Goal: Task Accomplishment & Management: Use online tool/utility

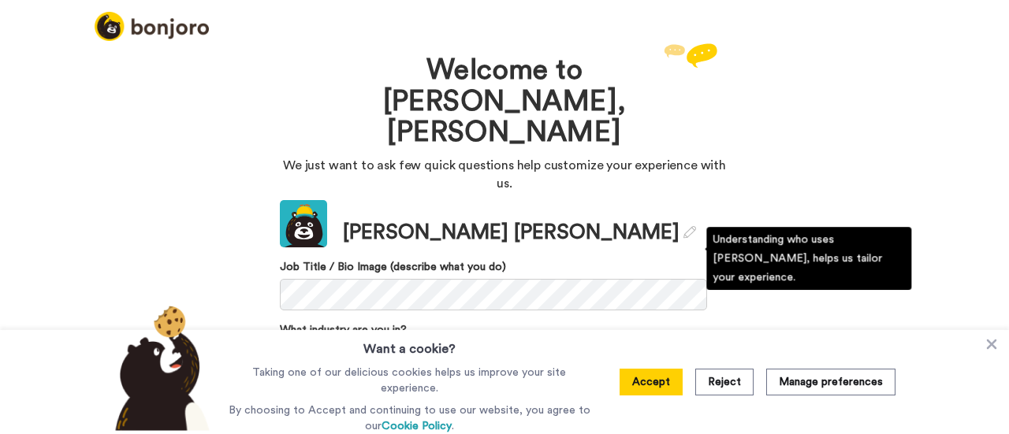
scroll to position [49, 0]
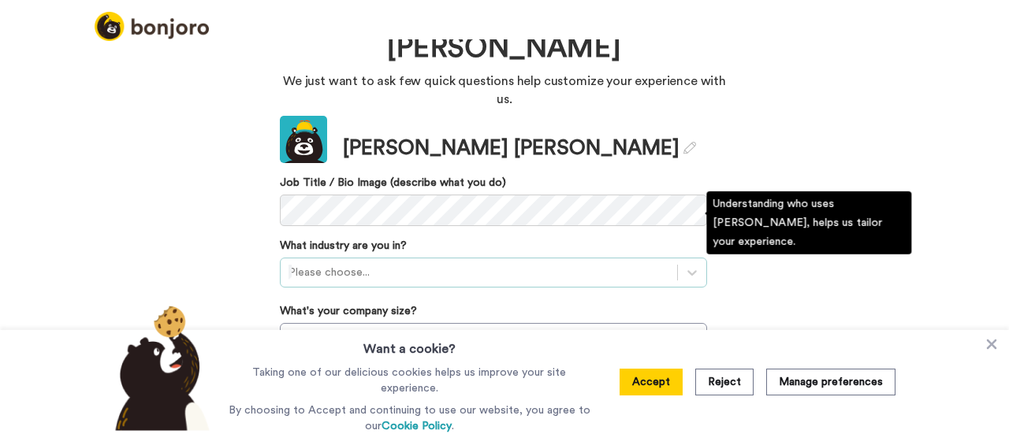
click at [448, 258] on div "Please choose..." at bounding box center [493, 273] width 427 height 30
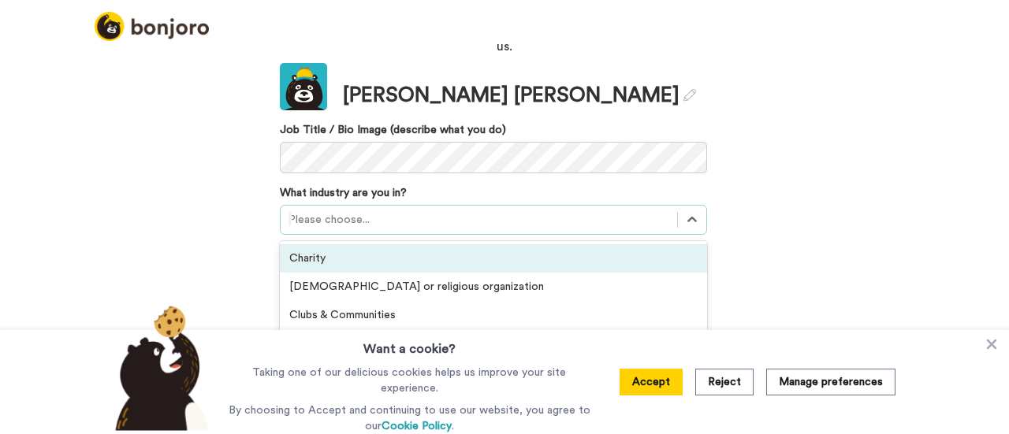
scroll to position [174, 0]
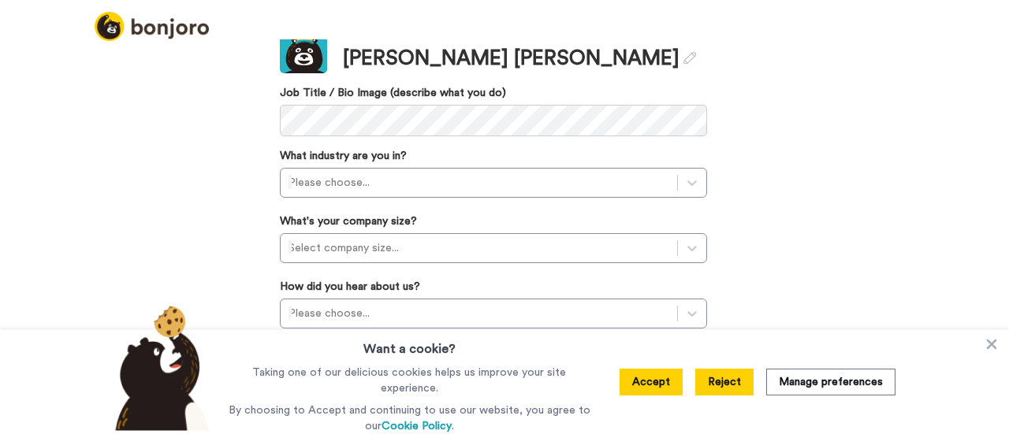
click at [731, 384] on button "Reject" at bounding box center [724, 382] width 58 height 27
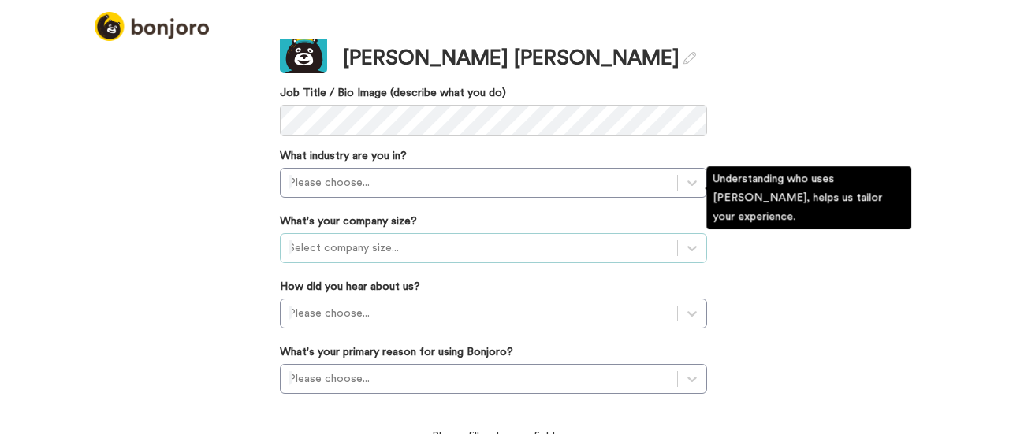
click at [367, 239] on div at bounding box center [478, 248] width 381 height 19
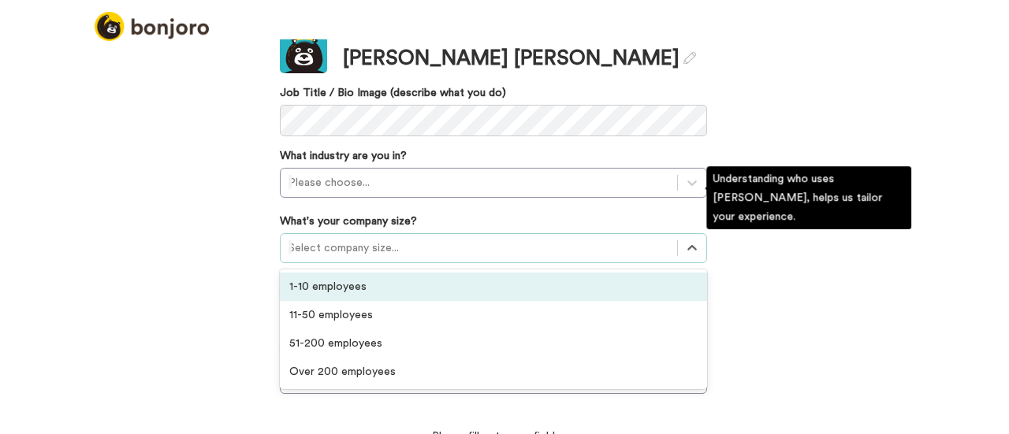
click at [363, 273] on div "1-10 employees" at bounding box center [493, 287] width 427 height 28
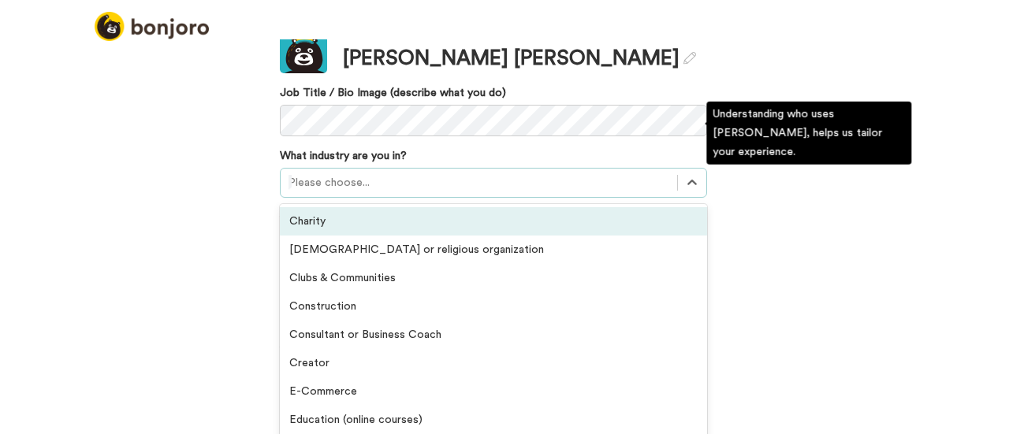
click at [392, 173] on div at bounding box center [478, 182] width 381 height 19
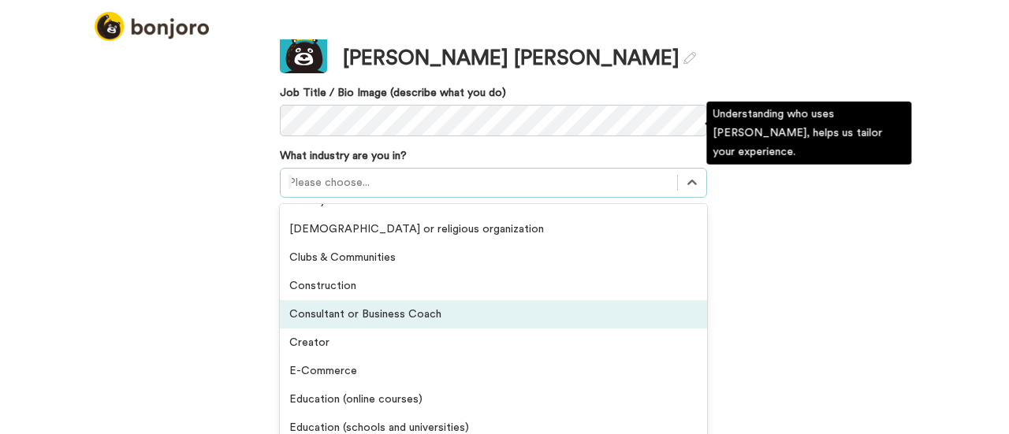
scroll to position [0, 0]
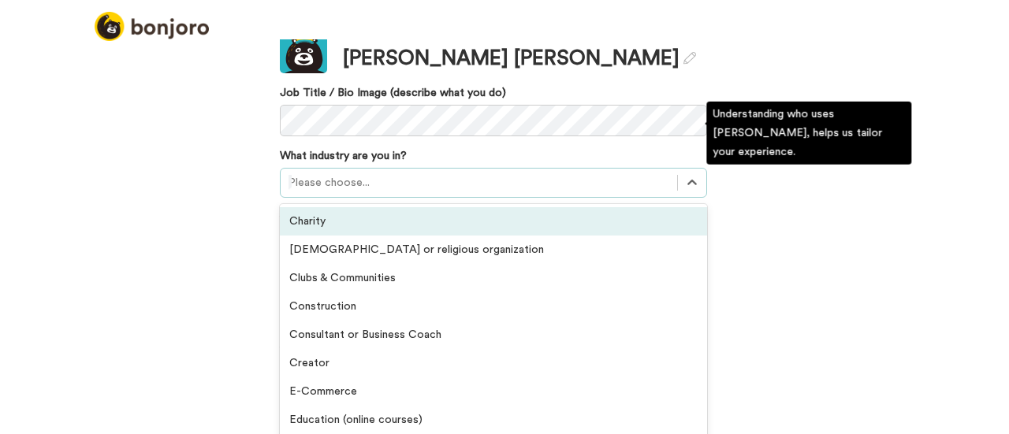
click at [344, 207] on div "Charity" at bounding box center [493, 221] width 427 height 28
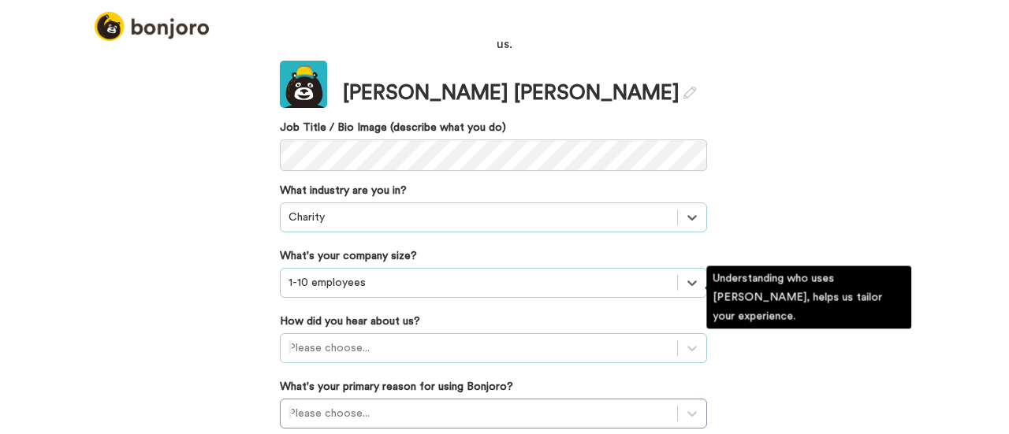
click at [350, 333] on div "Please choose..." at bounding box center [493, 348] width 427 height 30
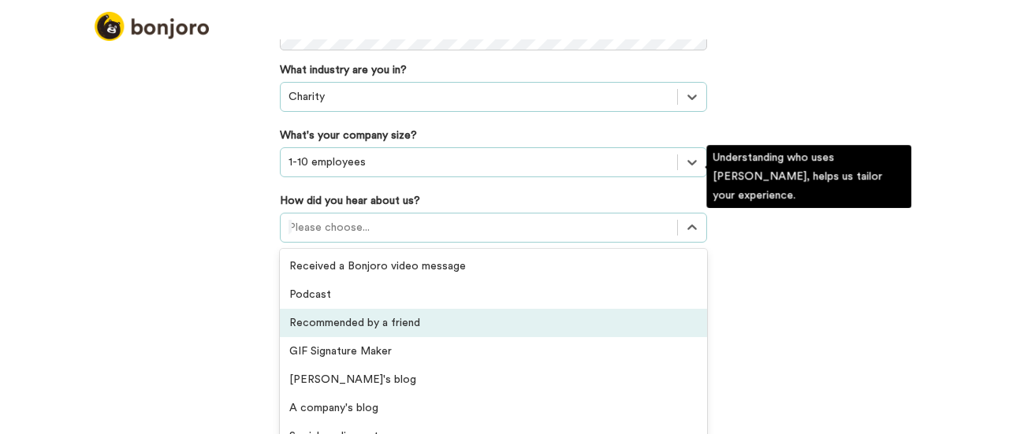
click at [353, 309] on div "Recommended by a friend" at bounding box center [493, 323] width 427 height 28
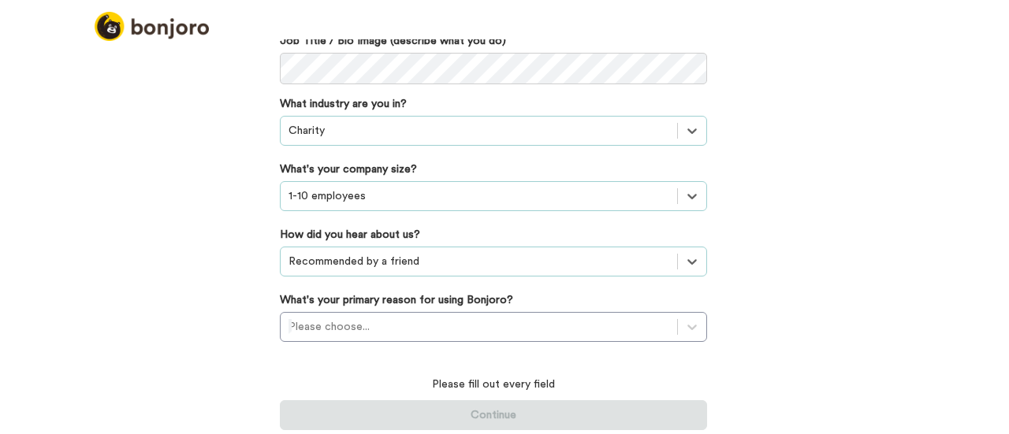
scroll to position [174, 0]
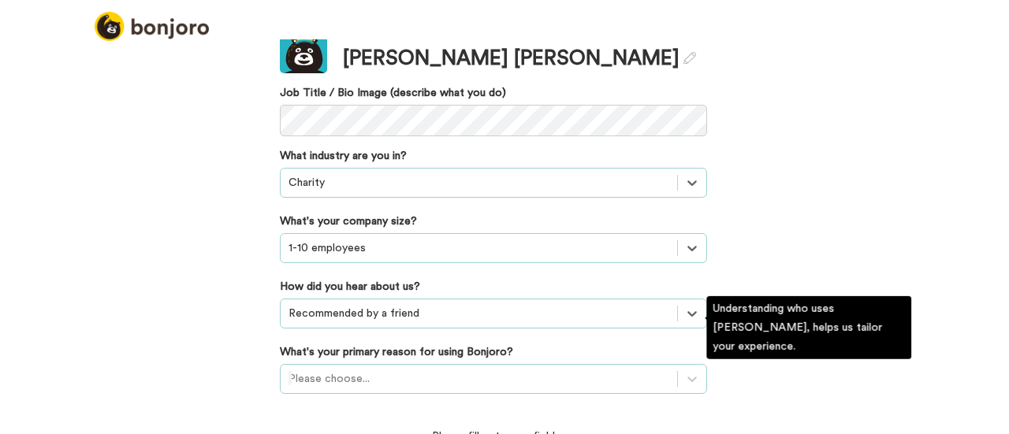
click at [359, 364] on div "Please choose..." at bounding box center [493, 379] width 427 height 30
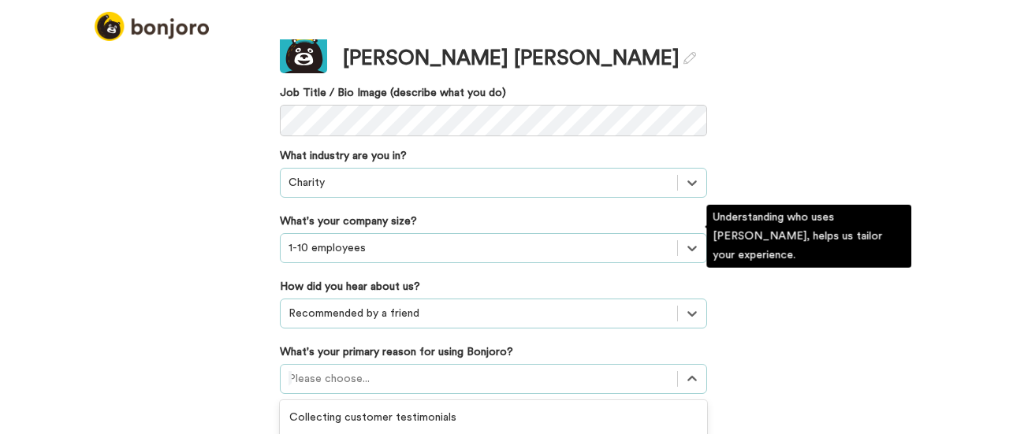
scroll to position [266, 0]
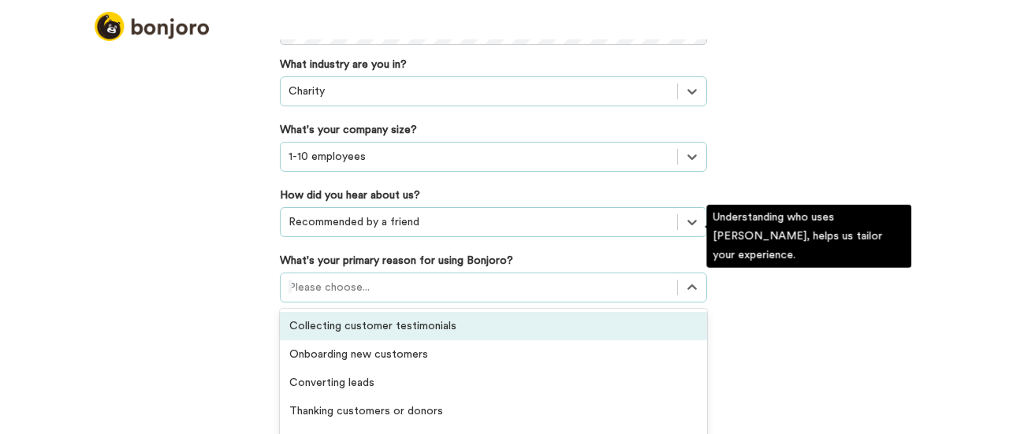
click at [374, 312] on div "Collecting customer testimonials" at bounding box center [493, 326] width 427 height 28
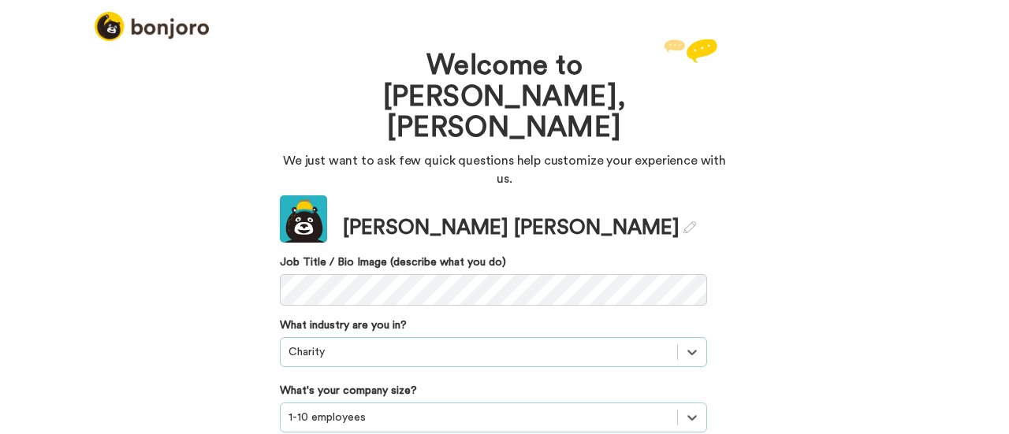
scroll to position [19, 0]
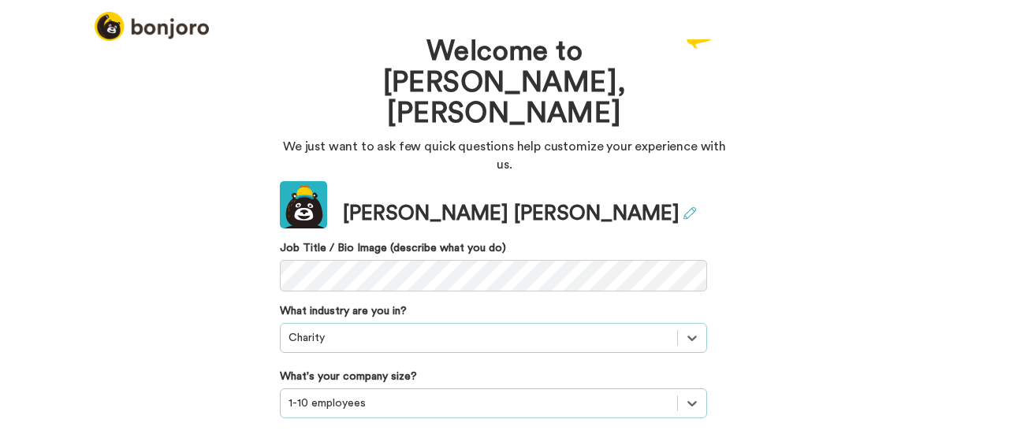
click at [683, 207] on icon at bounding box center [689, 213] width 13 height 13
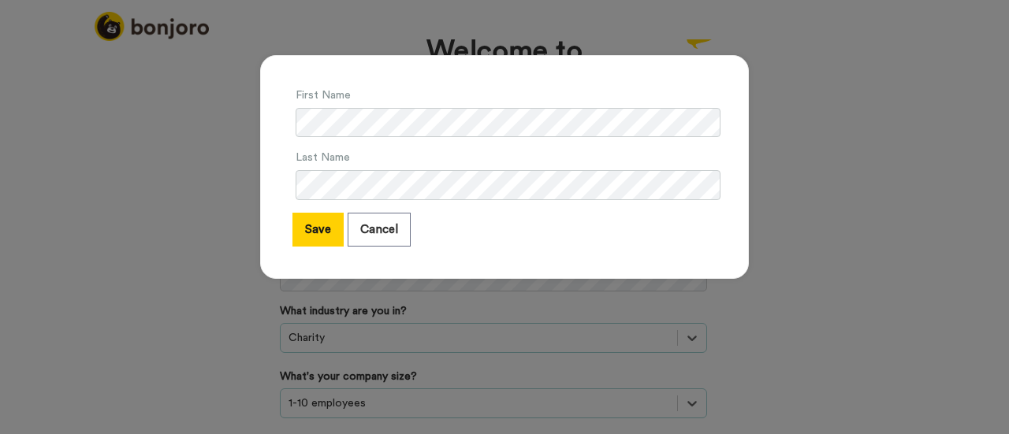
click at [264, 128] on div "First Name Last Name Save Cancel" at bounding box center [504, 167] width 489 height 224
click at [244, 173] on div "First Name Last Name Save Cancel" at bounding box center [504, 174] width 520 height 271
click at [302, 225] on button "Save" at bounding box center [317, 230] width 51 height 34
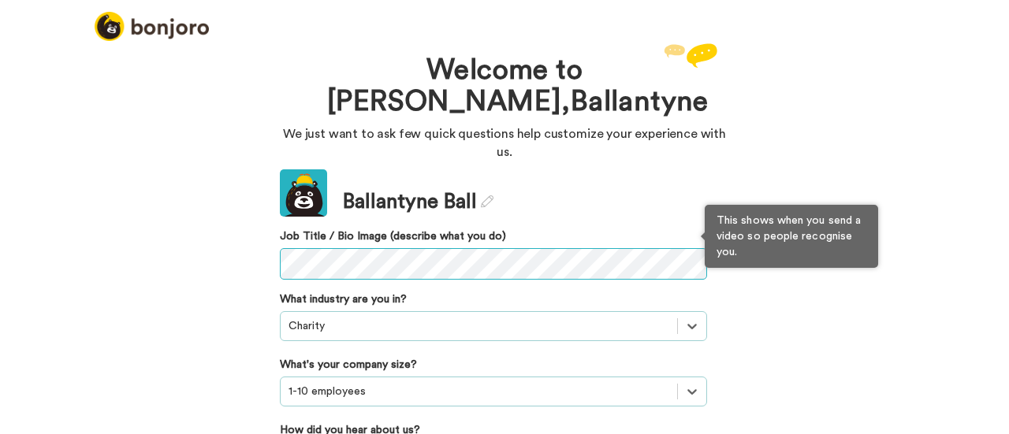
scroll to position [151, 0]
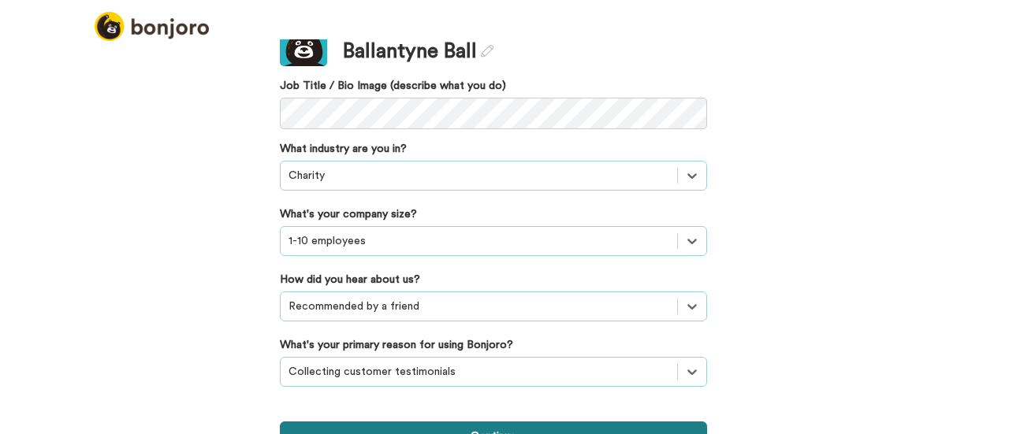
click at [490, 422] on button "Continue" at bounding box center [493, 437] width 427 height 30
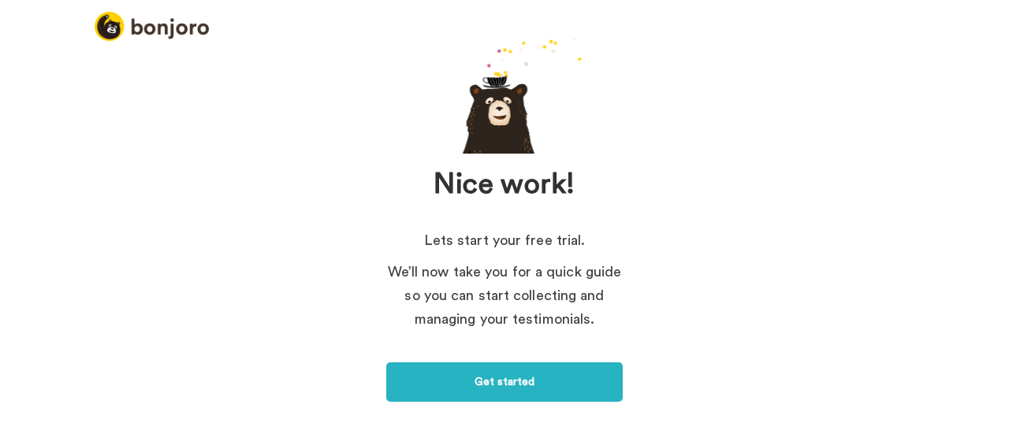
scroll to position [107, 0]
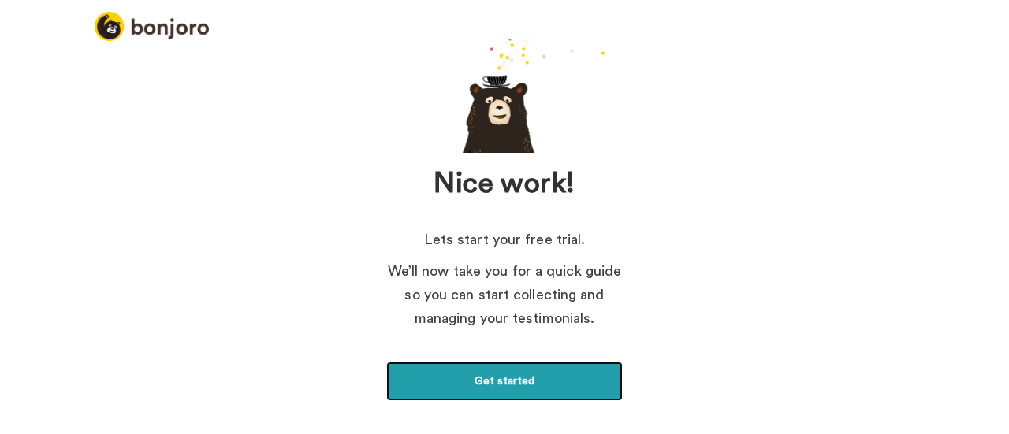
click at [498, 381] on link "Get started" at bounding box center [504, 381] width 236 height 39
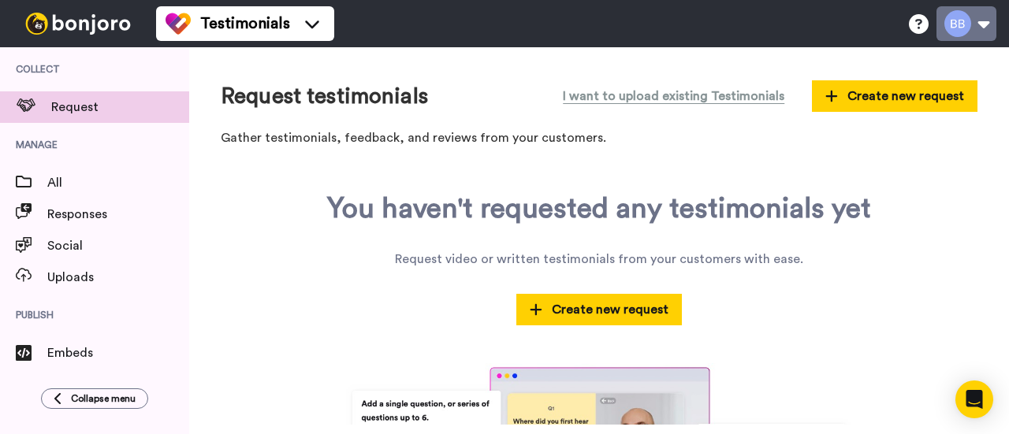
click at [965, 28] on button at bounding box center [966, 23] width 60 height 35
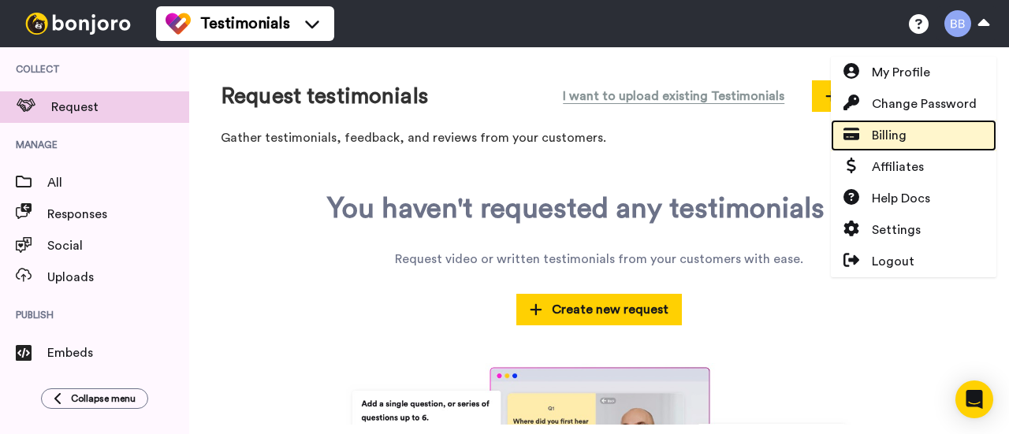
click at [879, 130] on span "Billing" at bounding box center [889, 135] width 35 height 19
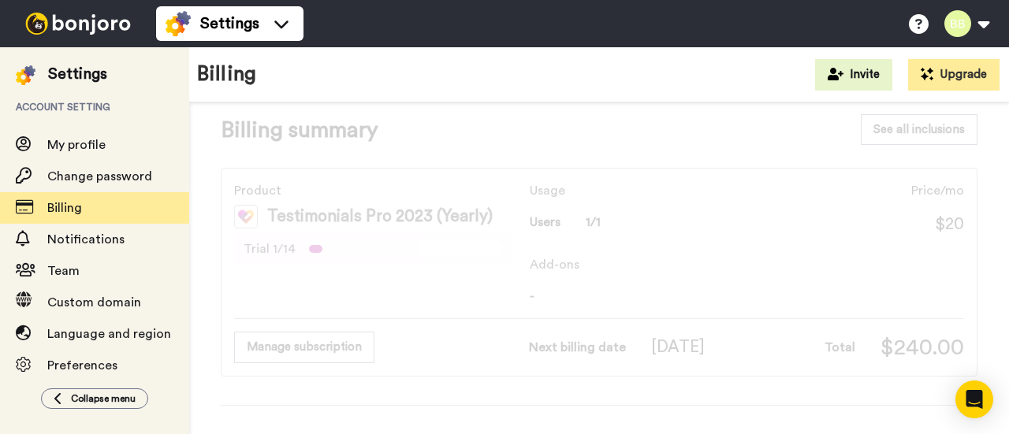
scroll to position [20, 0]
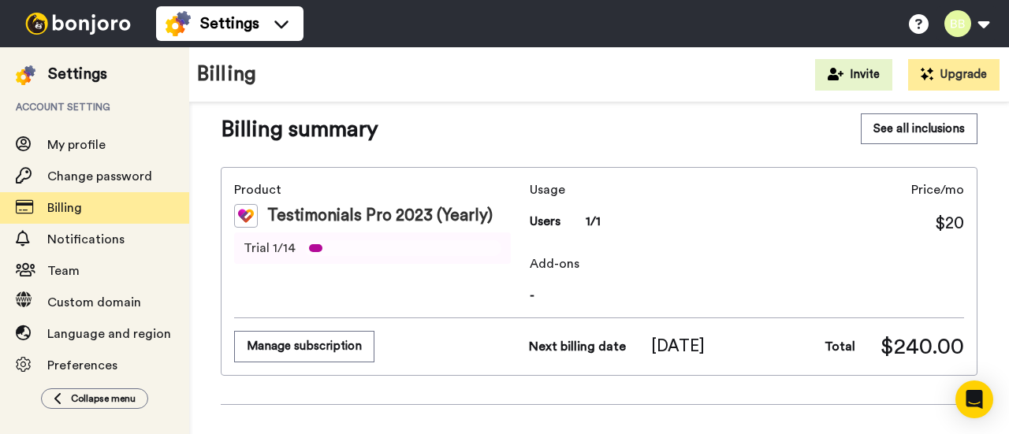
click at [272, 250] on span "Trial 1/14" at bounding box center [270, 248] width 52 height 19
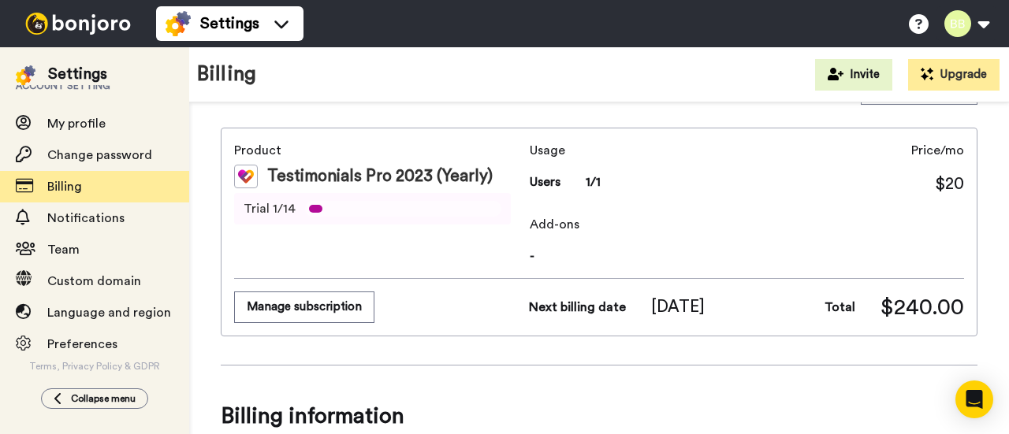
scroll to position [20, 0]
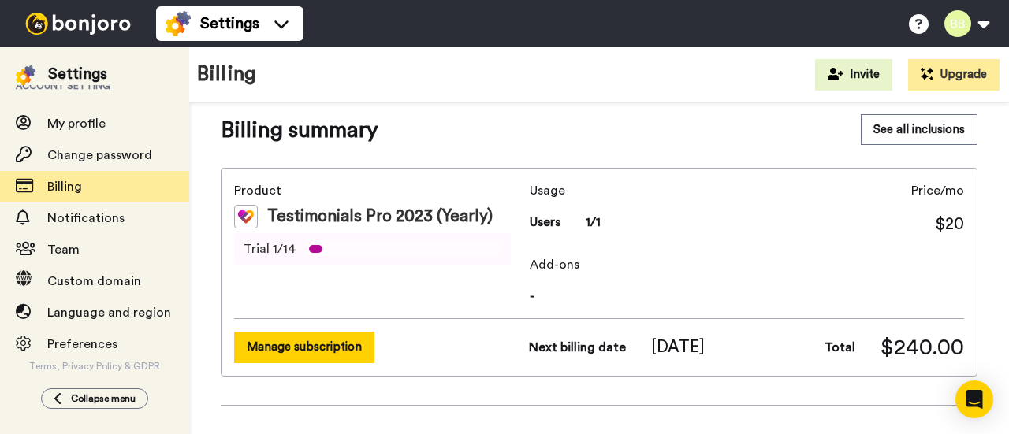
click at [318, 352] on button "Manage subscription" at bounding box center [304, 347] width 140 height 31
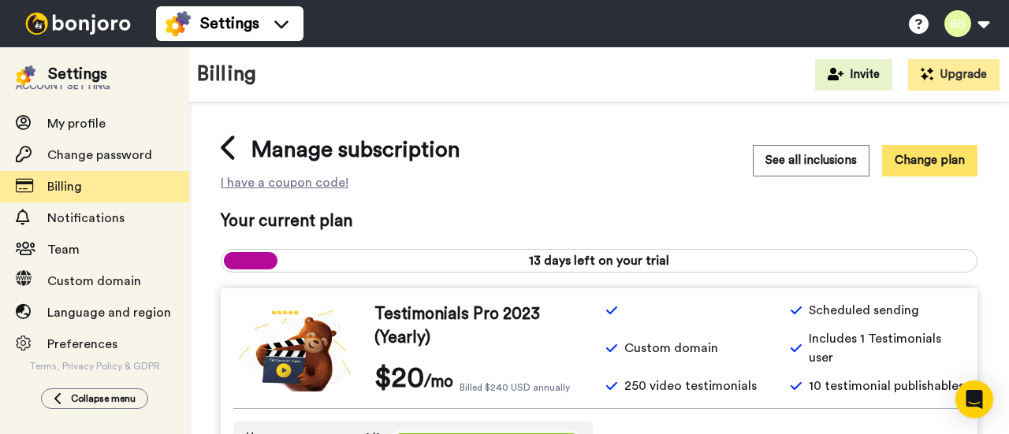
click at [914, 166] on button "Change plan" at bounding box center [929, 160] width 95 height 31
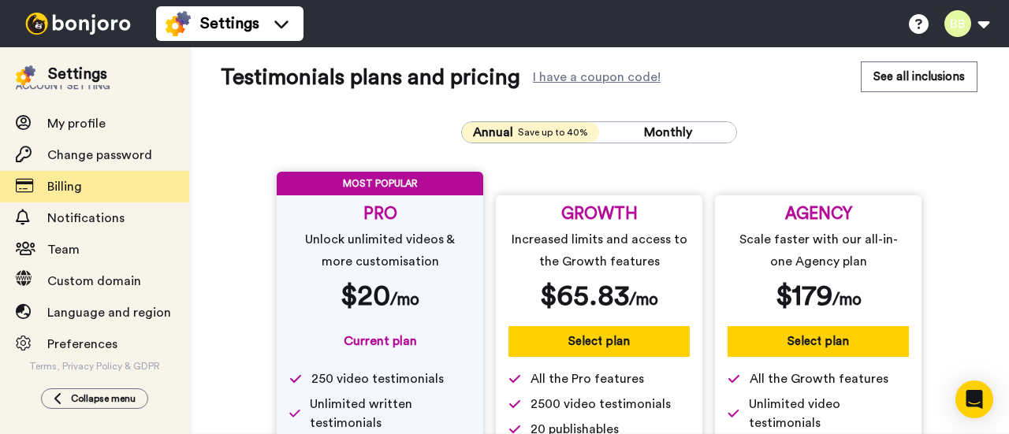
scroll to position [17, 0]
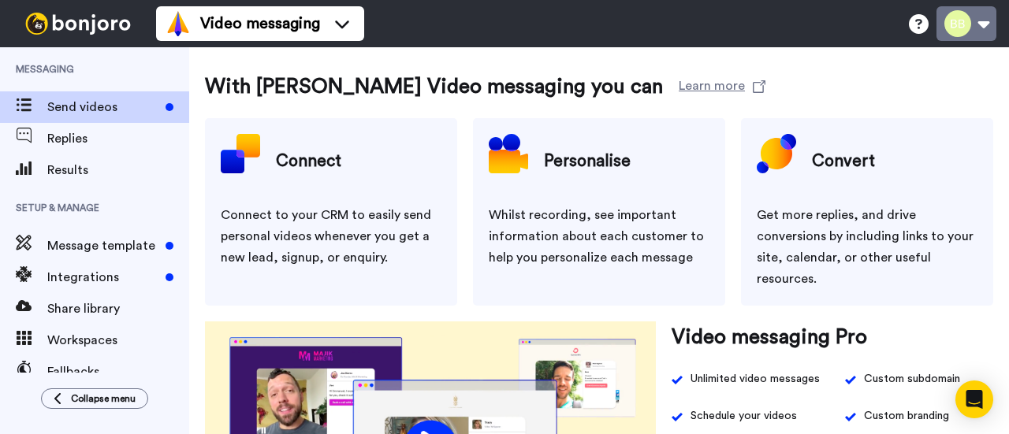
click at [972, 20] on button at bounding box center [966, 23] width 60 height 35
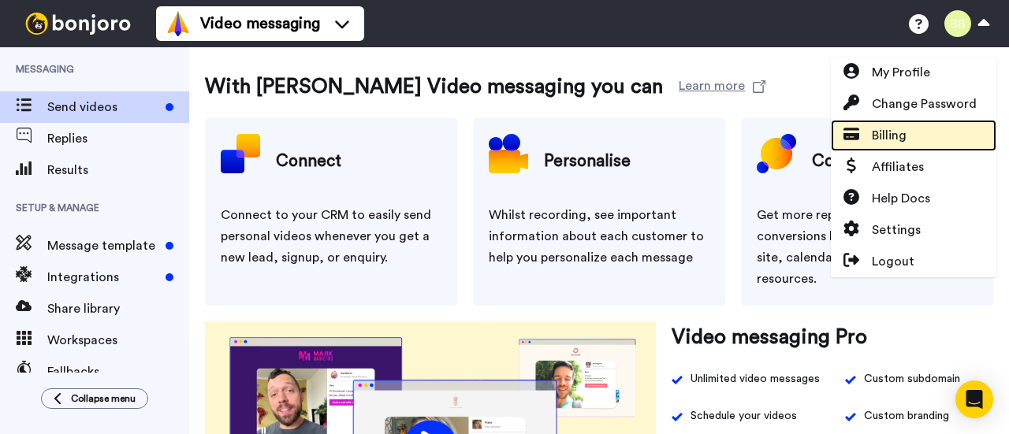
click at [893, 145] on link "Billing" at bounding box center [913, 136] width 165 height 32
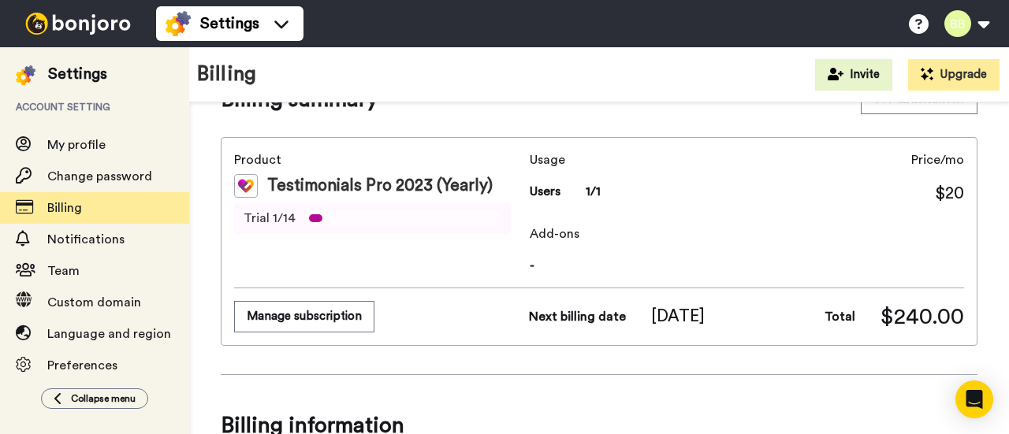
scroll to position [28, 0]
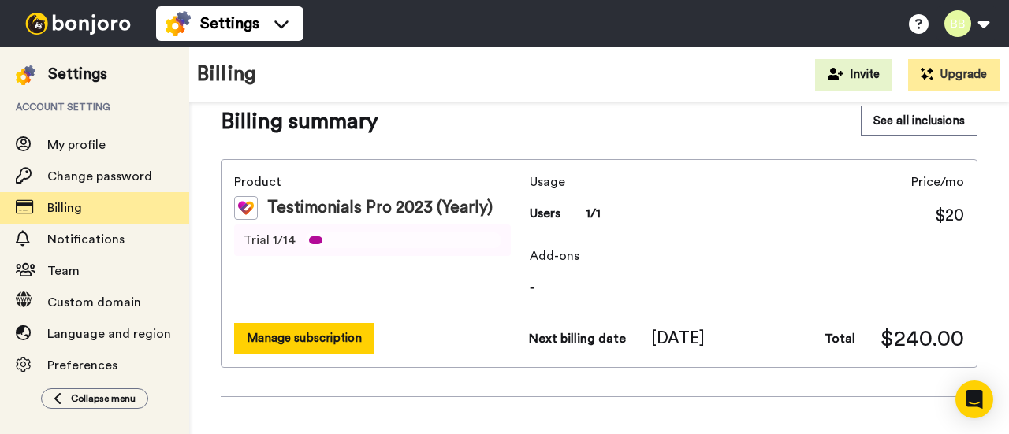
click at [353, 348] on button "Manage subscription" at bounding box center [304, 338] width 140 height 31
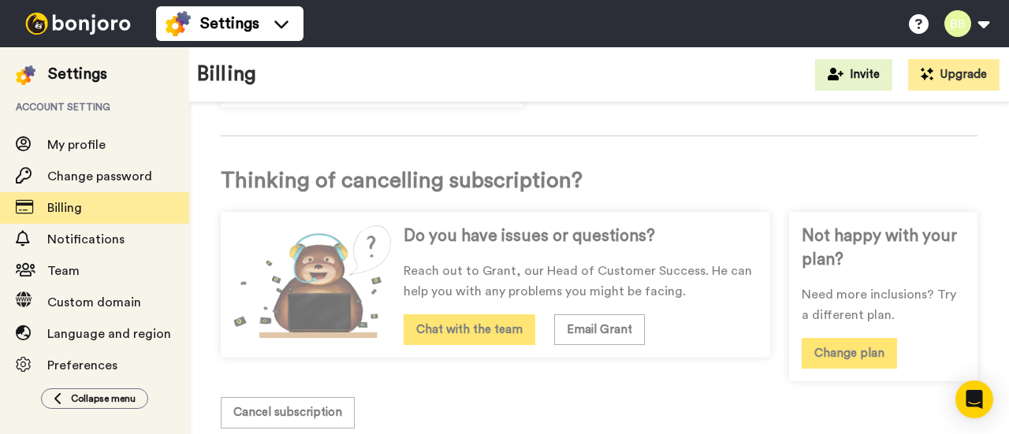
scroll to position [739, 0]
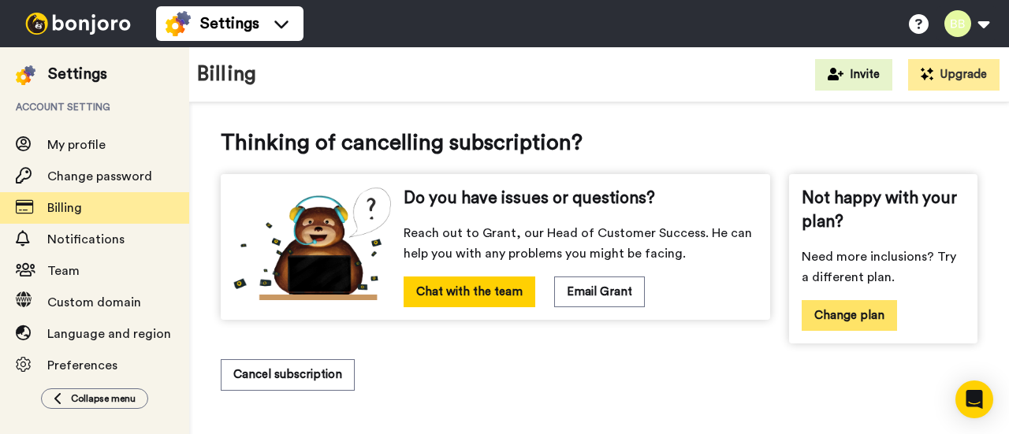
click at [826, 321] on button "Change plan" at bounding box center [848, 315] width 95 height 31
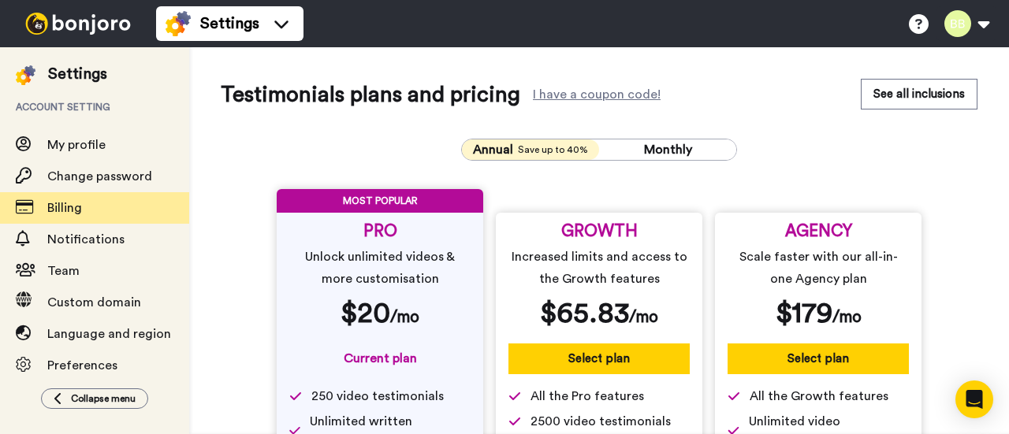
scroll to position [244, 0]
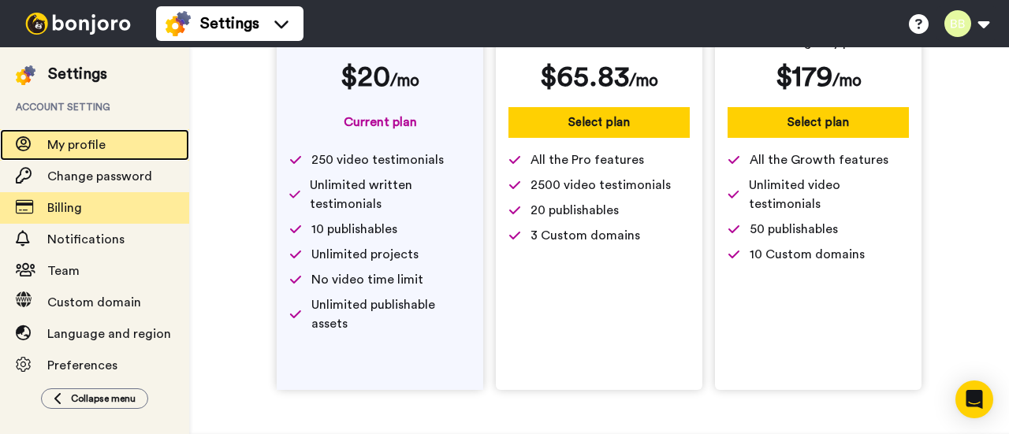
click at [84, 151] on span "My profile" at bounding box center [76, 145] width 58 height 13
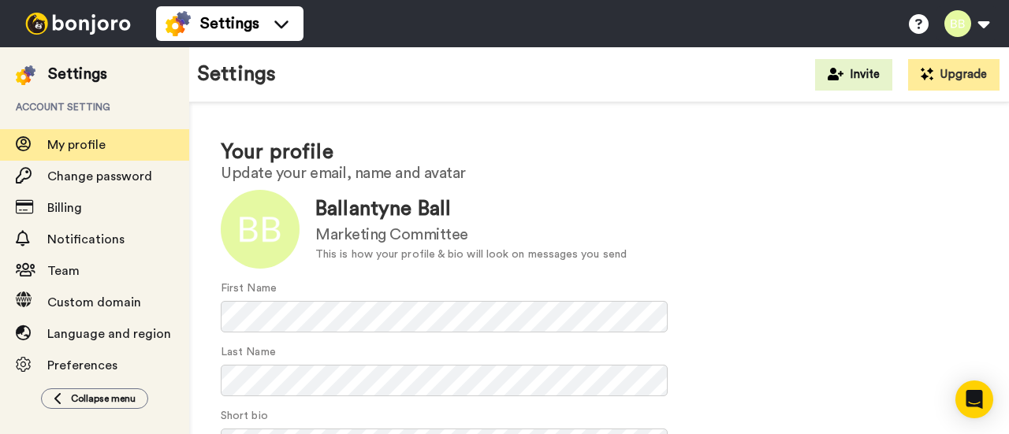
scroll to position [7, 0]
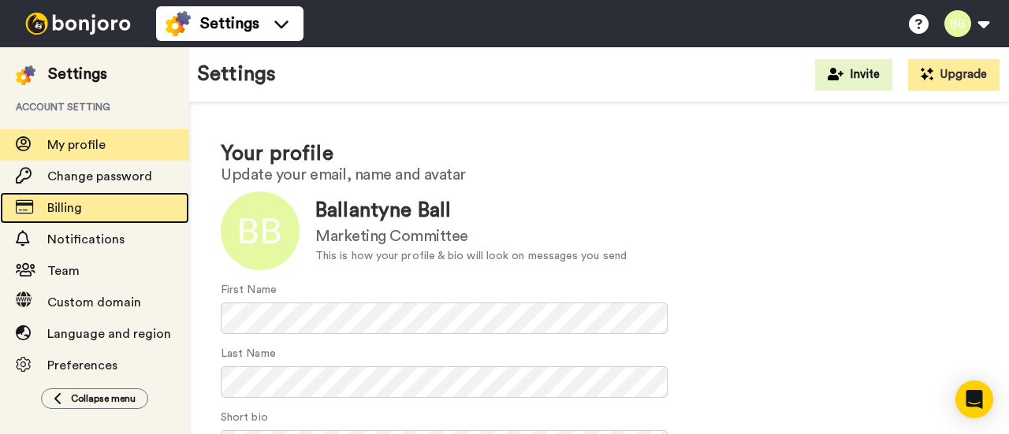
click at [106, 210] on span "Billing" at bounding box center [118, 208] width 142 height 19
click at [51, 206] on span "Billing" at bounding box center [64, 208] width 35 height 13
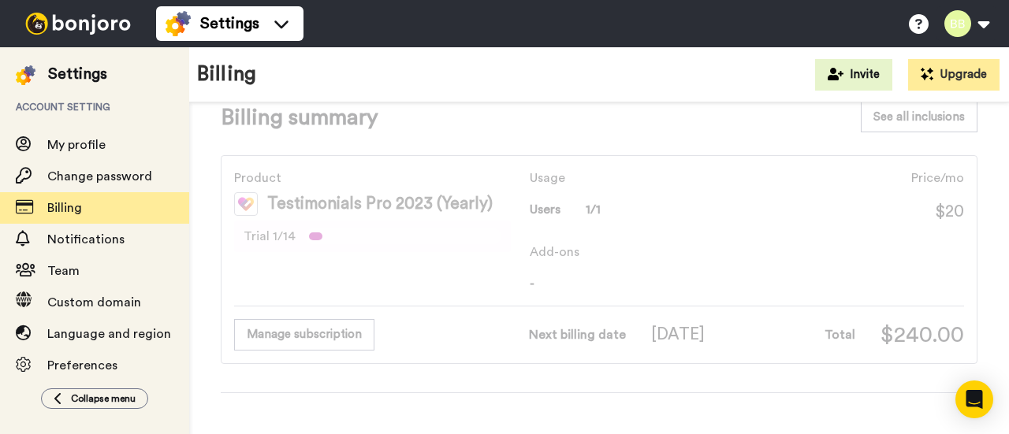
scroll to position [21, 0]
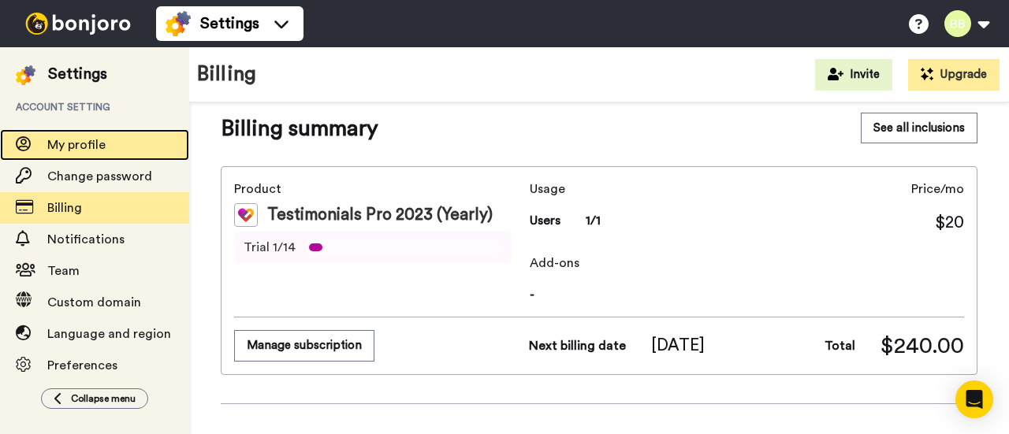
click at [101, 155] on div "My profile" at bounding box center [94, 145] width 189 height 32
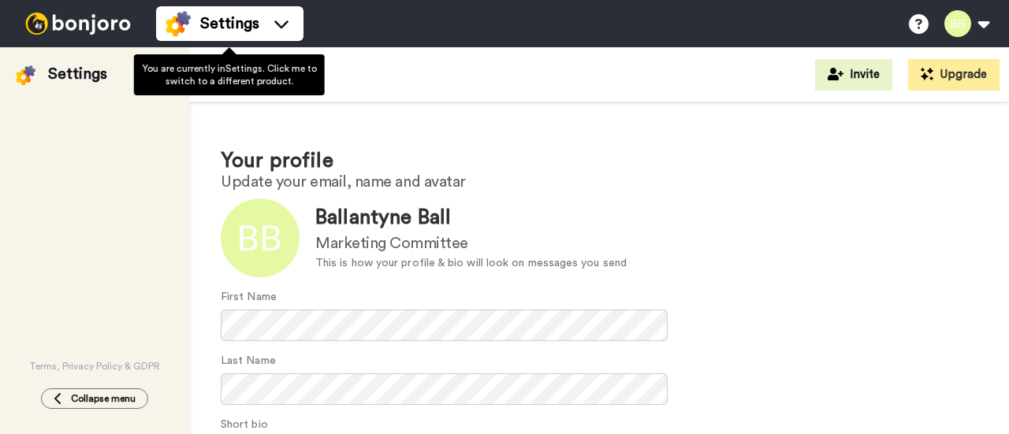
click at [281, 21] on icon at bounding box center [281, 24] width 25 height 16
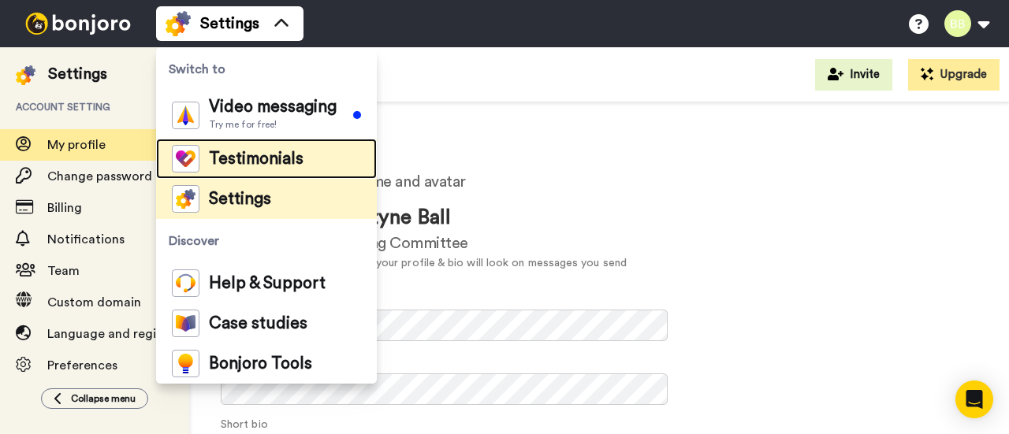
click at [287, 155] on span "Testimonials" at bounding box center [256, 159] width 95 height 16
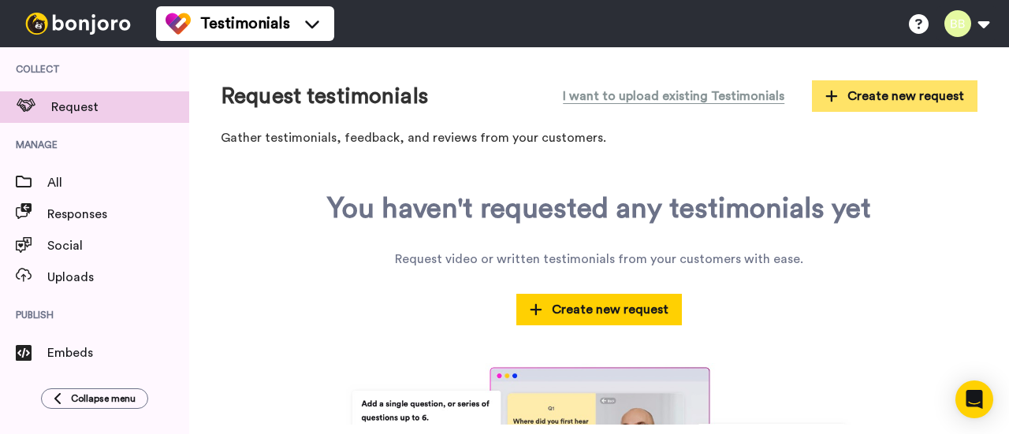
click at [908, 100] on span "Create new request" at bounding box center [894, 96] width 139 height 19
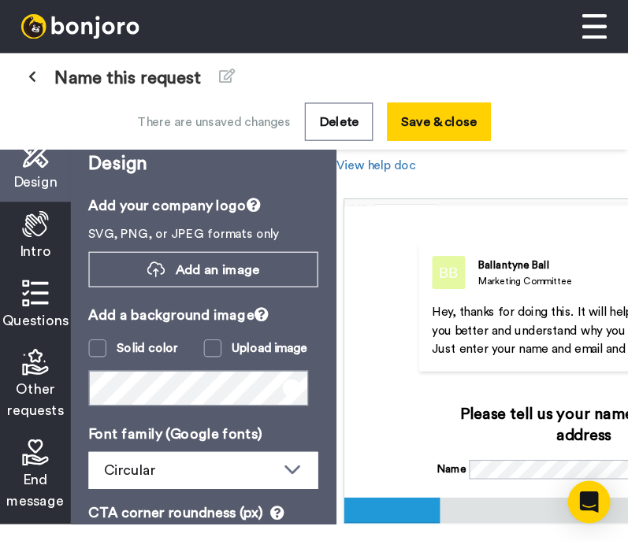
scroll to position [15, 0]
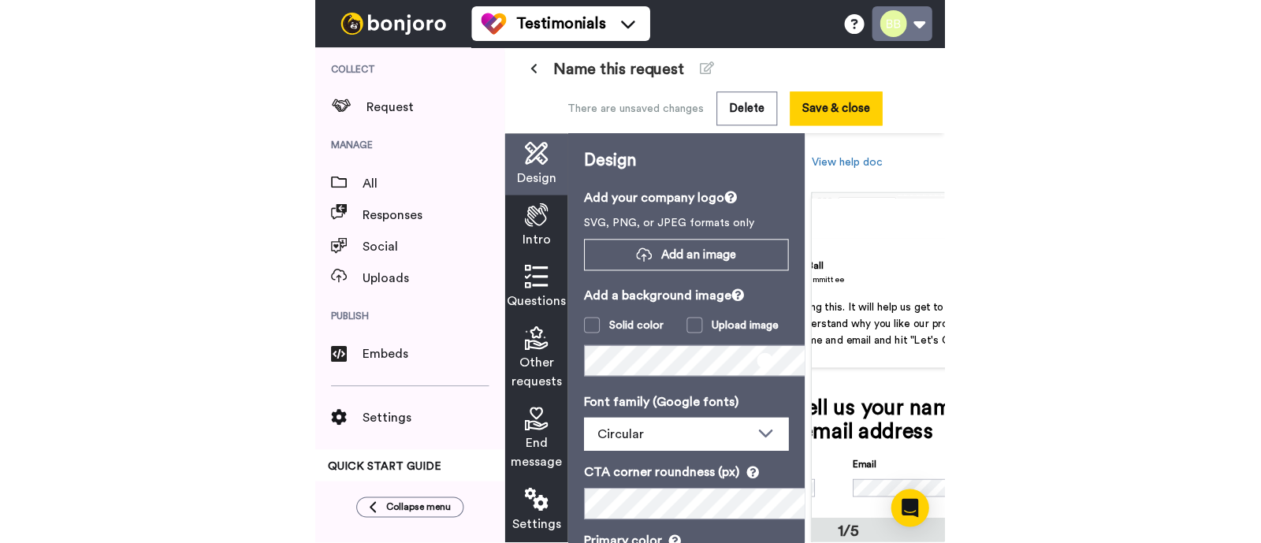
scroll to position [0, 0]
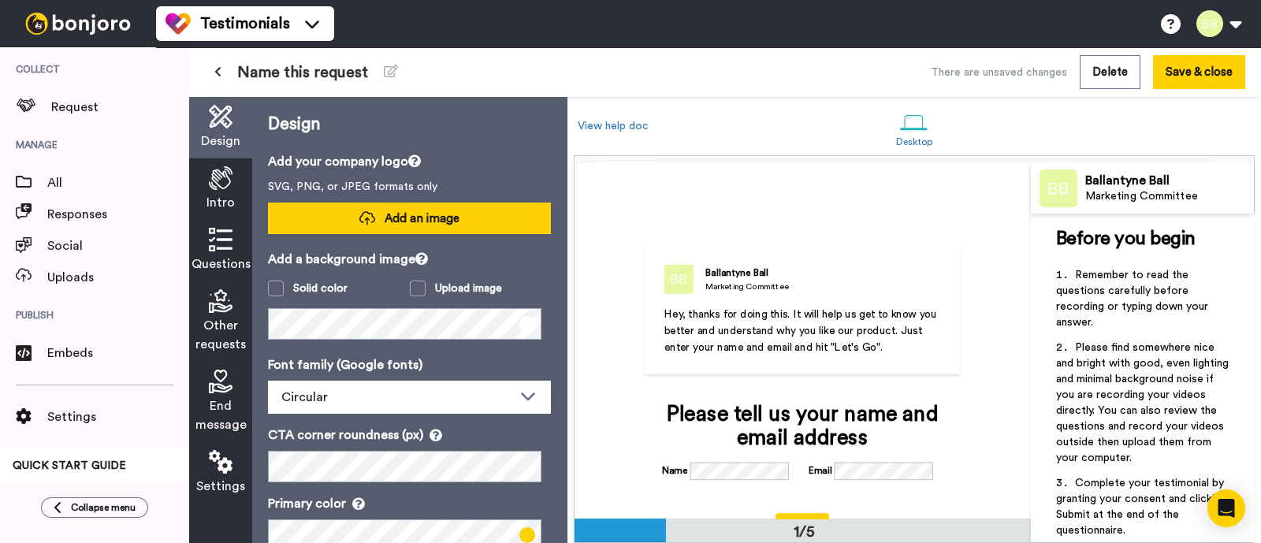
click at [445, 231] on button "Add an image" at bounding box center [409, 219] width 283 height 32
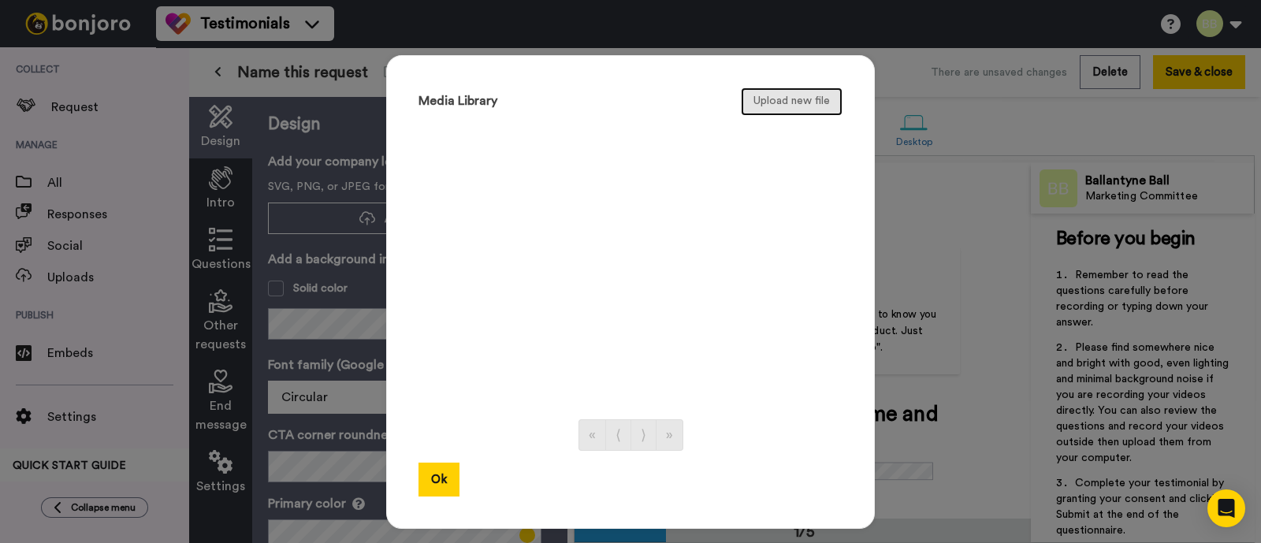
click at [757, 98] on button "Upload new file" at bounding box center [792, 101] width 102 height 28
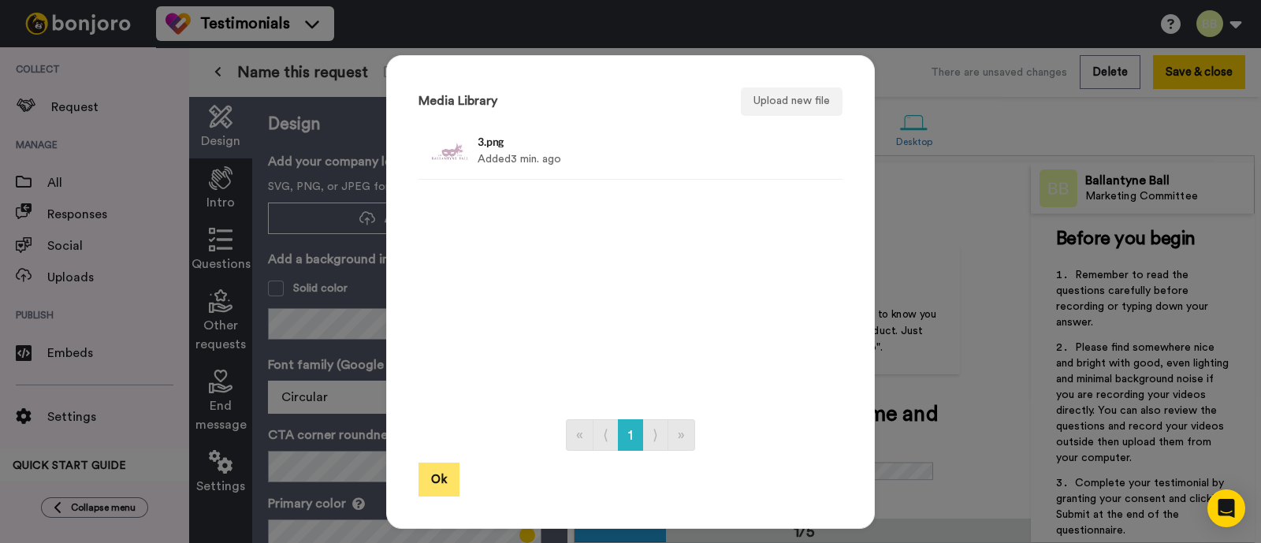
click at [426, 433] on button "Ok" at bounding box center [438, 480] width 41 height 34
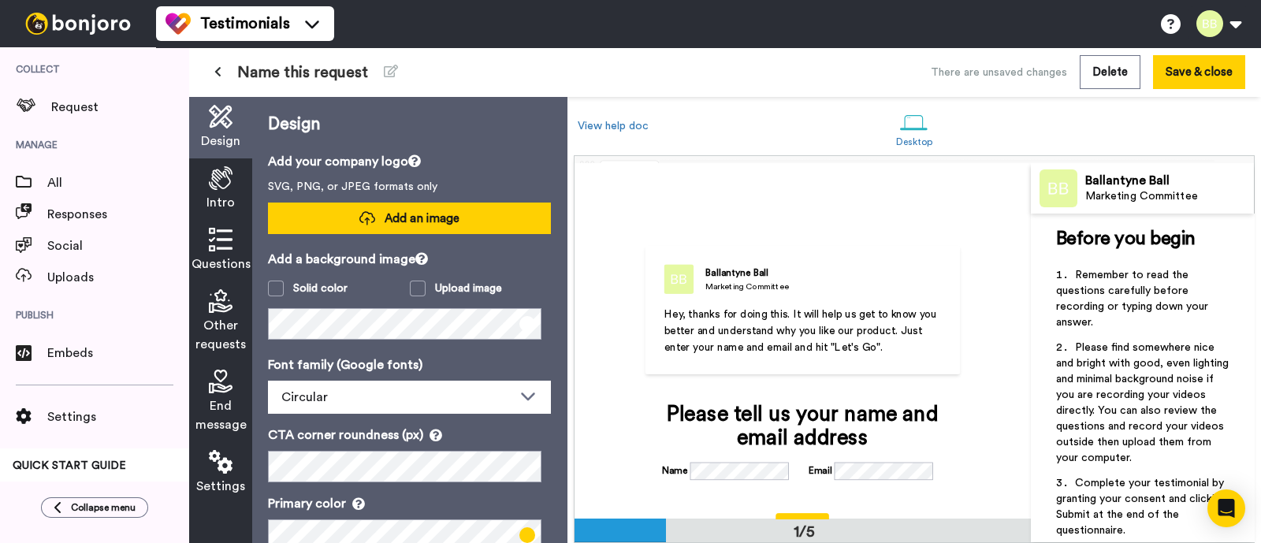
click at [407, 210] on span "Add an image" at bounding box center [422, 218] width 75 height 17
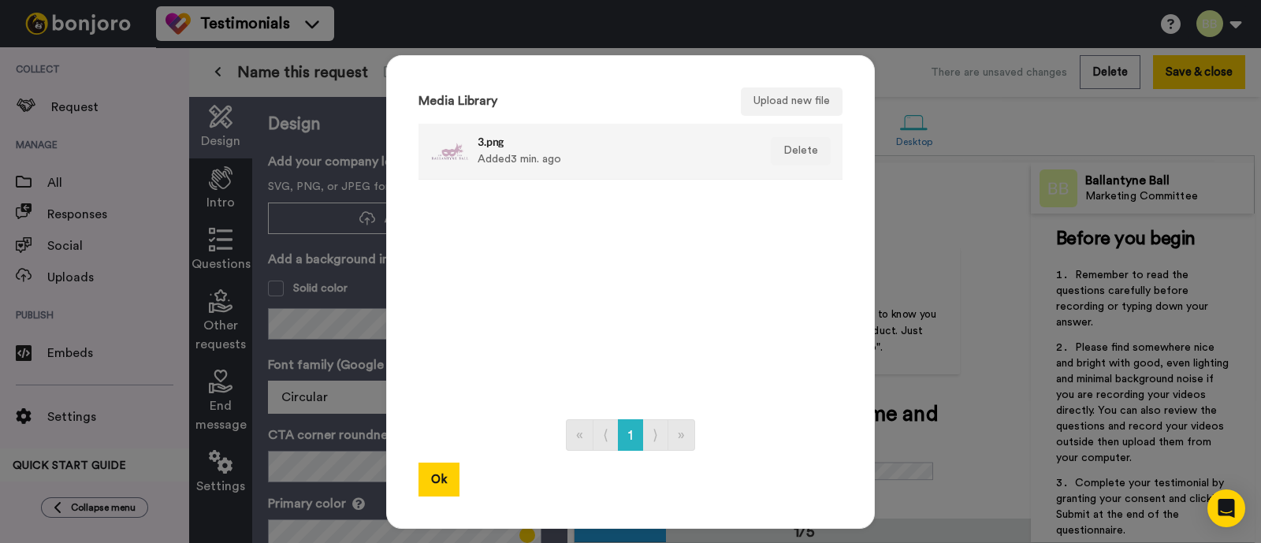
click at [488, 151] on div "3.png Added 3 min. ago" at bounding box center [614, 151] width 272 height 39
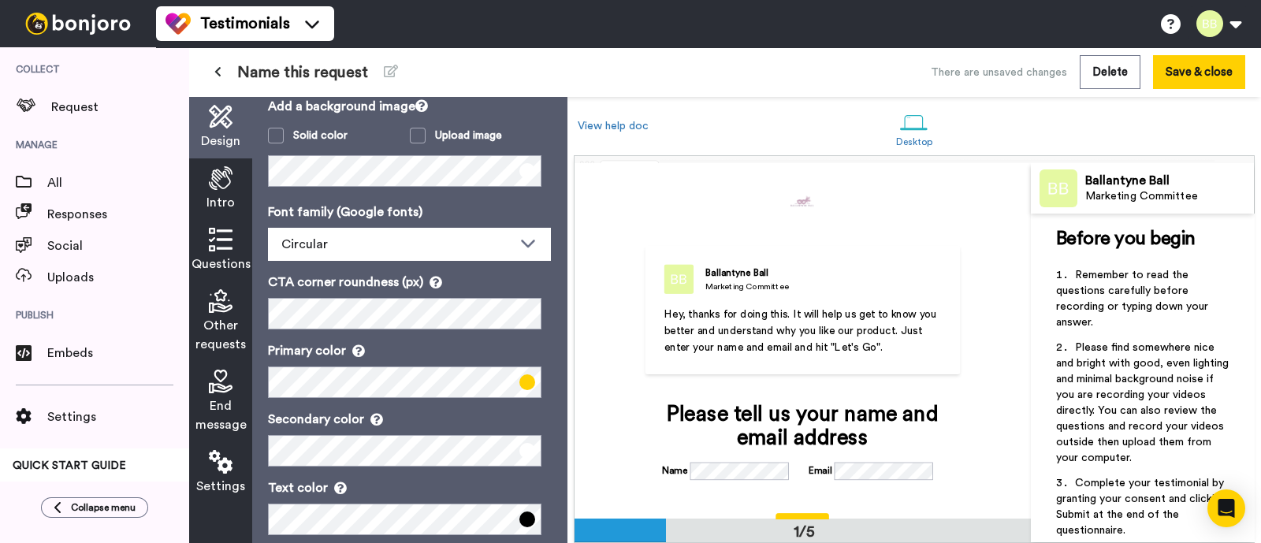
scroll to position [176, 0]
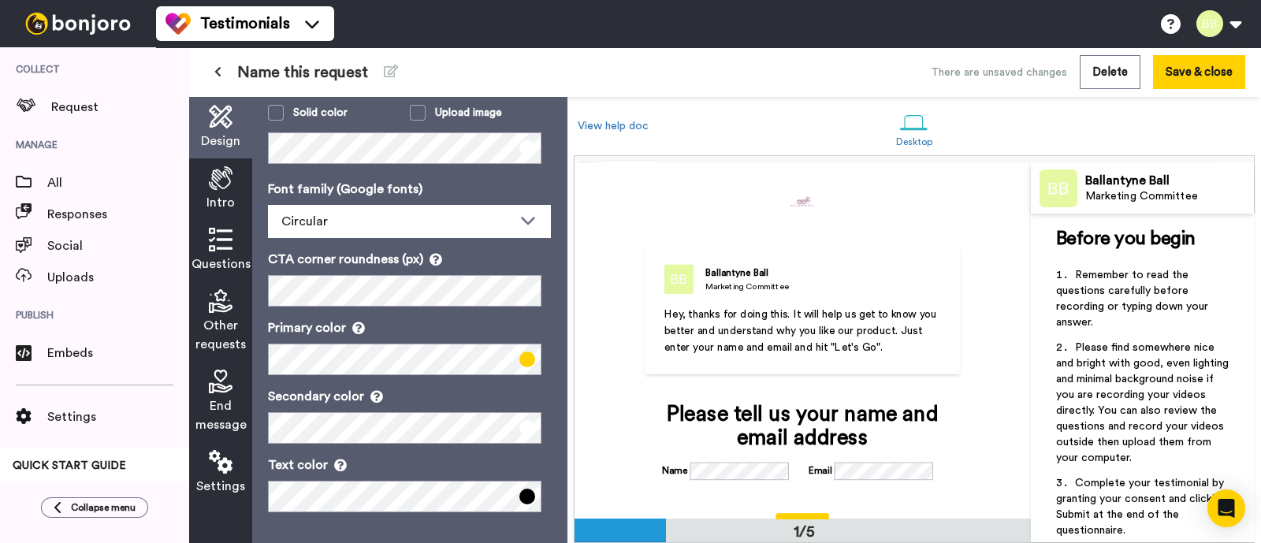
click at [519, 358] on span at bounding box center [527, 359] width 16 height 16
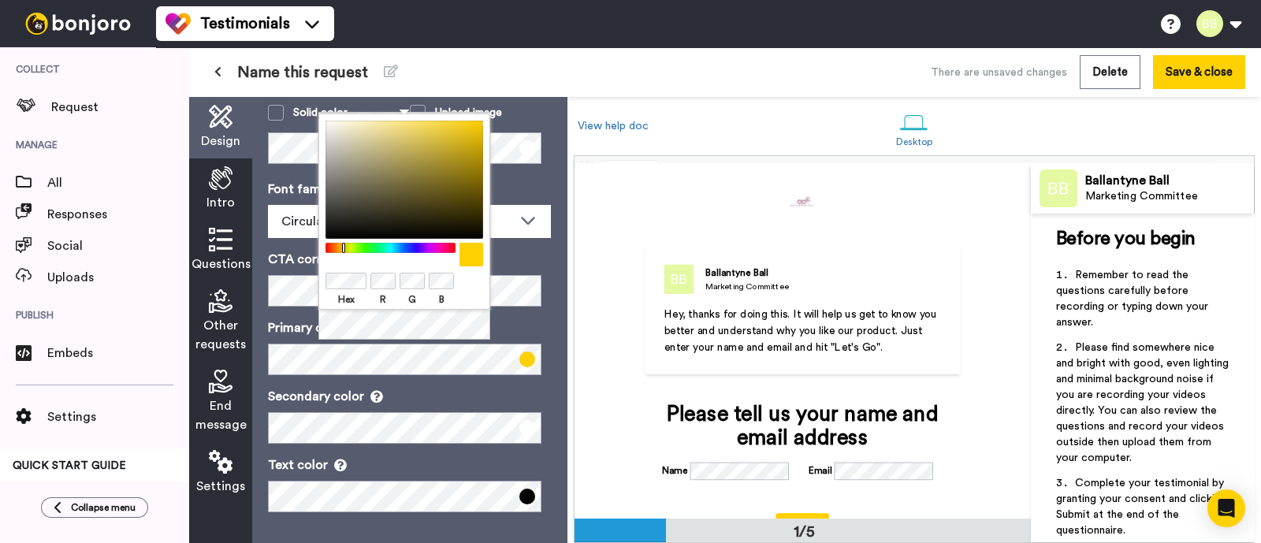
click at [426, 248] on div at bounding box center [391, 248] width 136 height 10
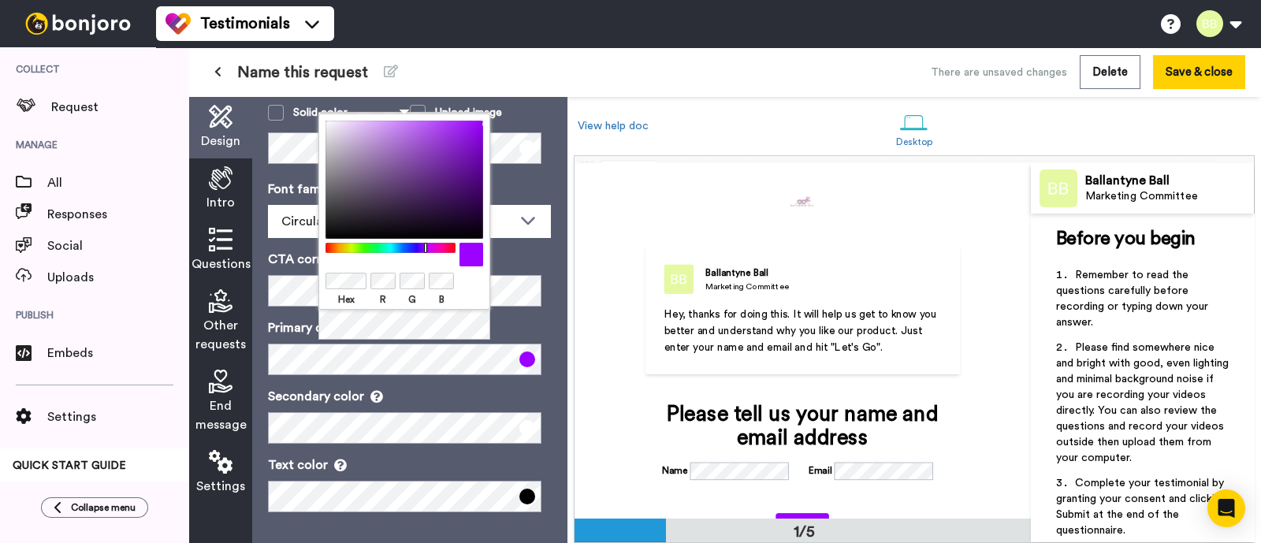
click at [432, 248] on div at bounding box center [391, 248] width 136 height 10
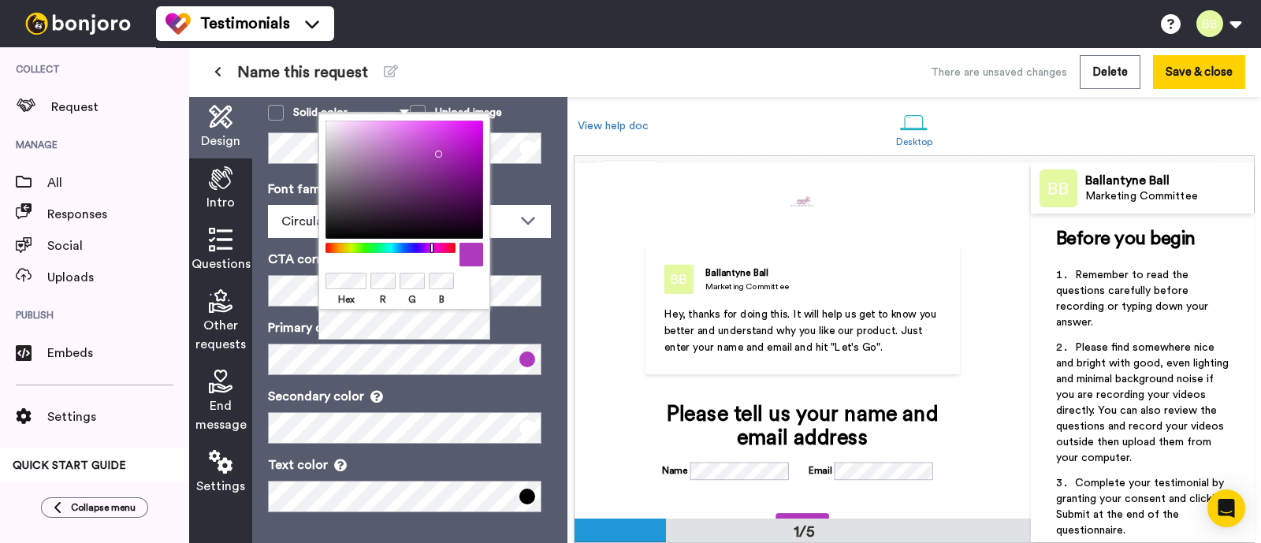
click at [435, 151] on div at bounding box center [404, 180] width 158 height 118
click at [361, 142] on div at bounding box center [404, 180] width 158 height 118
click at [351, 132] on div at bounding box center [404, 180] width 158 height 118
click at [323, 281] on div "Hex R G B" at bounding box center [404, 211] width 172 height 196
click at [377, 335] on div "Hex R G B" at bounding box center [404, 227] width 172 height 228
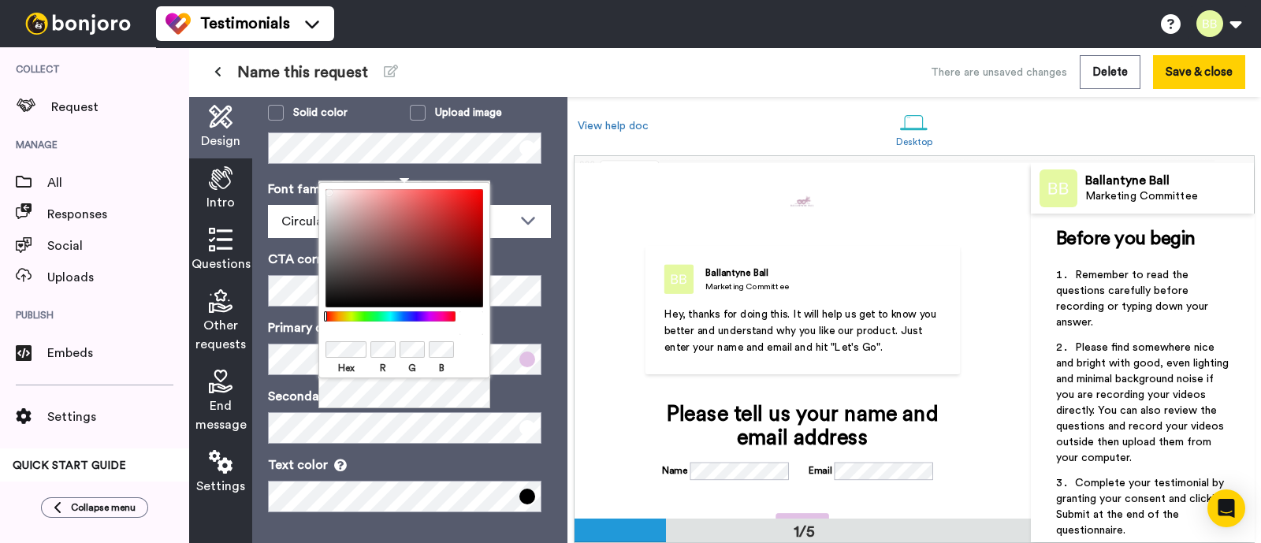
click at [455, 399] on div "Hex R G B" at bounding box center [404, 296] width 172 height 228
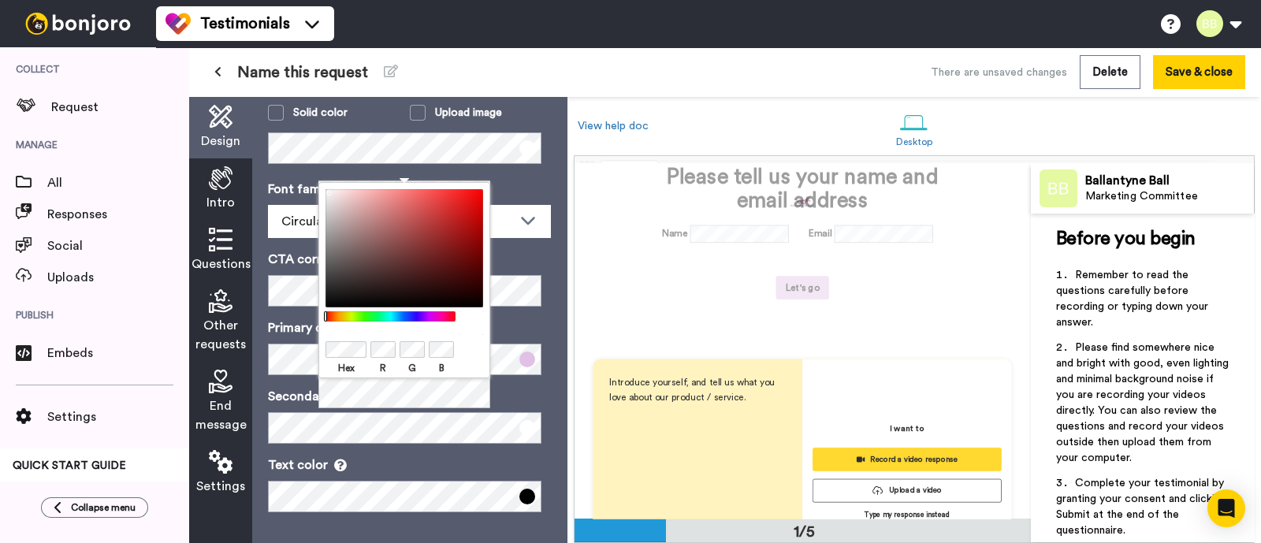
scroll to position [222, 0]
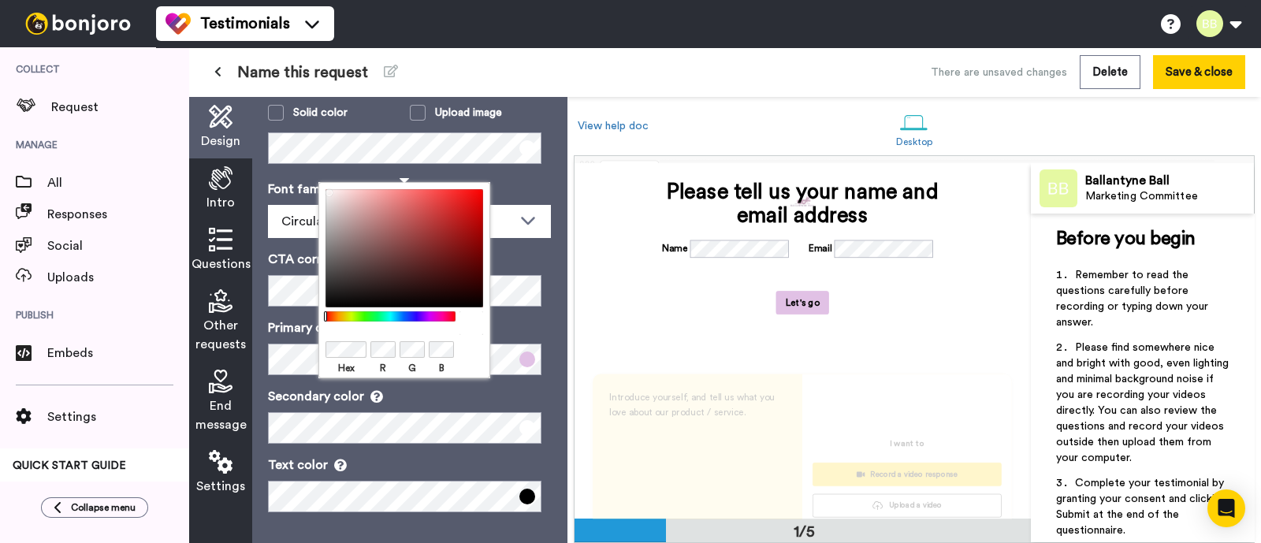
click at [375, 433] on p "Text color" at bounding box center [409, 465] width 283 height 19
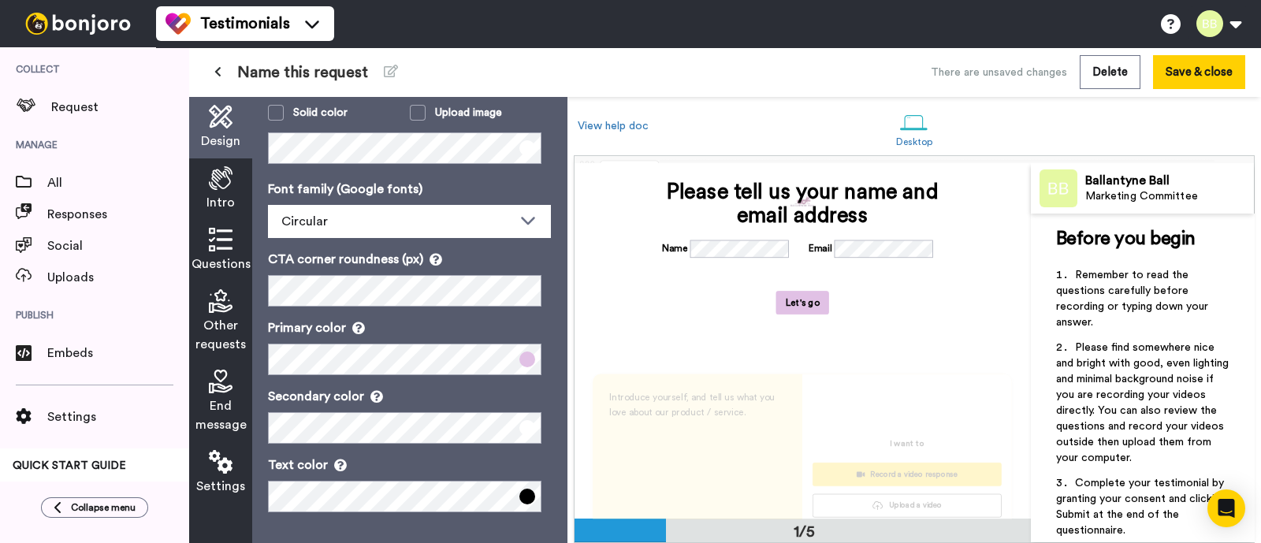
click at [231, 203] on span "Intro" at bounding box center [220, 202] width 28 height 19
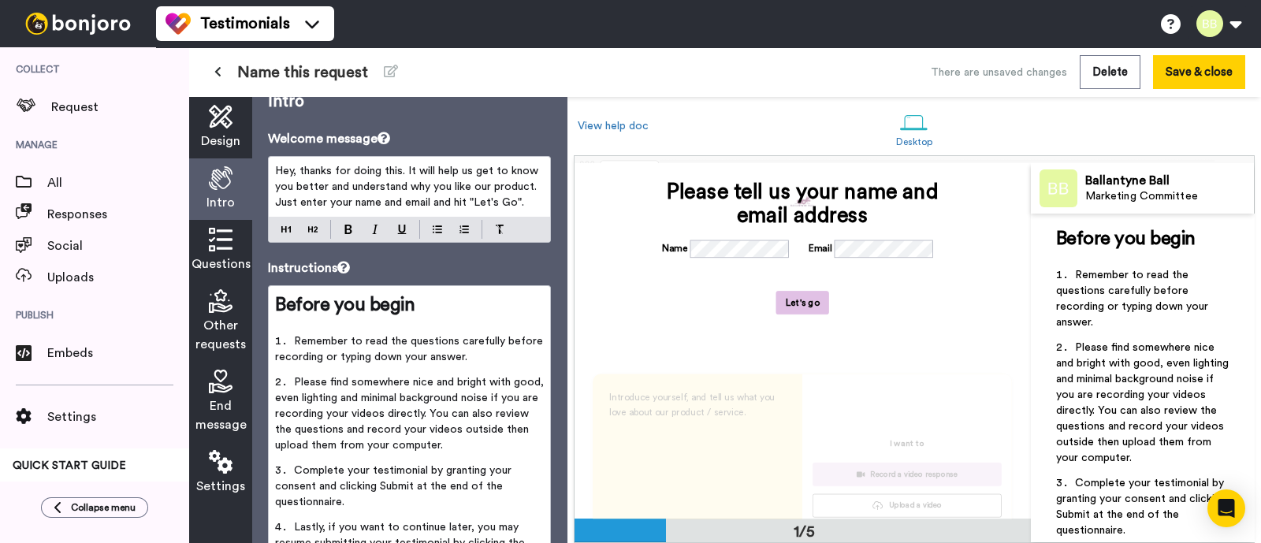
scroll to position [20, 0]
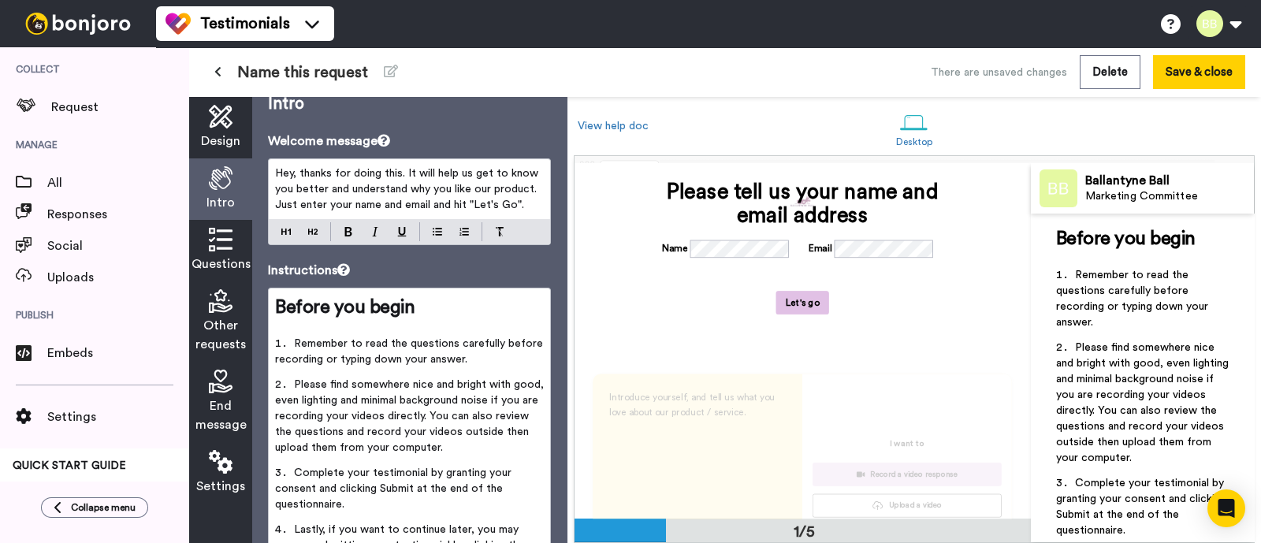
click at [229, 236] on icon at bounding box center [221, 240] width 24 height 24
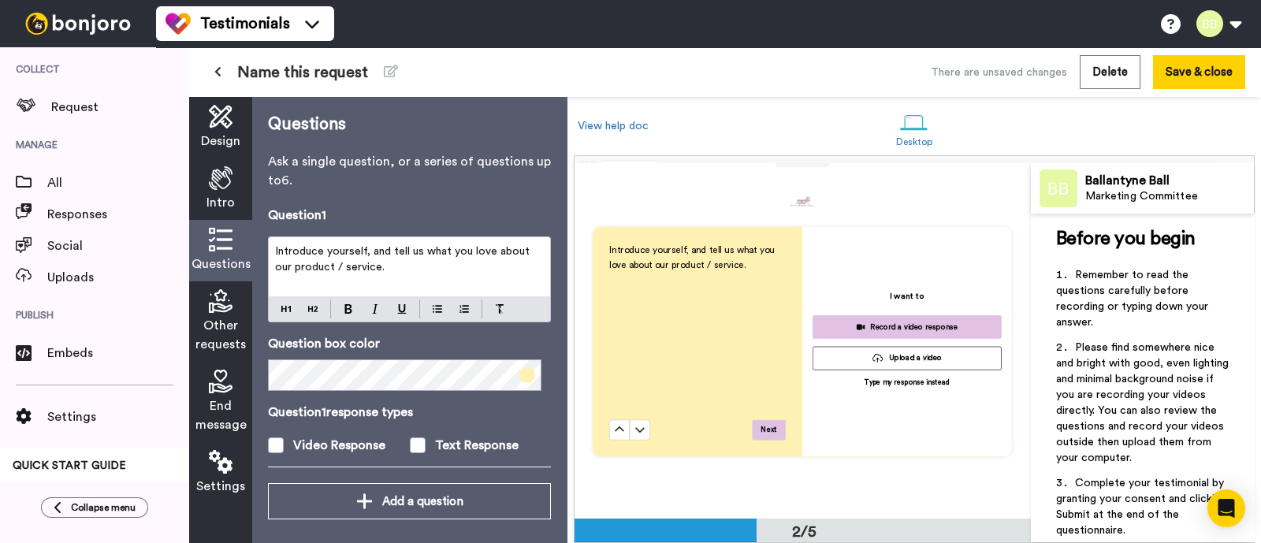
scroll to position [370, 0]
click at [519, 371] on span at bounding box center [527, 375] width 16 height 16
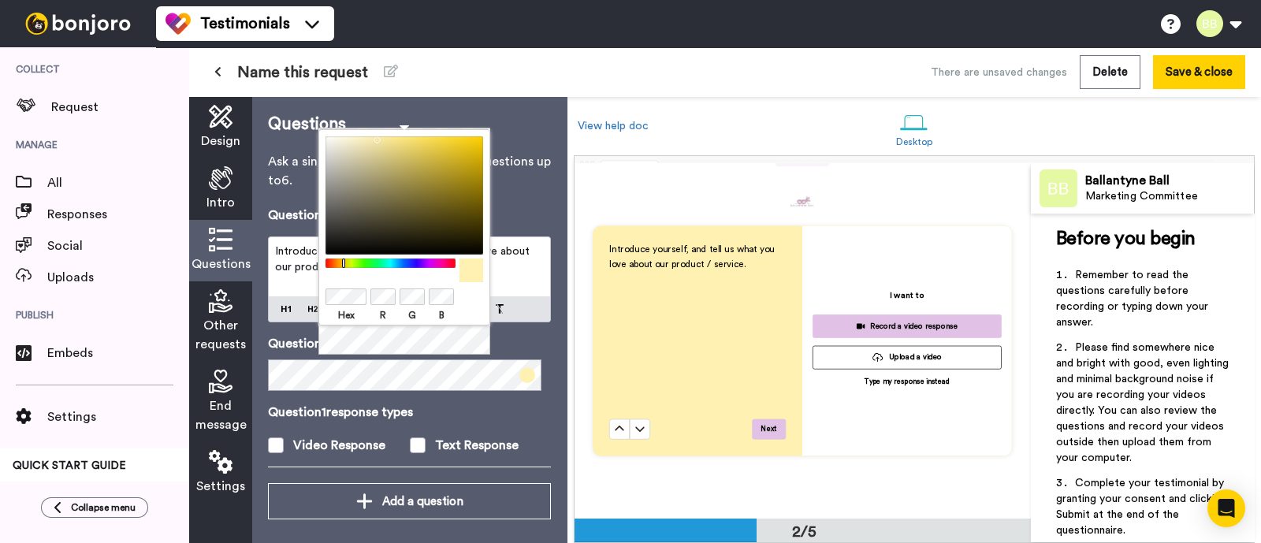
click at [314, 292] on body "Testimonials Switch to Video messaging Try me for free! Testimonials Settings D…" at bounding box center [630, 271] width 1261 height 543
click at [441, 348] on div "Hex R G B" at bounding box center [404, 243] width 172 height 228
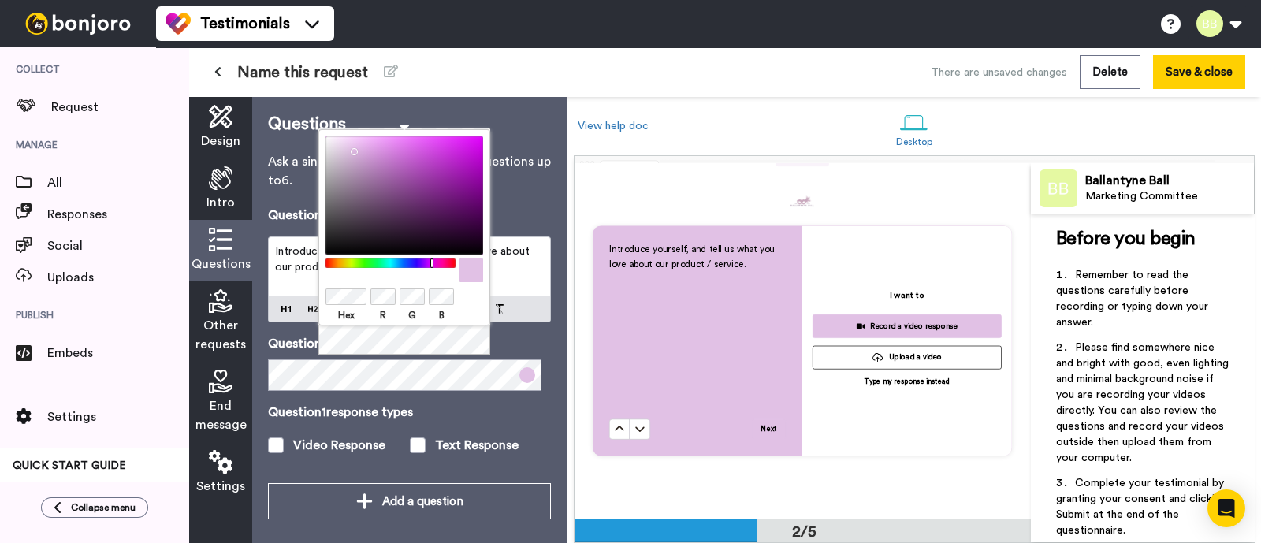
click at [508, 414] on p "Question 1 response types" at bounding box center [409, 412] width 283 height 19
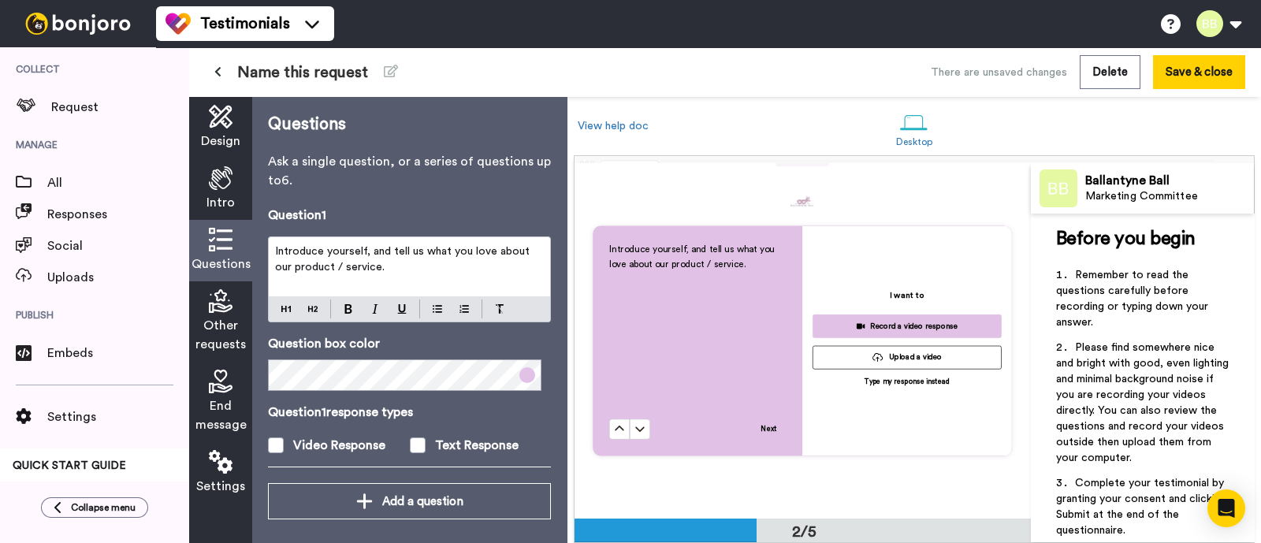
scroll to position [7, 0]
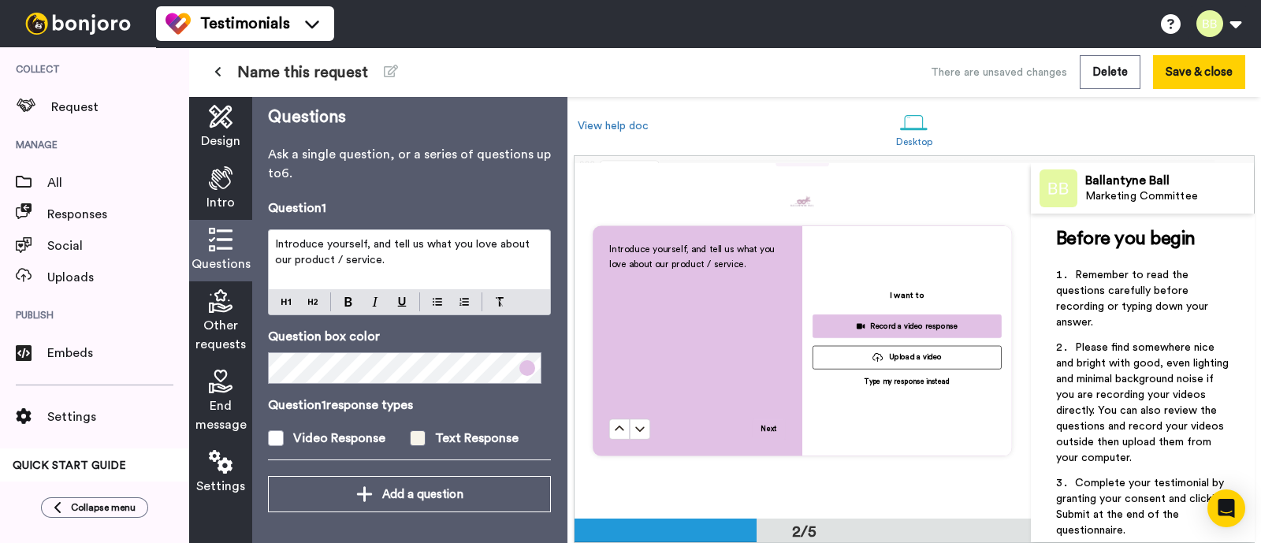
click at [413, 433] on span at bounding box center [418, 438] width 16 height 16
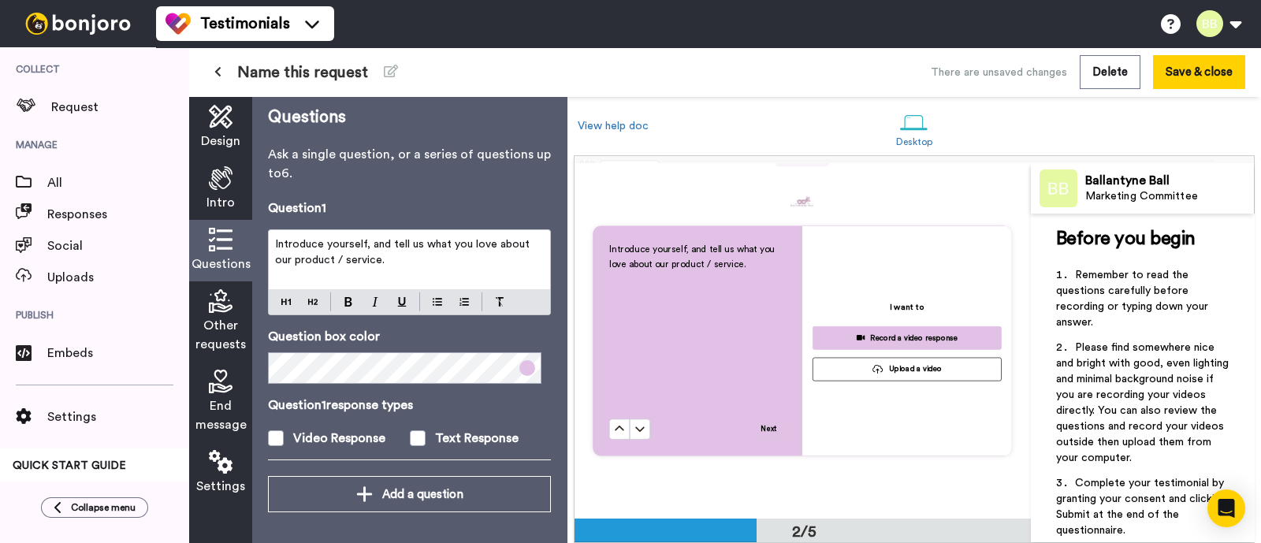
click at [198, 187] on div "Intro" at bounding box center [220, 188] width 63 height 61
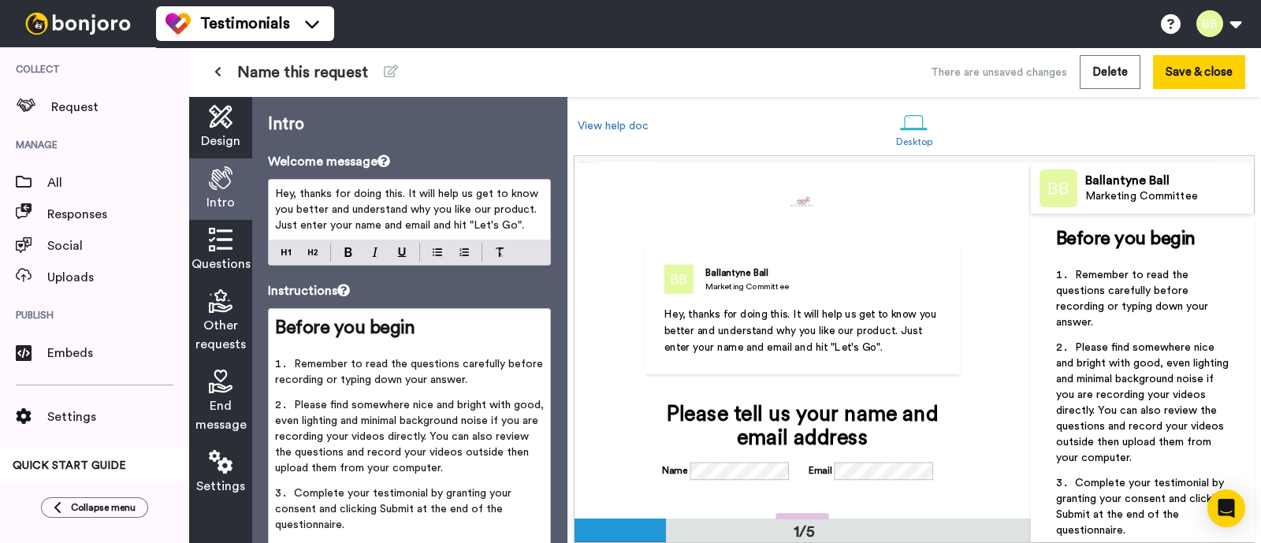
scroll to position [0, 0]
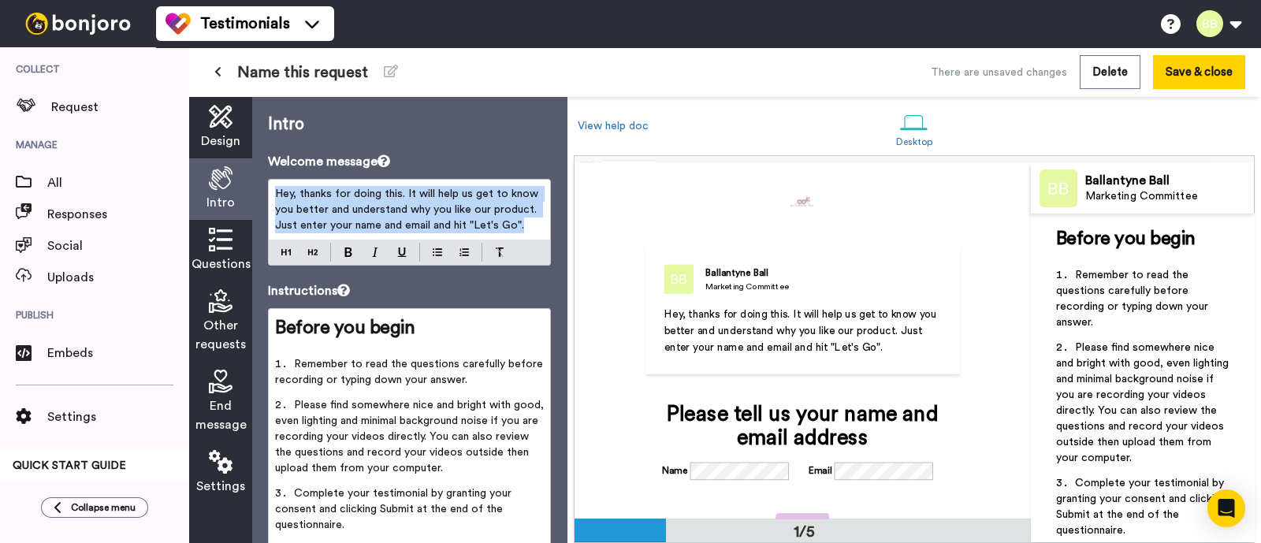
drag, startPoint x: 356, startPoint y: 242, endPoint x: 266, endPoint y: 175, distance: 112.7
click at [266, 175] on div "Intro Welcome message Hey, thanks for doing this. It will help us get to know y…" at bounding box center [409, 320] width 314 height 446
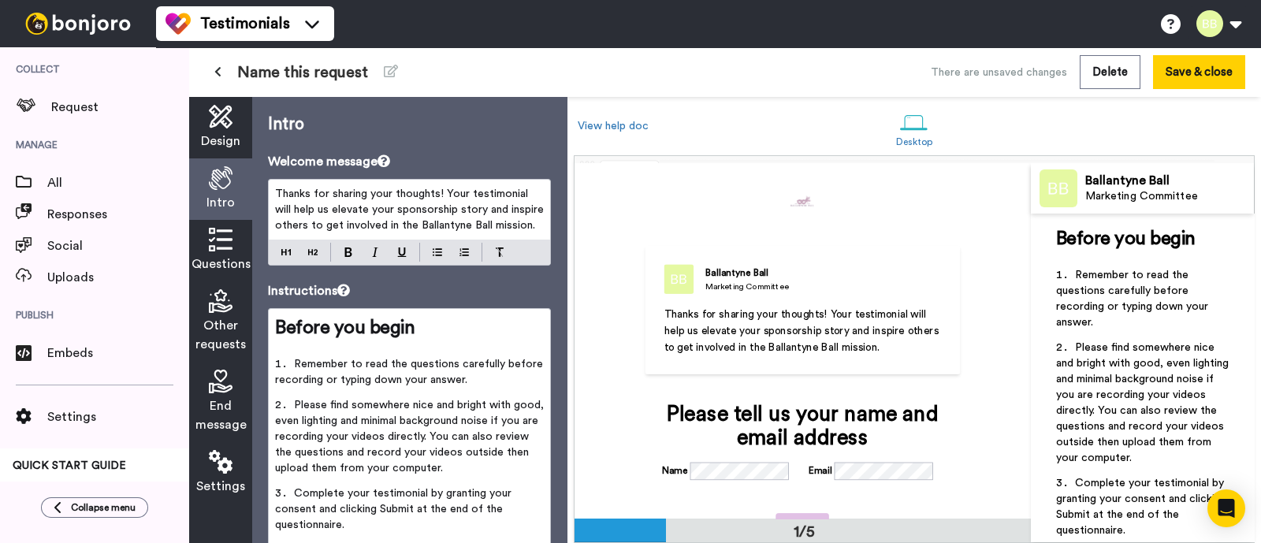
click at [241, 241] on div "Questions" at bounding box center [220, 250] width 63 height 61
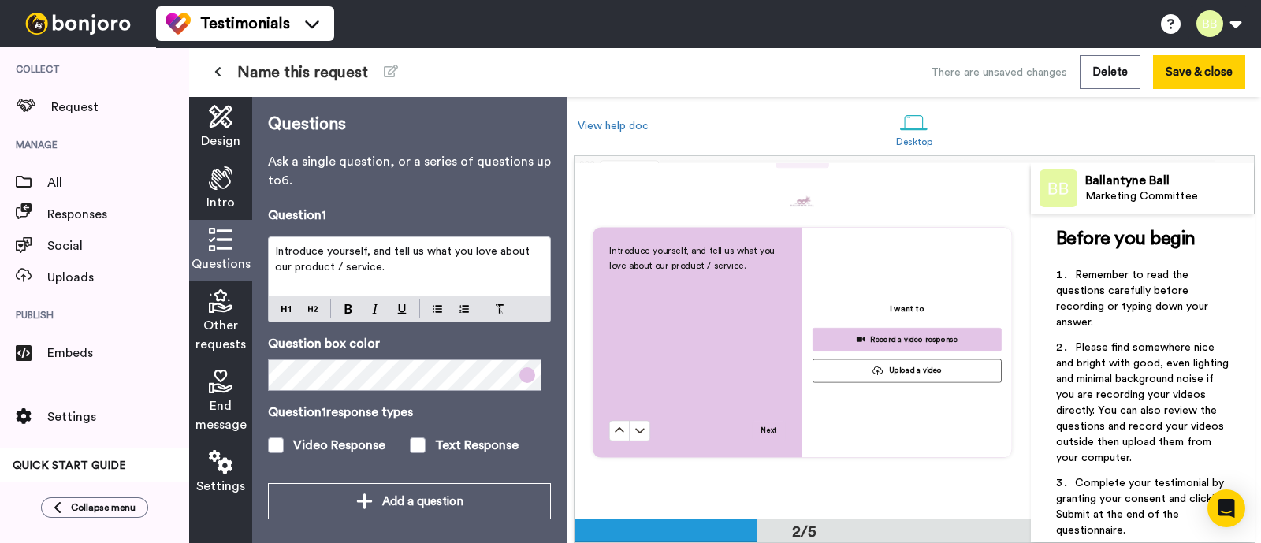
scroll to position [370, 0]
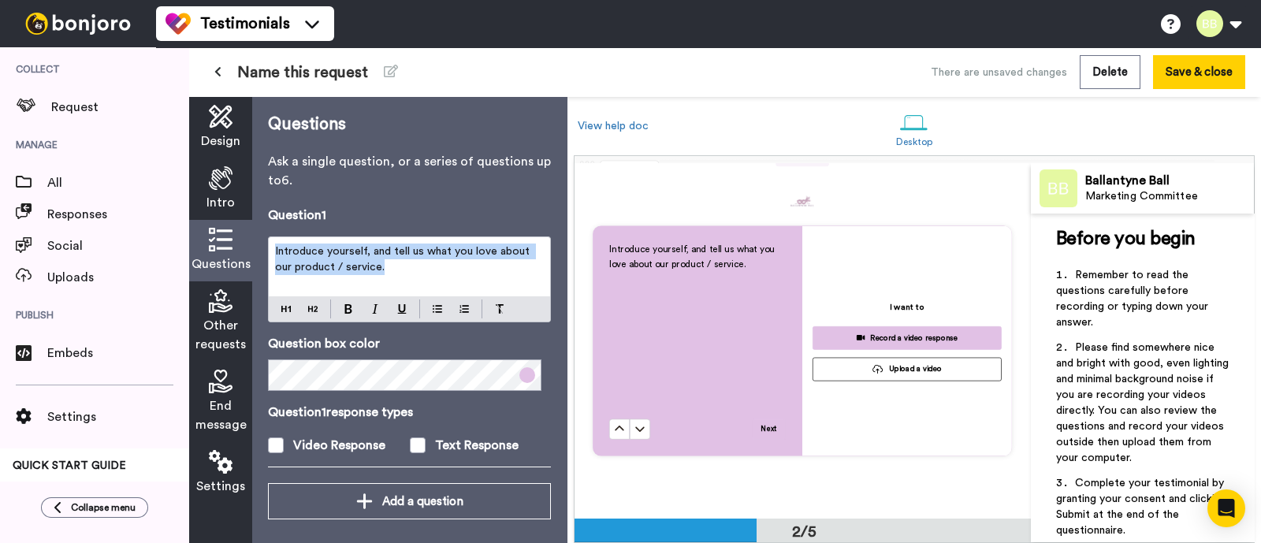
drag, startPoint x: 426, startPoint y: 268, endPoint x: 268, endPoint y: 246, distance: 159.9
click at [269, 246] on div "Introduce yourself, and tell us what you love about our product / service." at bounding box center [409, 266] width 281 height 59
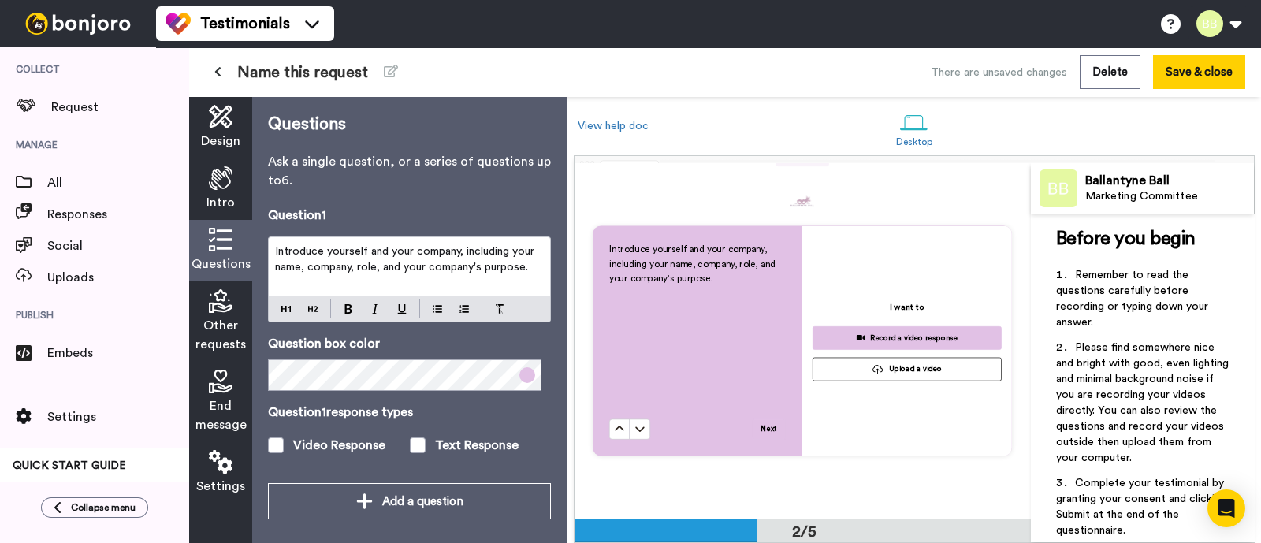
click at [459, 250] on span "Introduce yourself and your company, including your name, company, role, and yo…" at bounding box center [406, 259] width 262 height 27
drag, startPoint x: 515, startPoint y: 251, endPoint x: 452, endPoint y: 253, distance: 63.9
click at [452, 253] on p "Introduce yourself and your company, including your name, company, role, and yo…" at bounding box center [409, 260] width 269 height 32
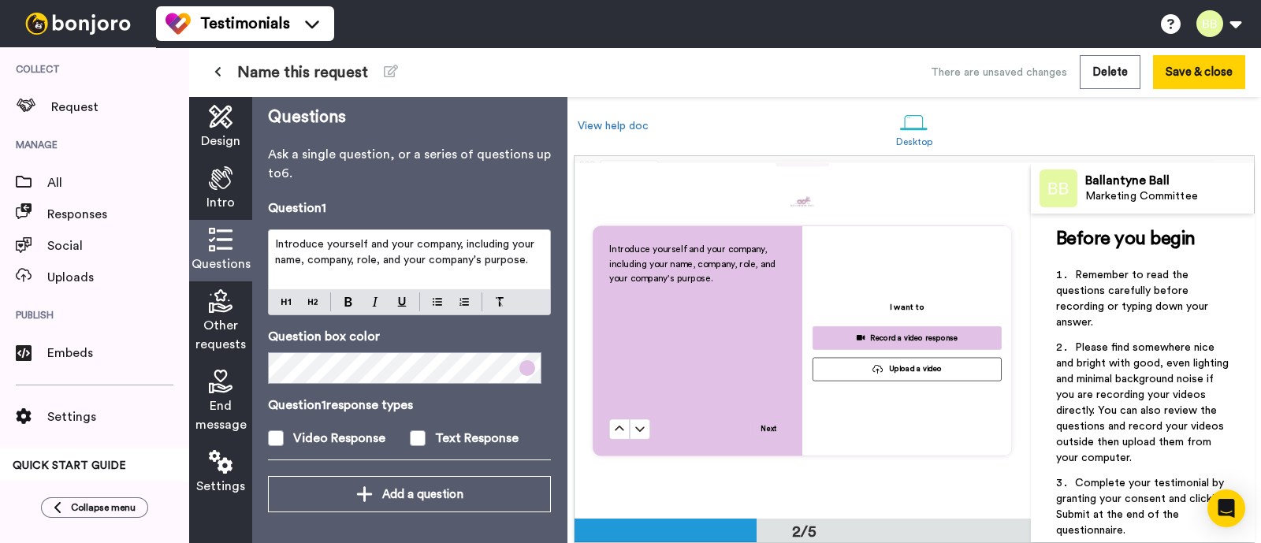
scroll to position [8, 0]
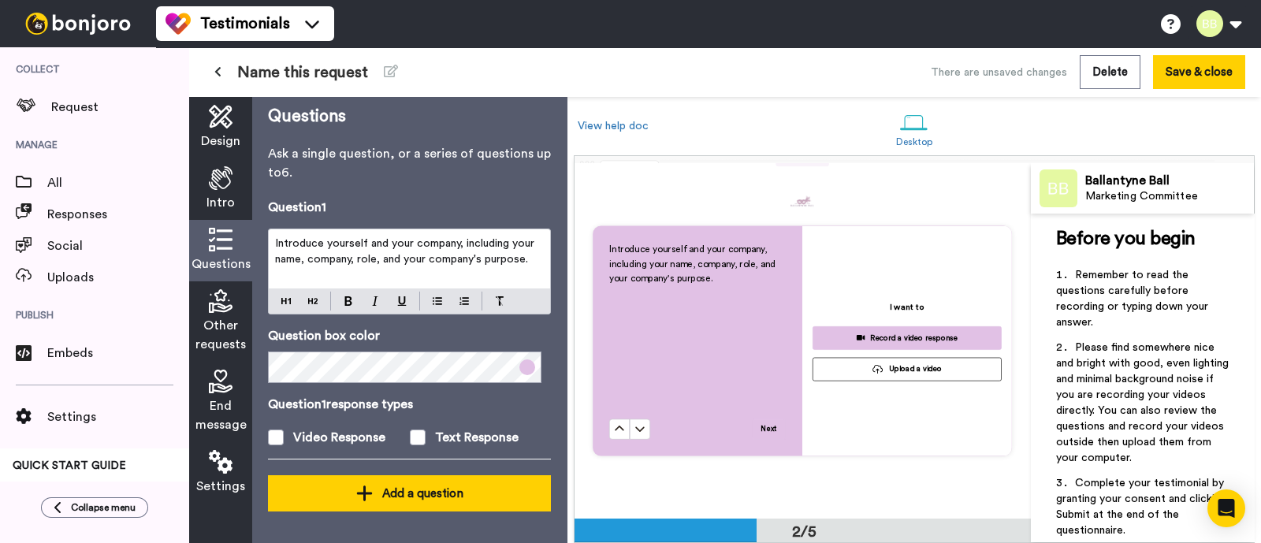
click at [426, 433] on button "Add a question" at bounding box center [409, 493] width 283 height 36
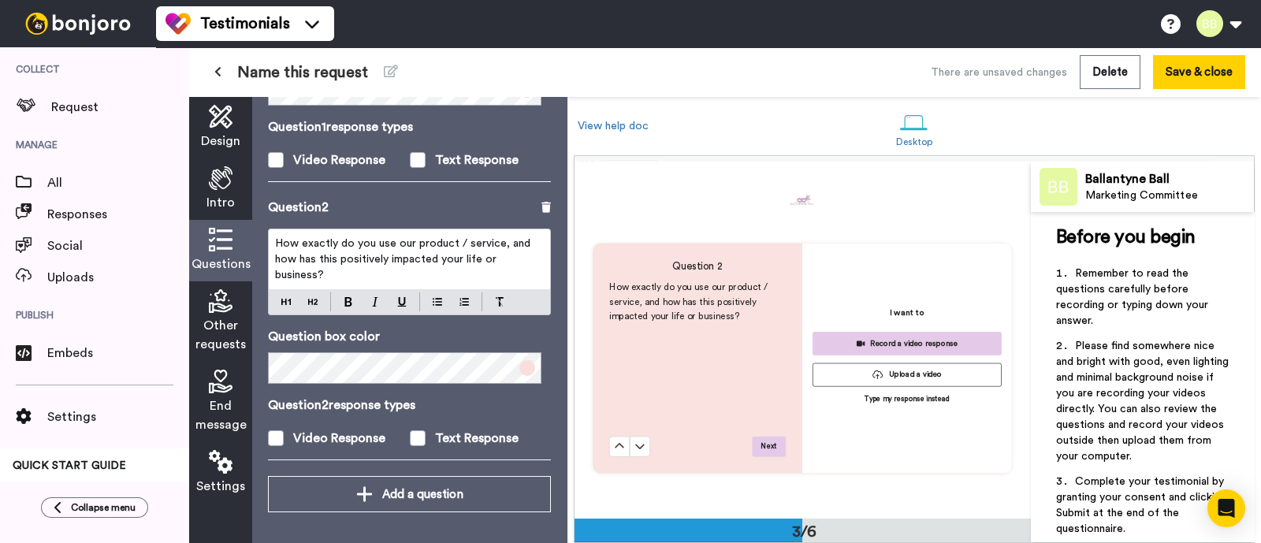
scroll to position [712, 0]
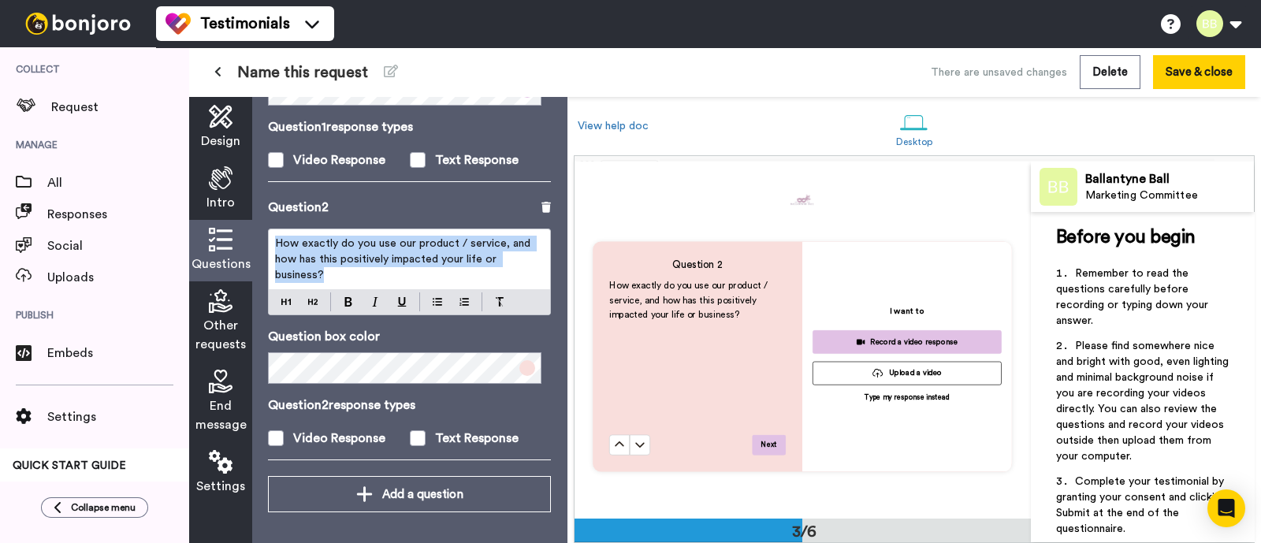
drag, startPoint x: 345, startPoint y: 281, endPoint x: 260, endPoint y: 236, distance: 96.2
click at [260, 236] on div "Questions Ask a single question, or a series of questions up to 6 . Question 1 …" at bounding box center [409, 320] width 314 height 446
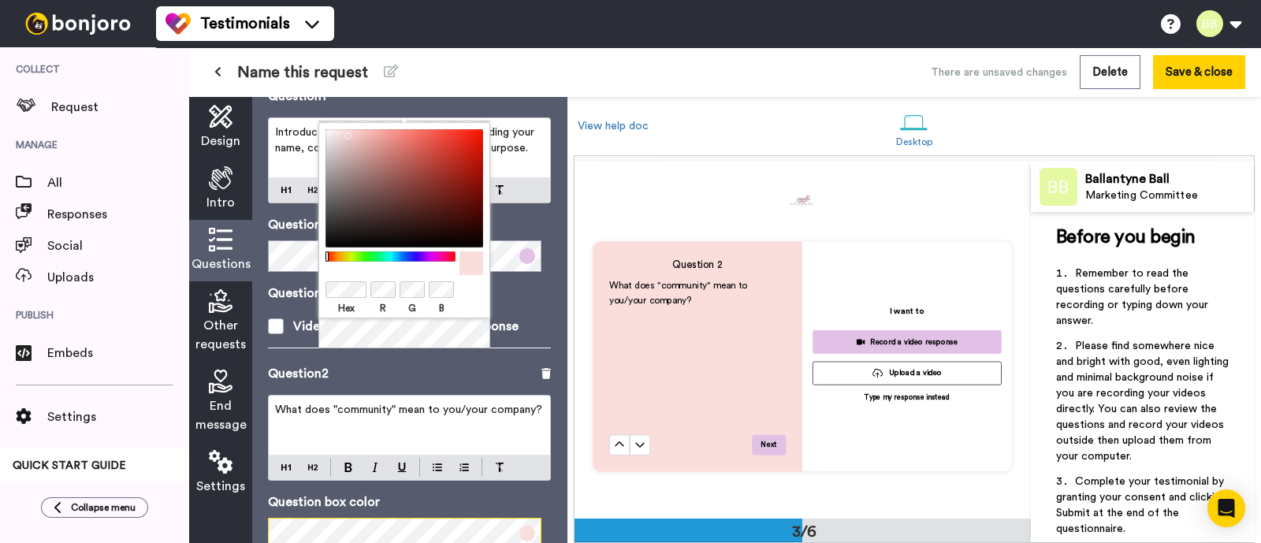
scroll to position [115, 0]
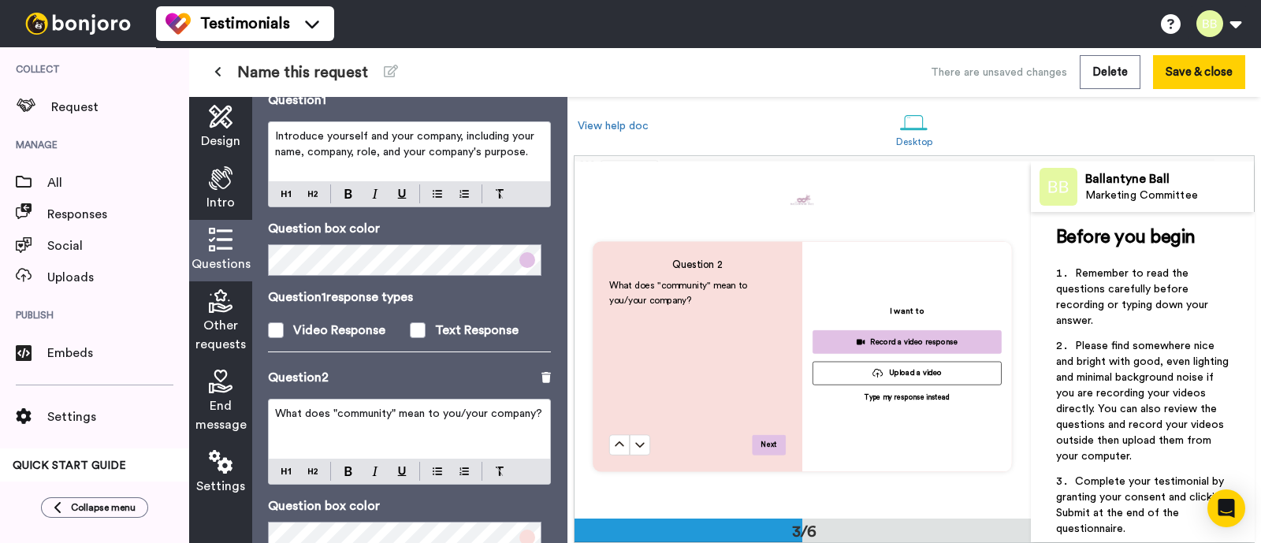
click at [519, 259] on span at bounding box center [527, 260] width 16 height 16
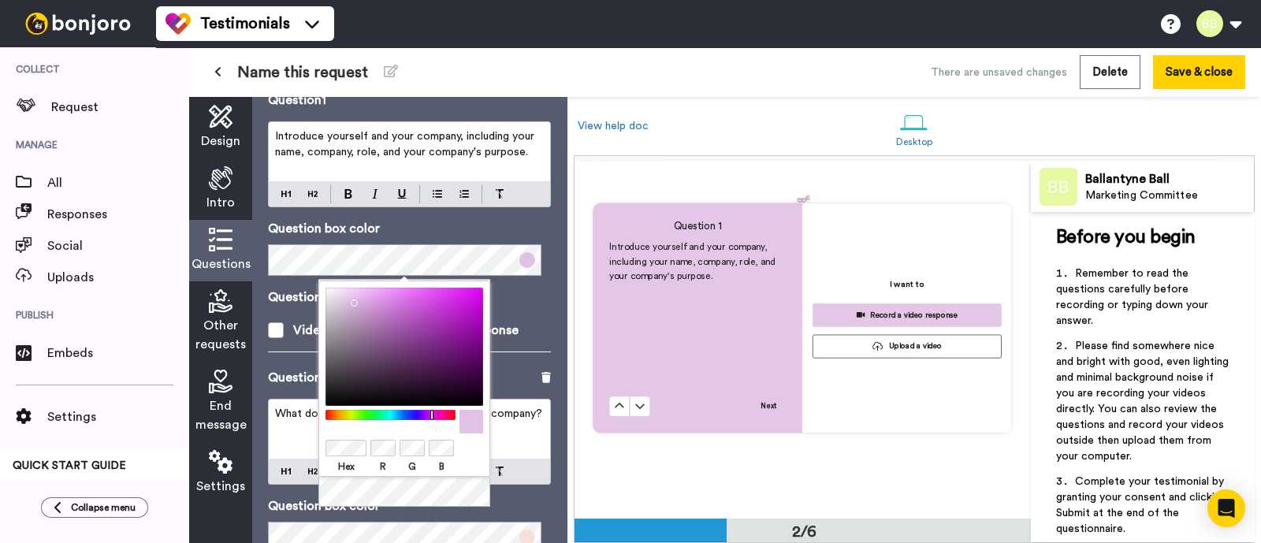
scroll to position [370, 0]
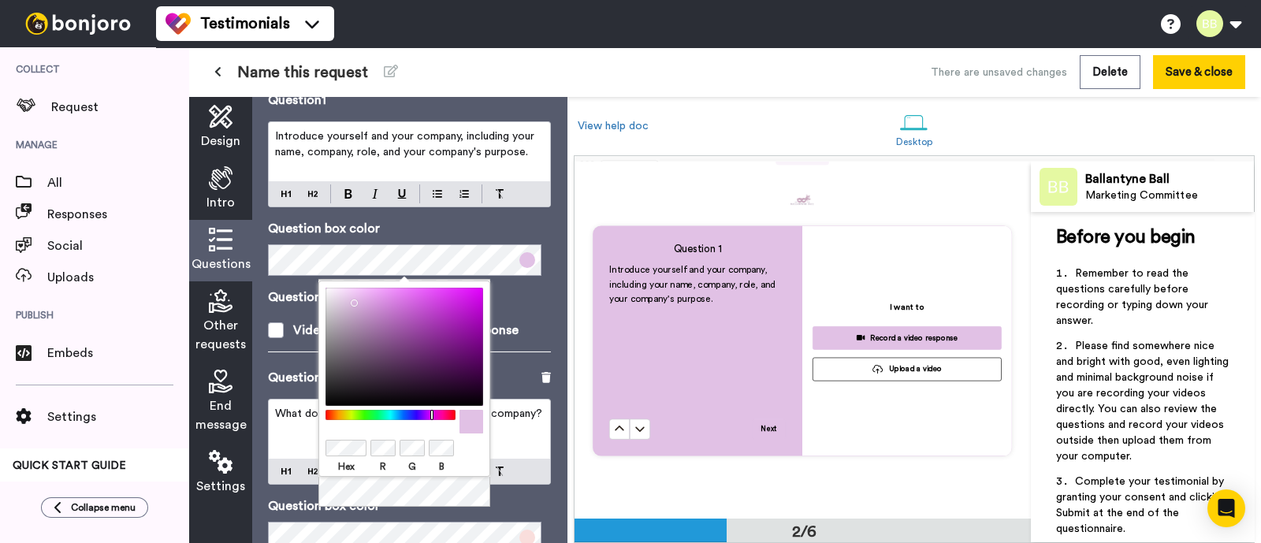
click at [323, 433] on div "Hex R G B" at bounding box center [404, 379] width 172 height 196
click at [422, 223] on p "Question box color" at bounding box center [409, 228] width 283 height 19
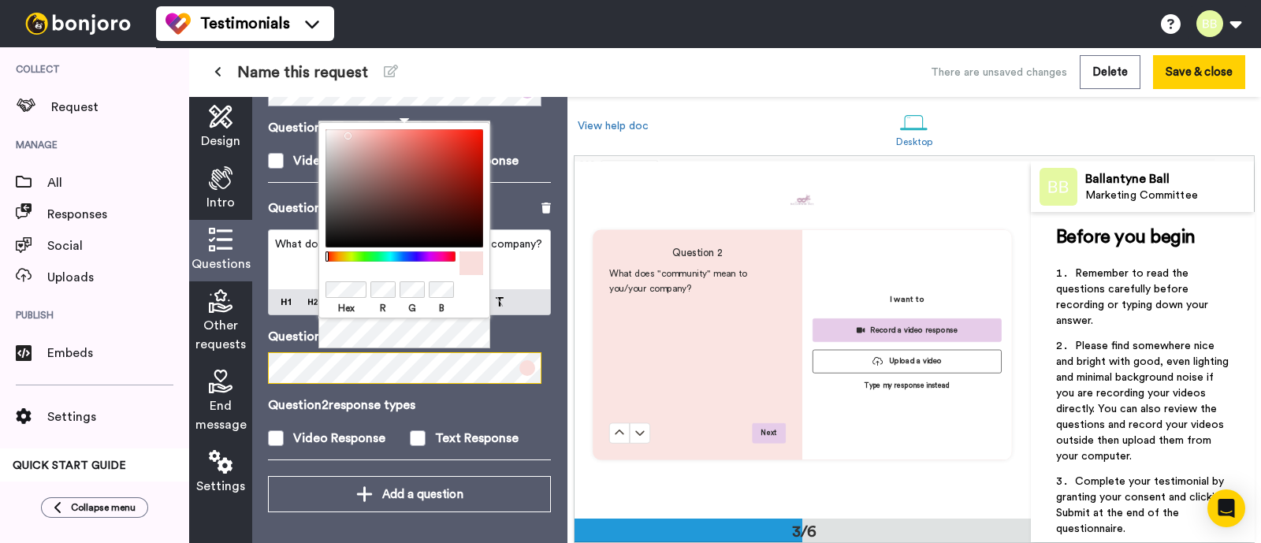
scroll to position [728, 0]
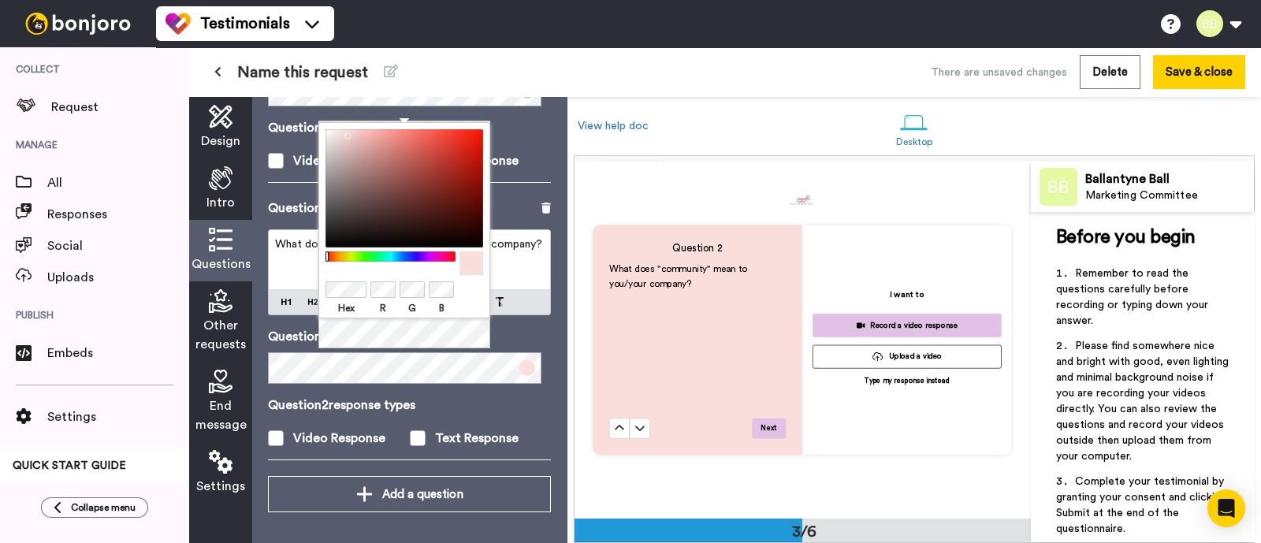
click at [368, 292] on div at bounding box center [404, 290] width 158 height 20
click at [300, 300] on body "Testimonials Switch to Video messaging Try me for free! Testimonials Settings D…" at bounding box center [630, 271] width 1261 height 543
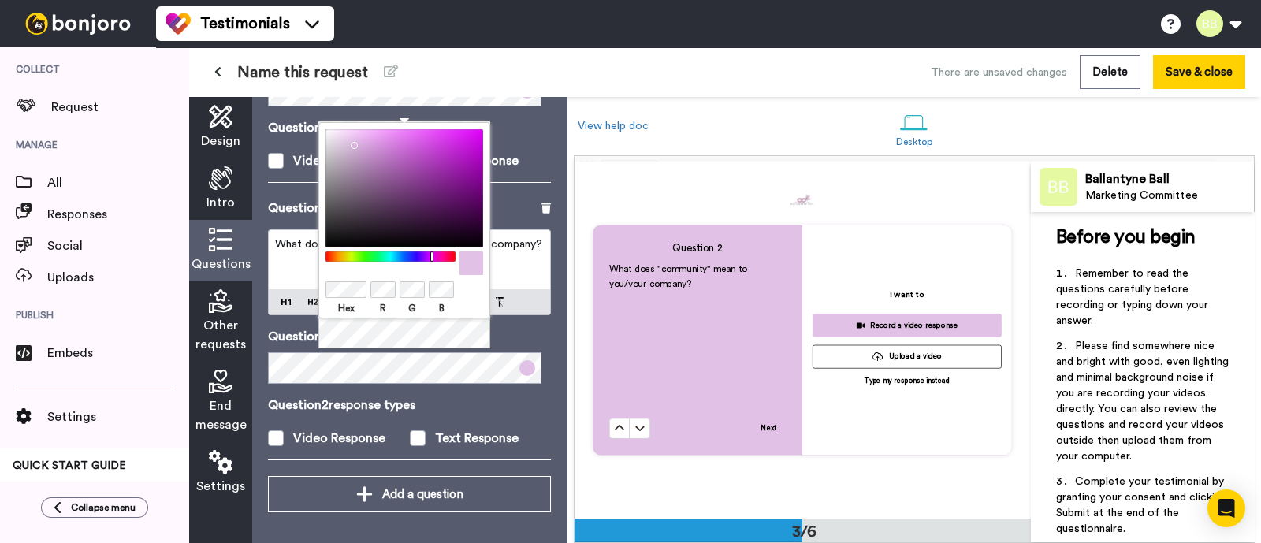
click at [396, 384] on div "Question 2 What does "community" mean to you/your company? Question box color Q…" at bounding box center [409, 337] width 283 height 277
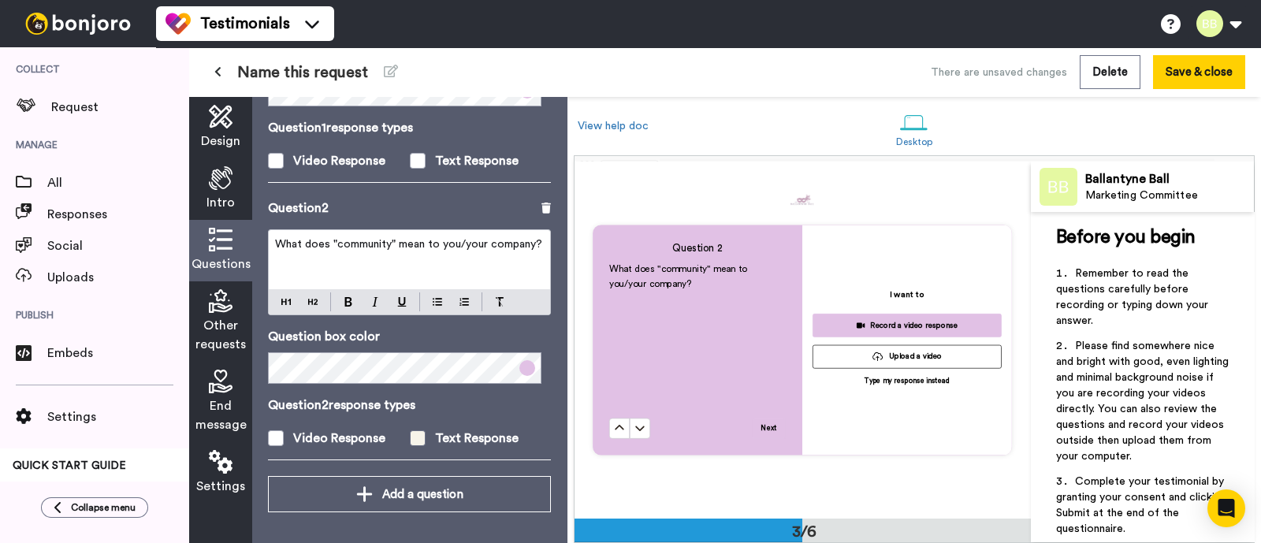
click at [422, 433] on label "Text Response" at bounding box center [481, 438] width 142 height 19
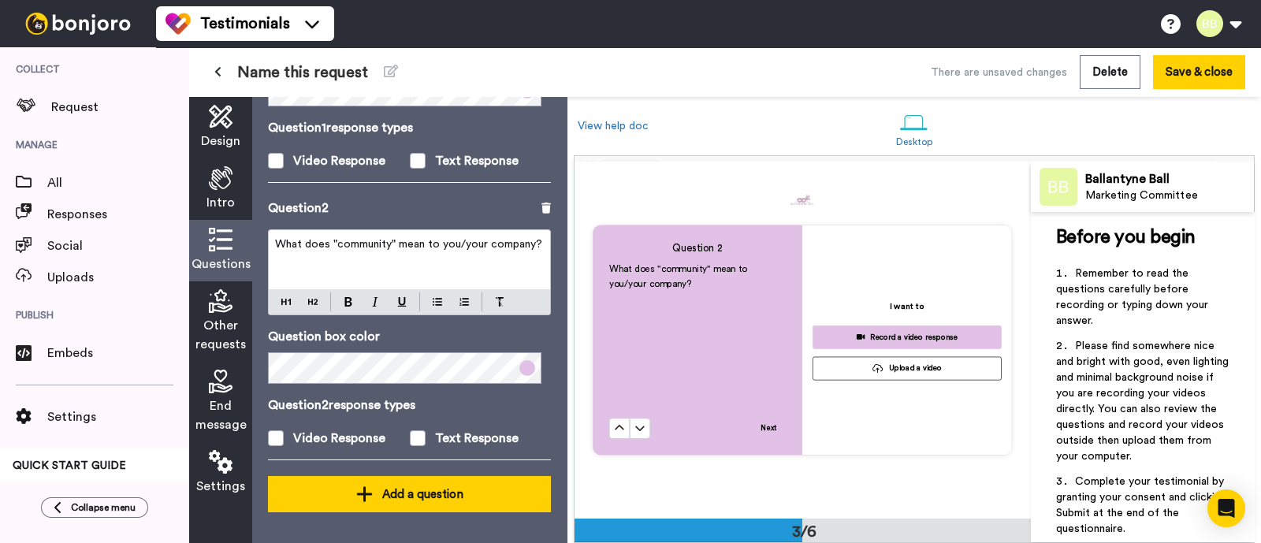
click at [424, 433] on div "Add a question" at bounding box center [410, 494] width 258 height 19
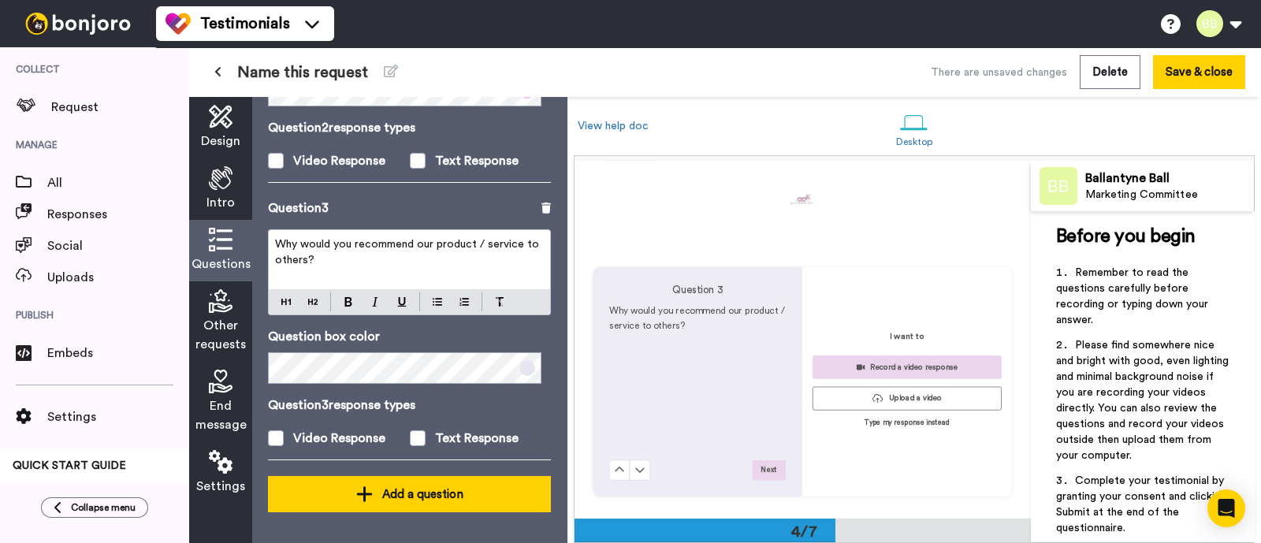
scroll to position [1070, 0]
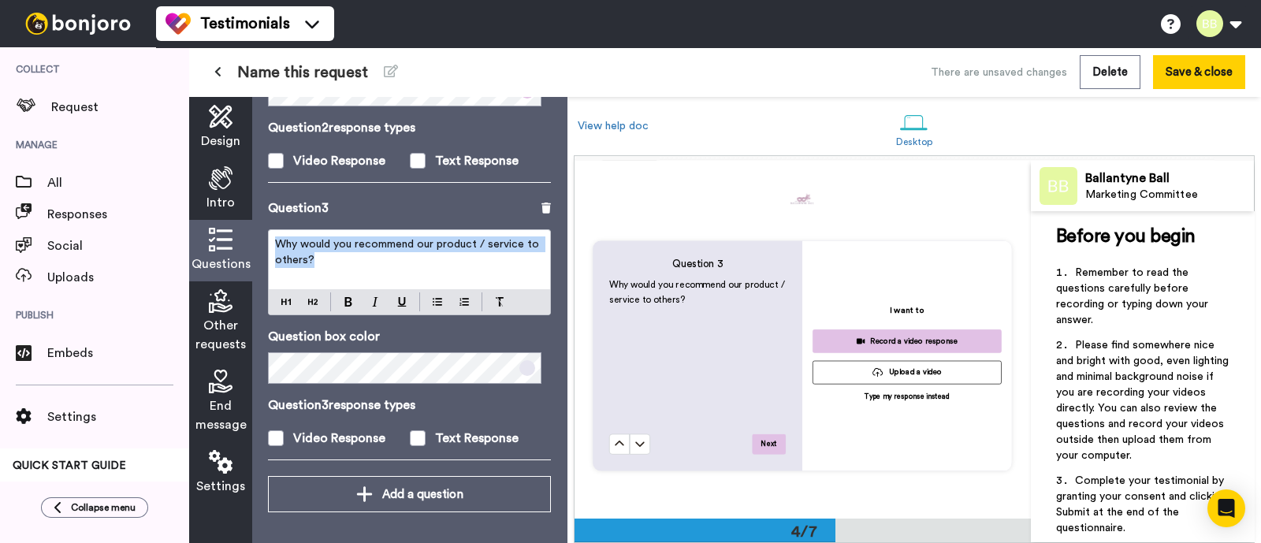
drag, startPoint x: 339, startPoint y: 258, endPoint x: 255, endPoint y: 230, distance: 88.2
click at [255, 230] on div "Questions Ask a single question, or a series of questions up to 6 . Question 1 …" at bounding box center [409, 320] width 314 height 446
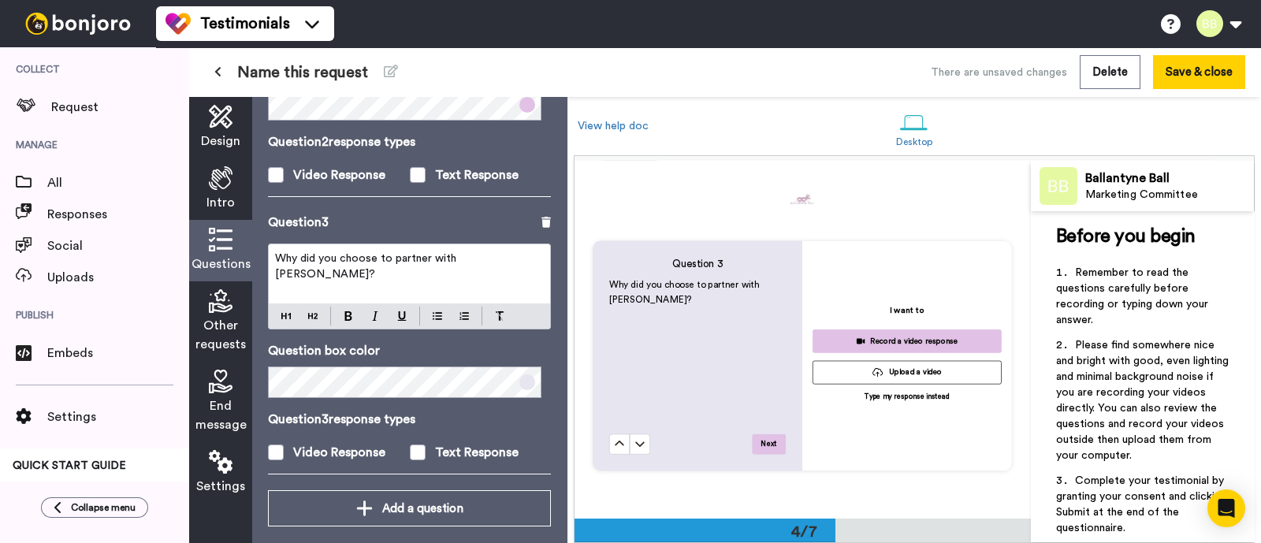
scroll to position [548, 0]
click at [519, 381] on span at bounding box center [527, 382] width 16 height 16
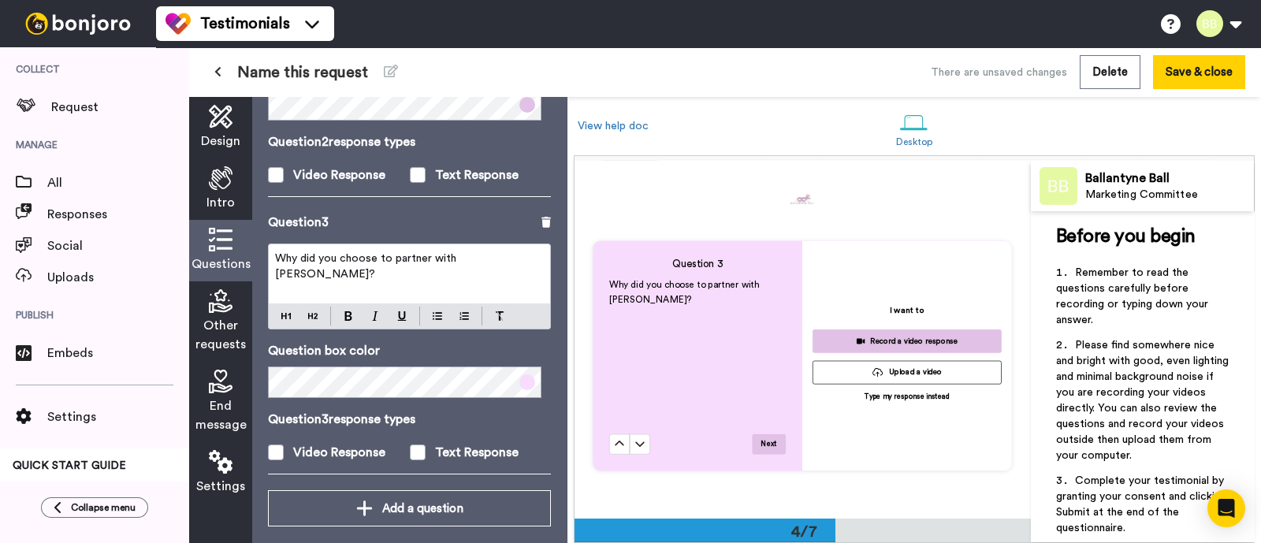
click at [470, 400] on div "Question 3 Why did you choose to partner with Ballantyne Ball? Question box col…" at bounding box center [409, 351] width 283 height 277
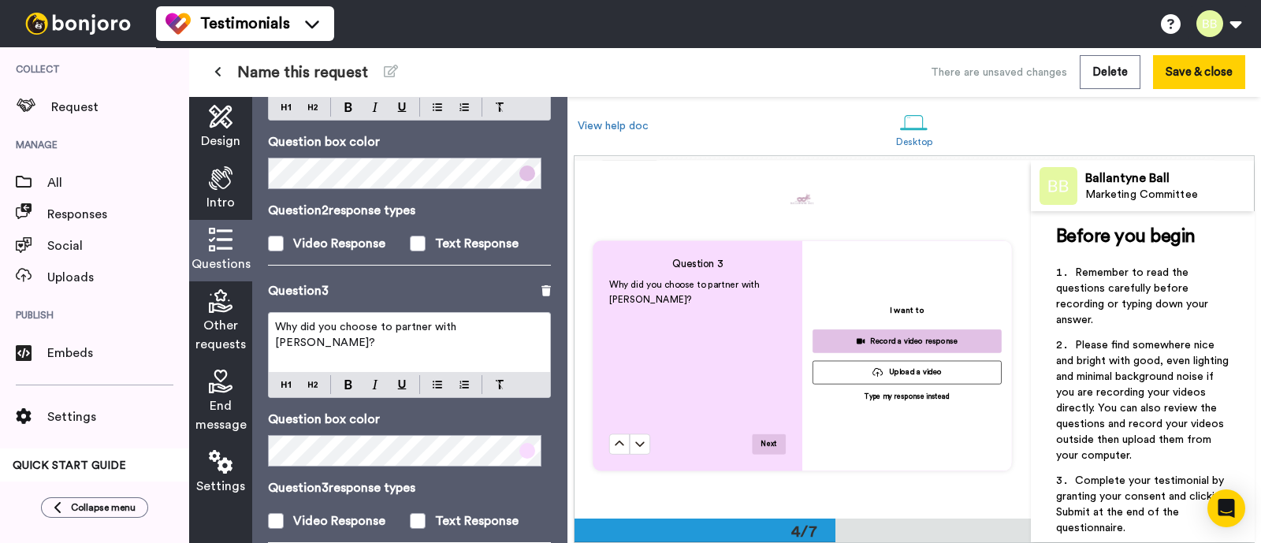
scroll to position [562, 0]
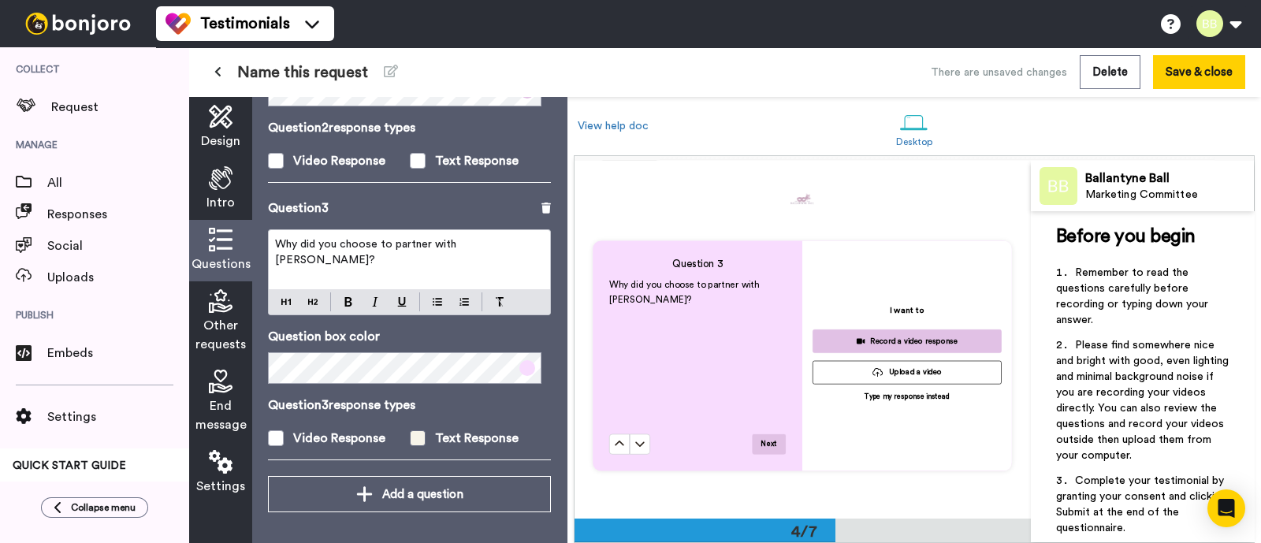
click at [412, 433] on span at bounding box center [418, 438] width 16 height 16
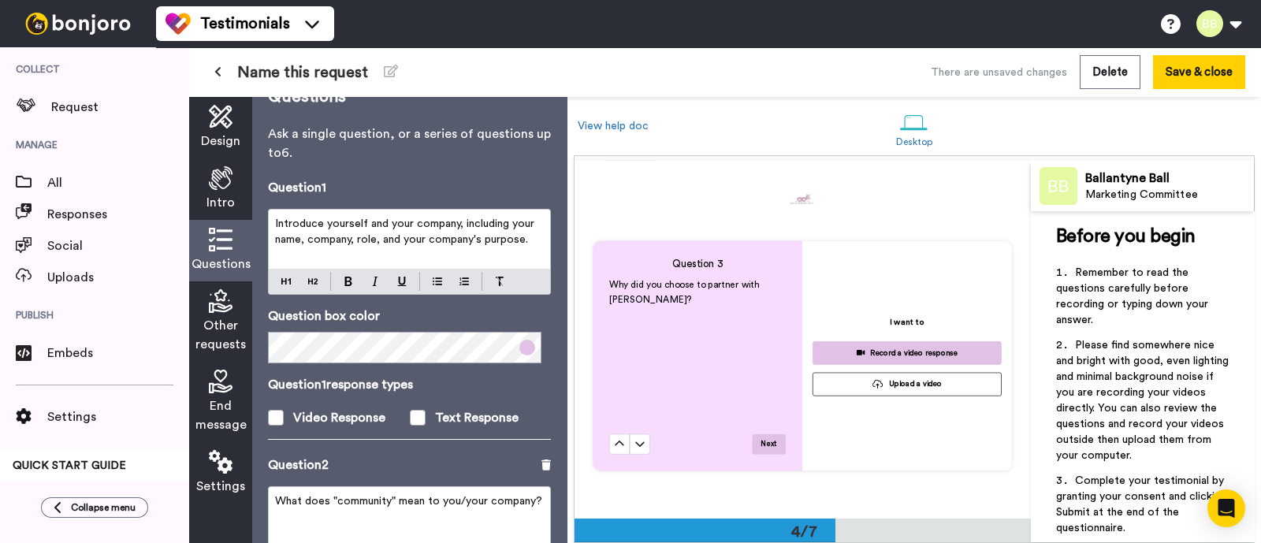
scroll to position [0, 0]
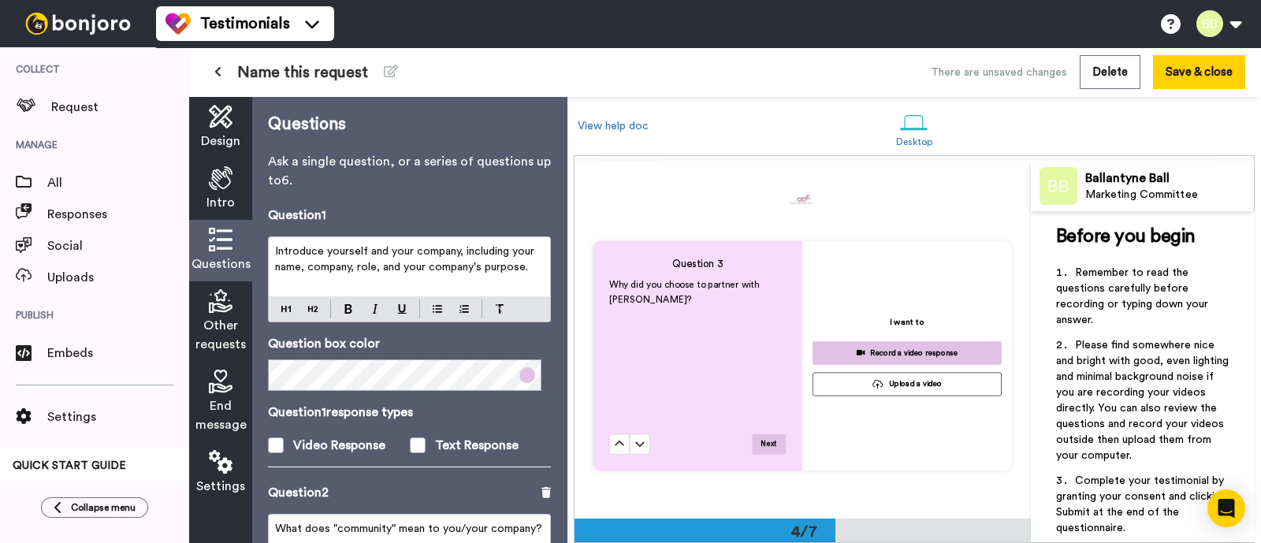
click at [213, 181] on icon at bounding box center [221, 178] width 24 height 24
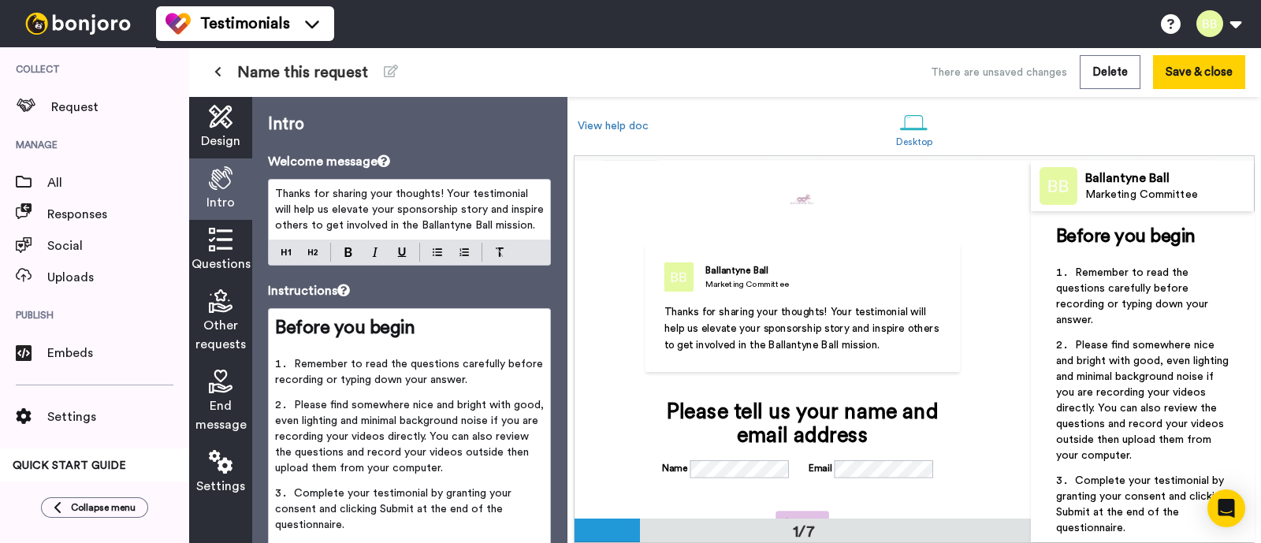
scroll to position [150, 0]
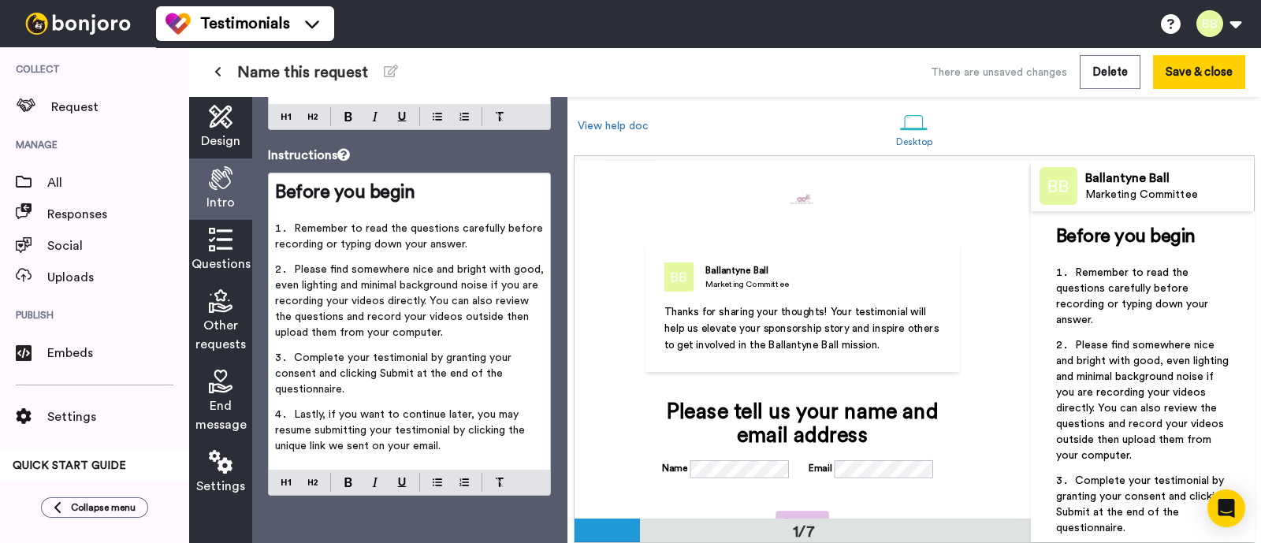
click at [227, 136] on span "Design" at bounding box center [220, 141] width 39 height 19
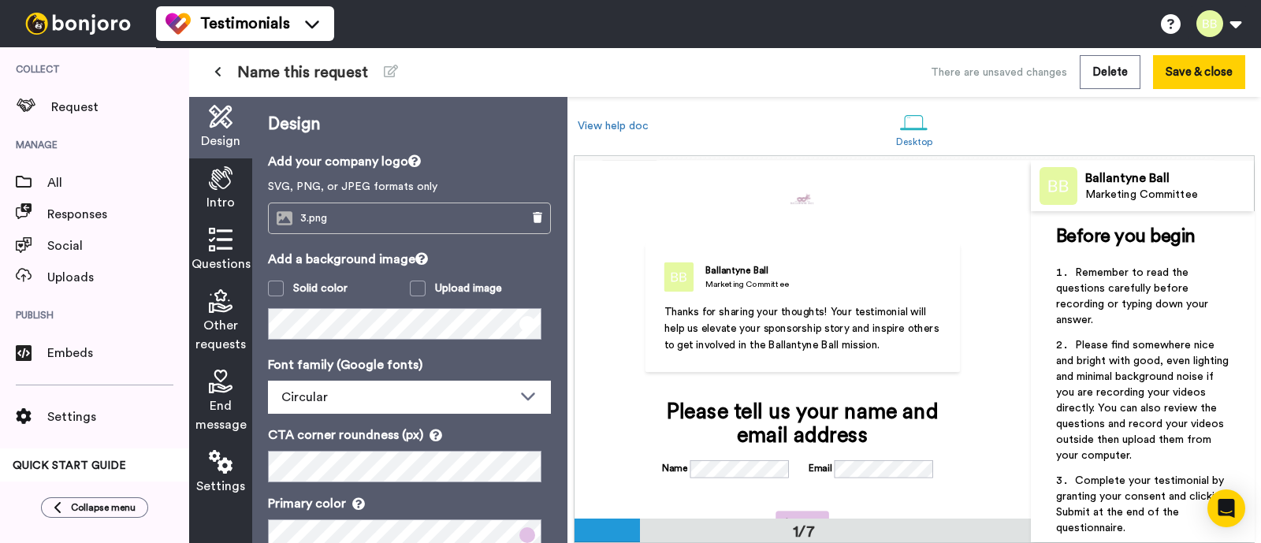
scroll to position [166, 0]
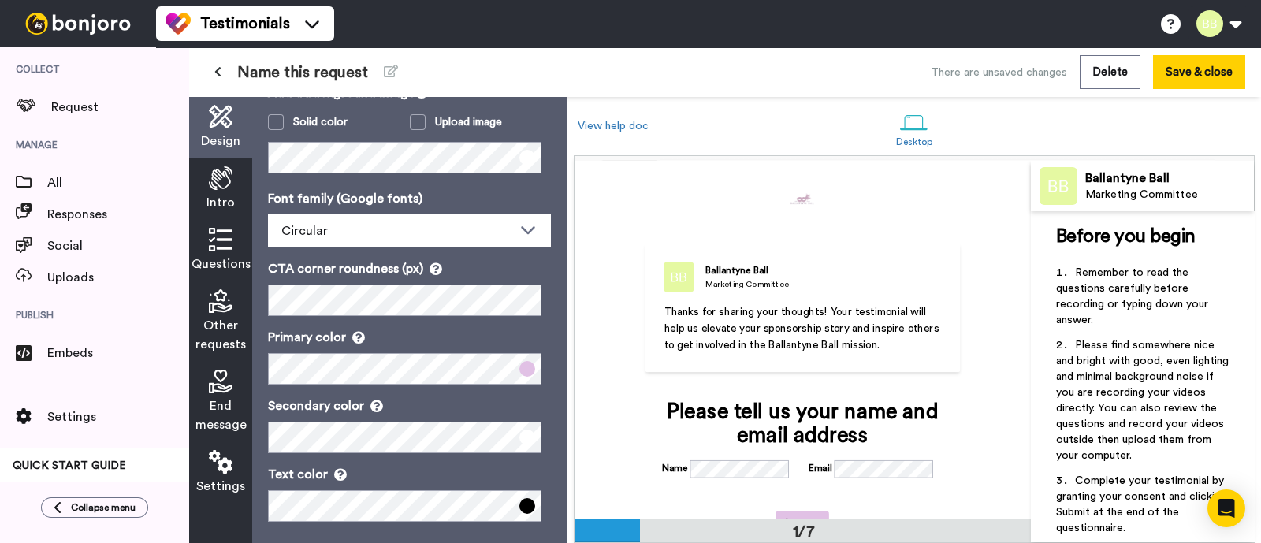
click at [519, 374] on span at bounding box center [527, 369] width 16 height 16
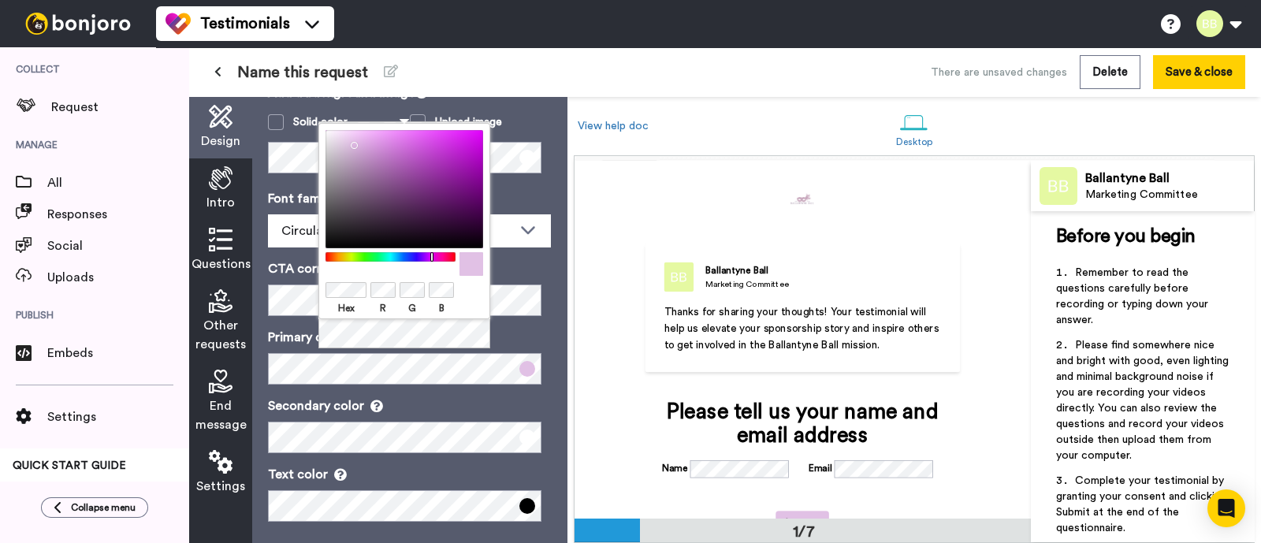
click at [428, 193] on div at bounding box center [404, 189] width 158 height 118
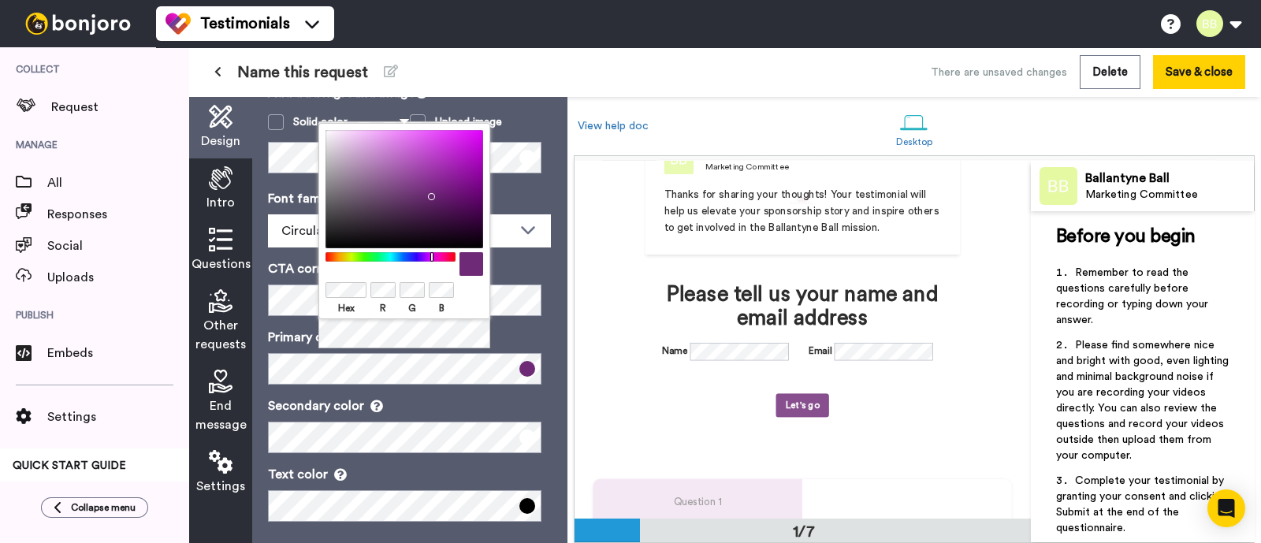
scroll to position [116, 0]
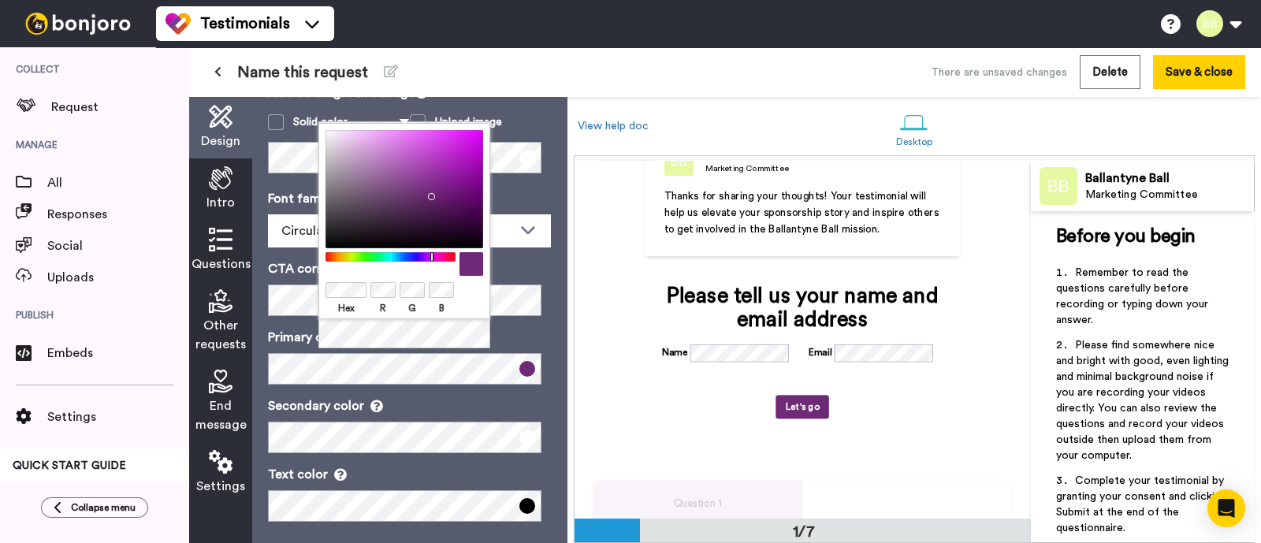
click at [205, 325] on span "Other requests" at bounding box center [220, 335] width 50 height 38
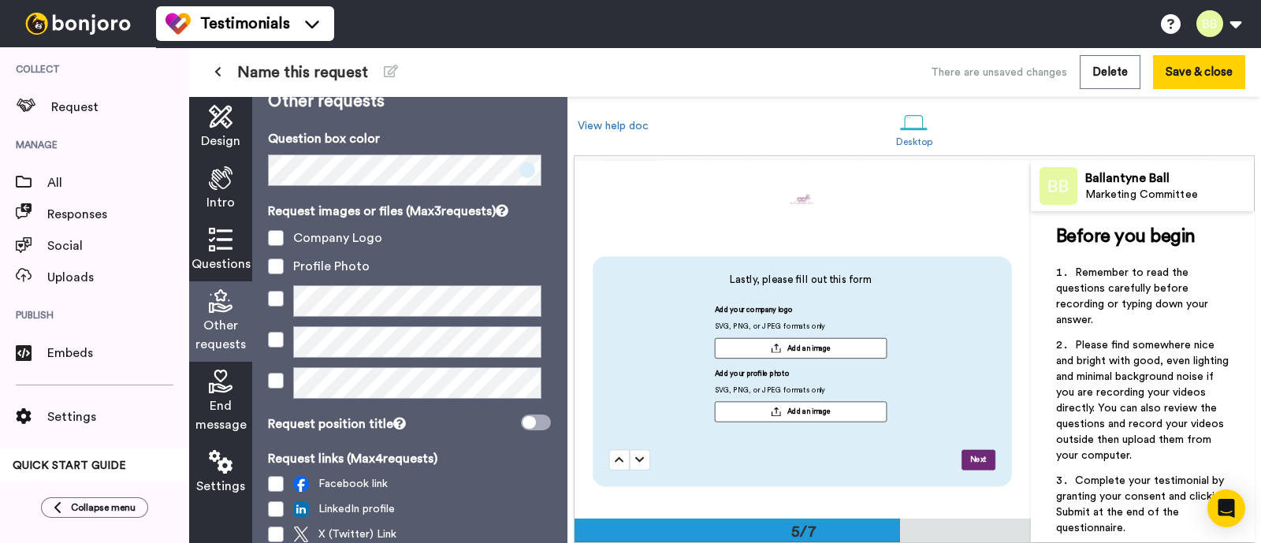
scroll to position [0, 0]
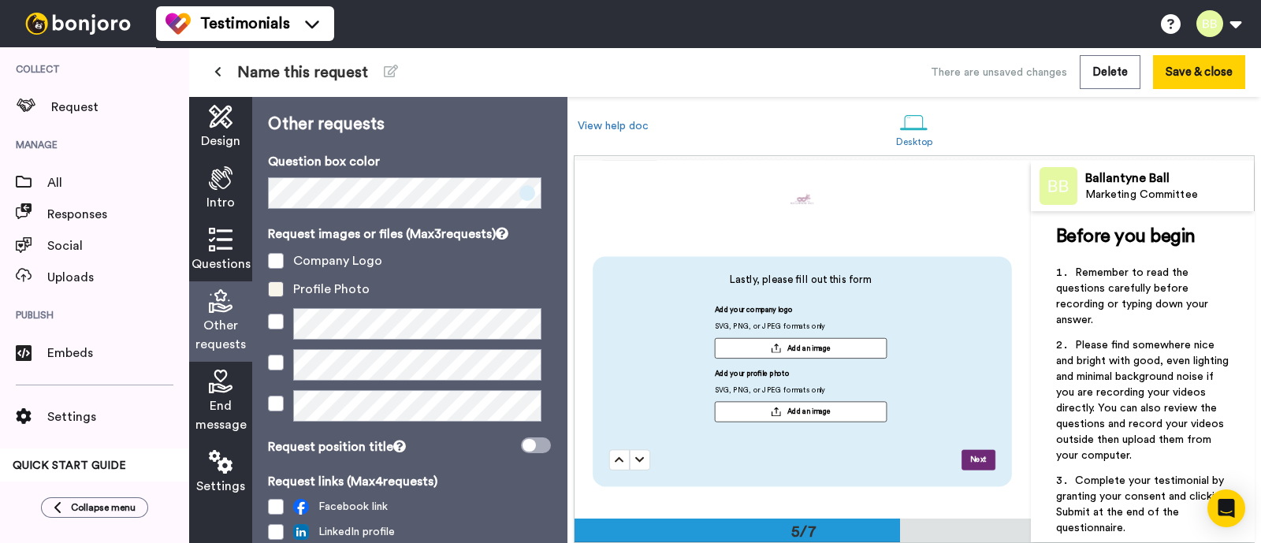
click at [277, 288] on span at bounding box center [276, 289] width 16 height 16
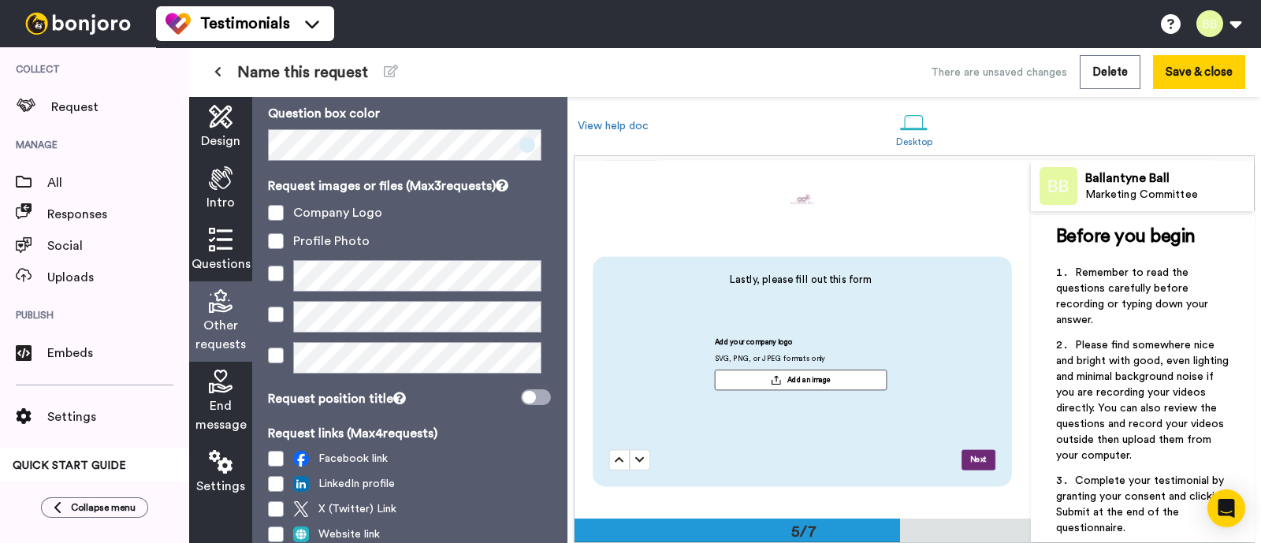
scroll to position [49, 0]
click at [522, 399] on icon at bounding box center [528, 396] width 13 height 13
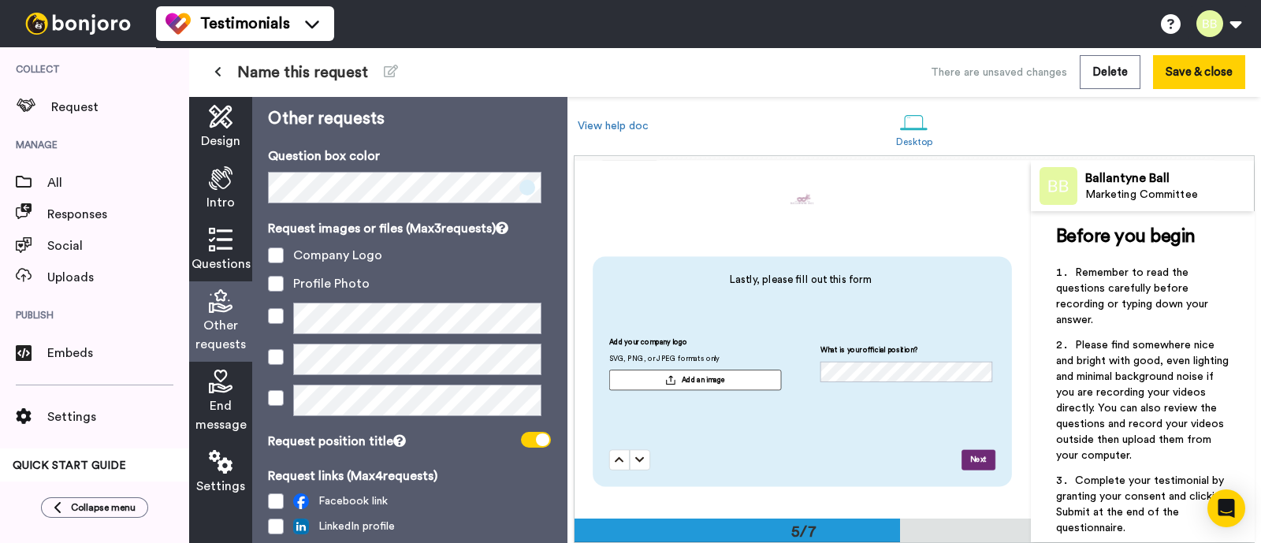
scroll to position [0, 0]
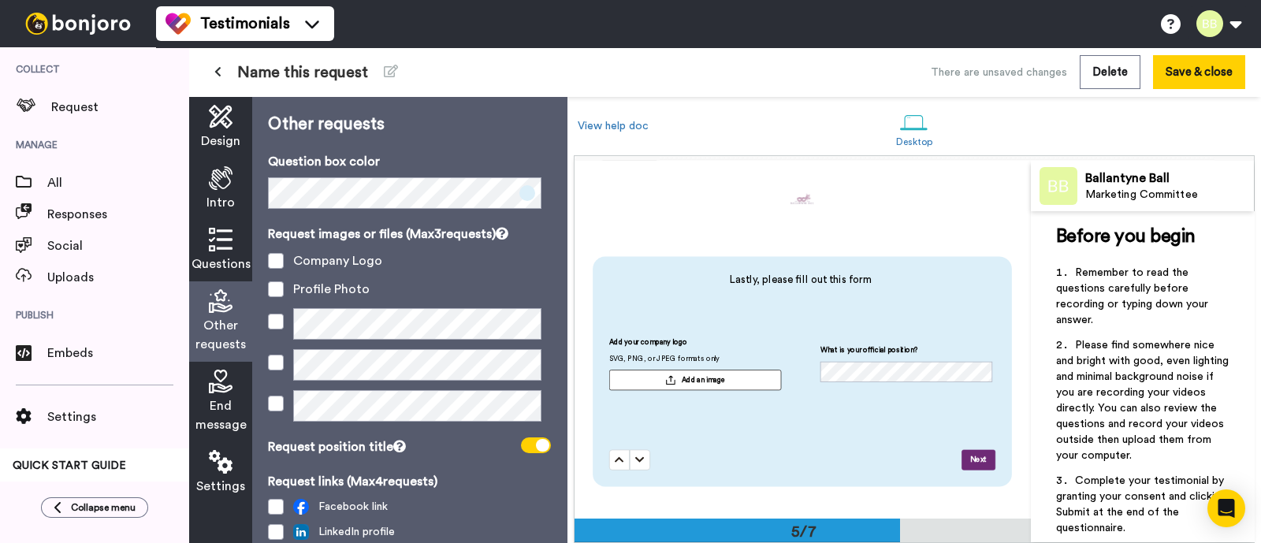
click at [519, 195] on span at bounding box center [527, 193] width 16 height 16
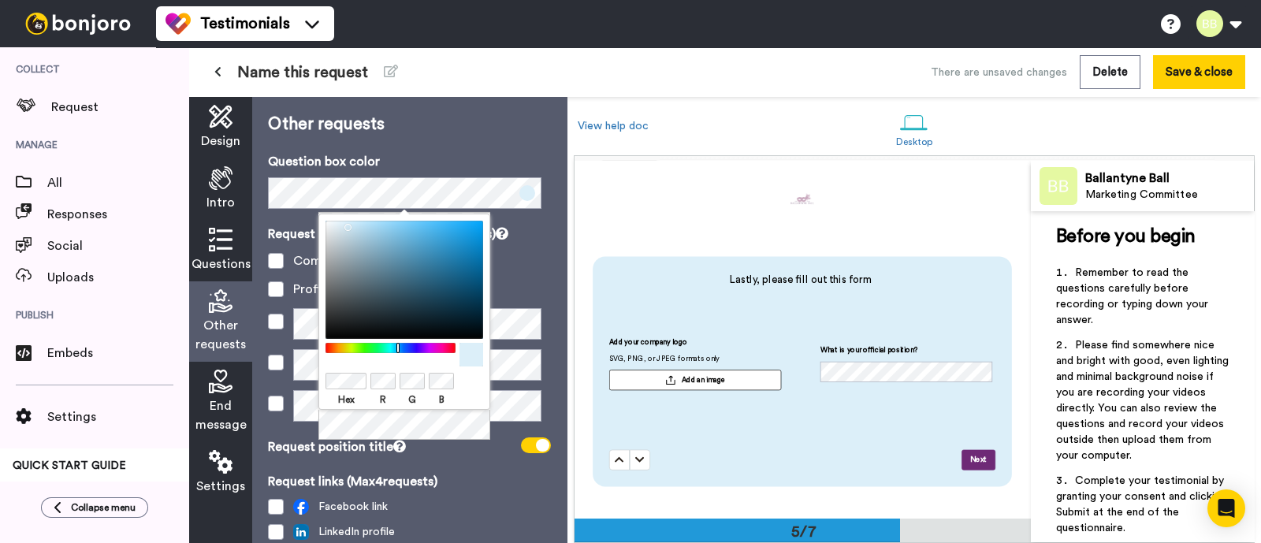
click at [223, 246] on icon at bounding box center [221, 240] width 24 height 24
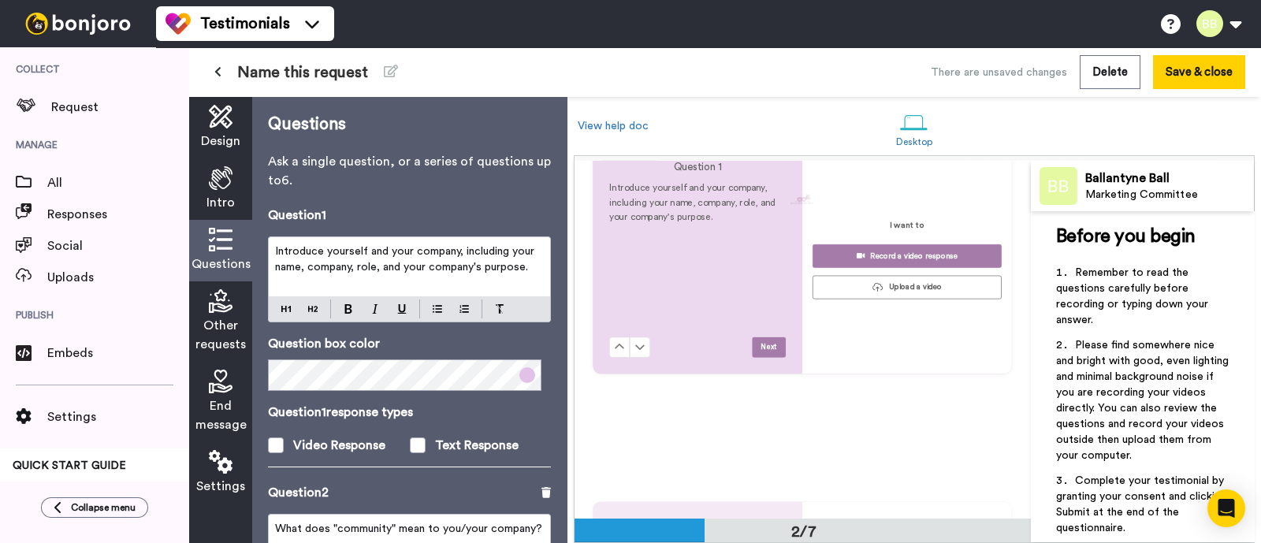
scroll to position [371, 0]
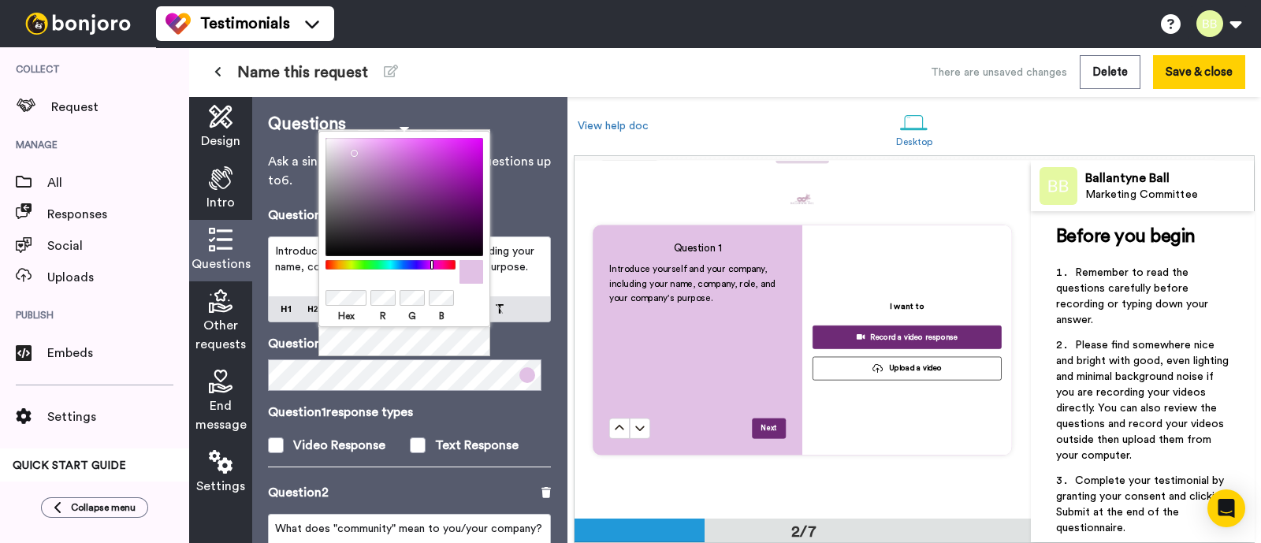
click at [221, 317] on span "Other requests" at bounding box center [220, 335] width 50 height 38
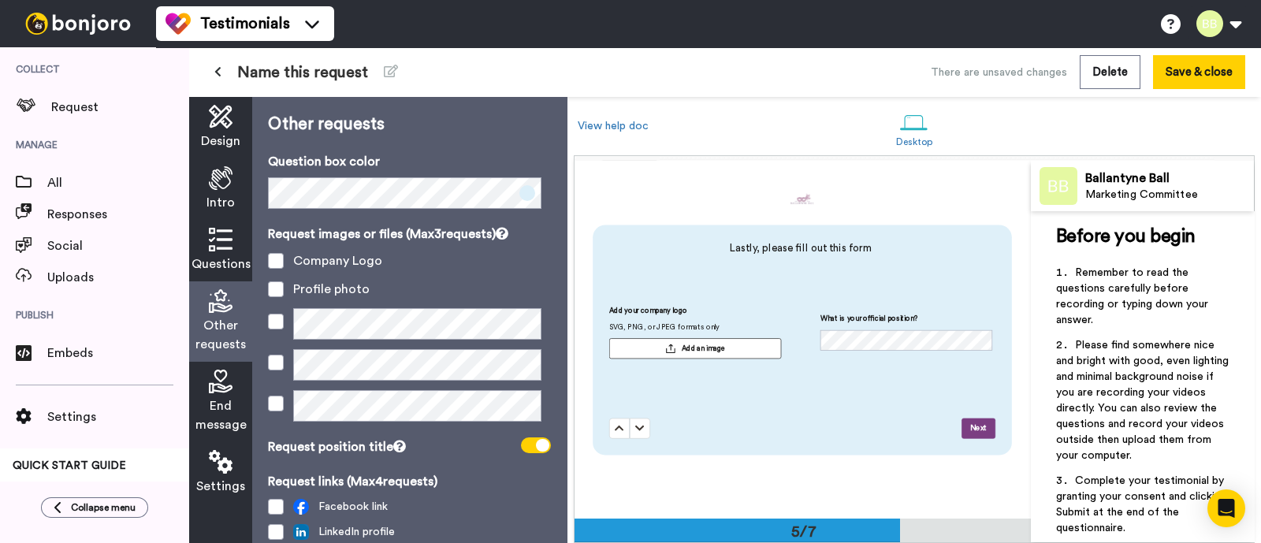
scroll to position [1430, 0]
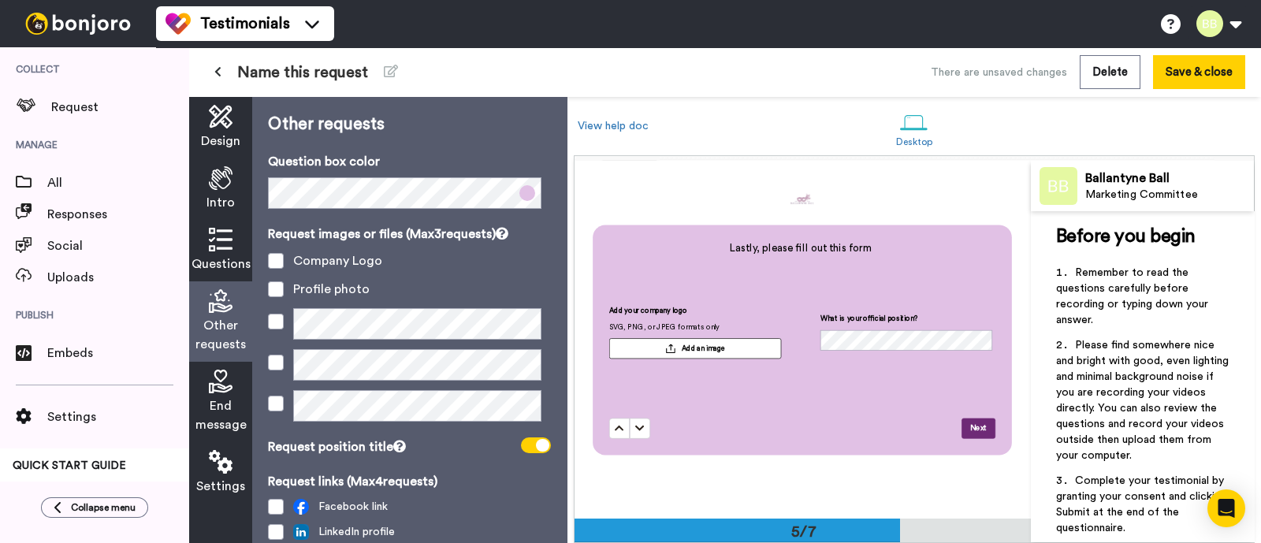
click at [452, 141] on div "Other requests Question box color Request images or files (Max 3 requests) Comp…" at bounding box center [409, 320] width 314 height 446
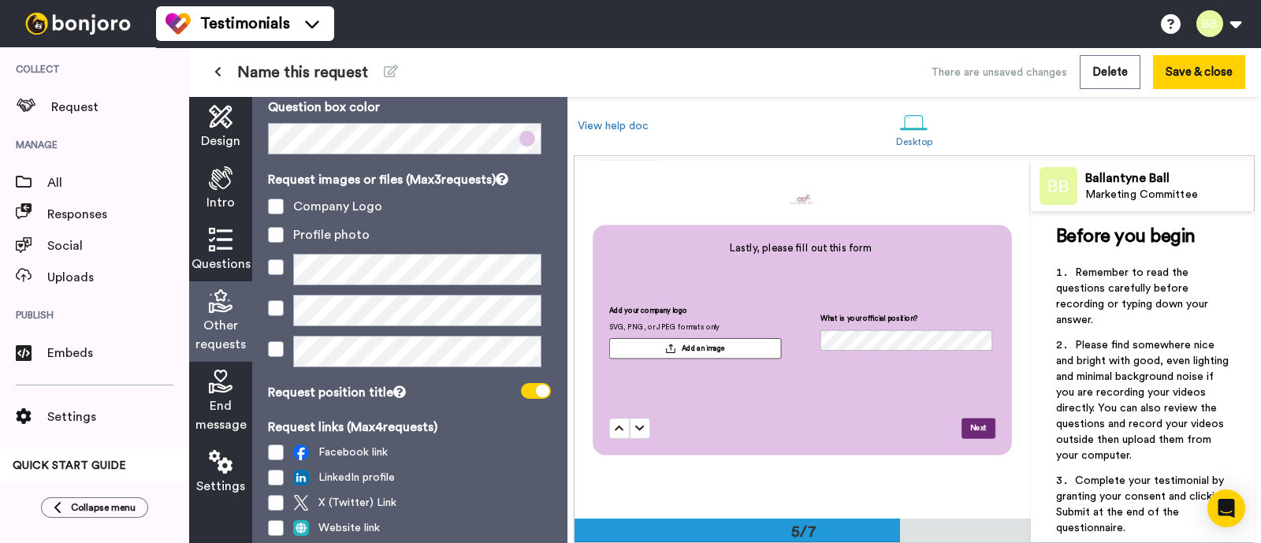
scroll to position [55, 0]
click at [214, 415] on span "End message" at bounding box center [220, 415] width 51 height 38
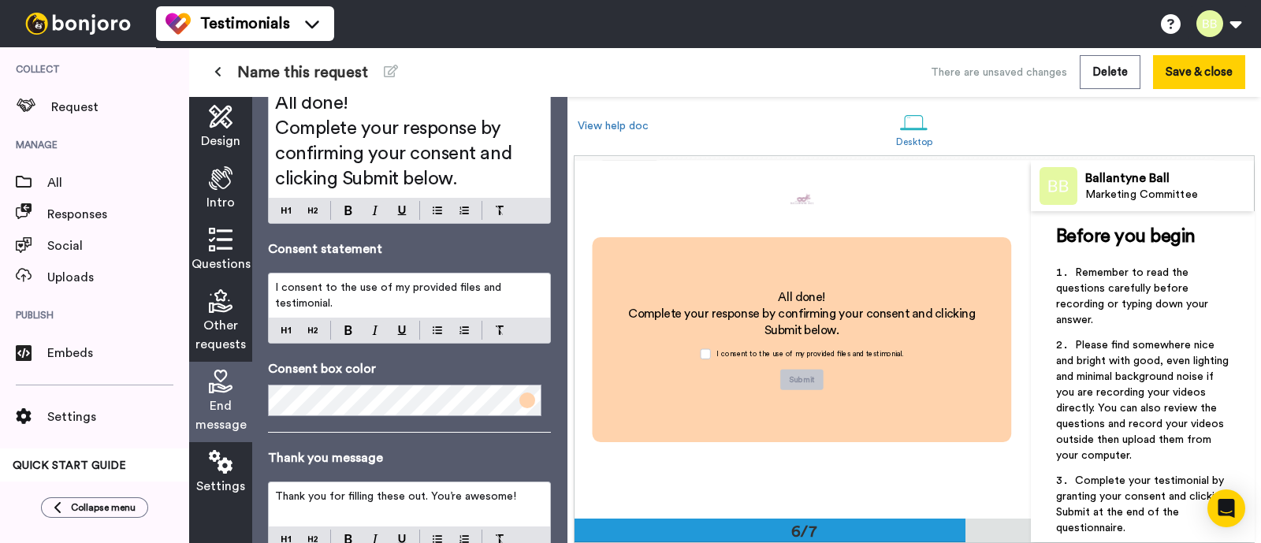
scroll to position [102, 0]
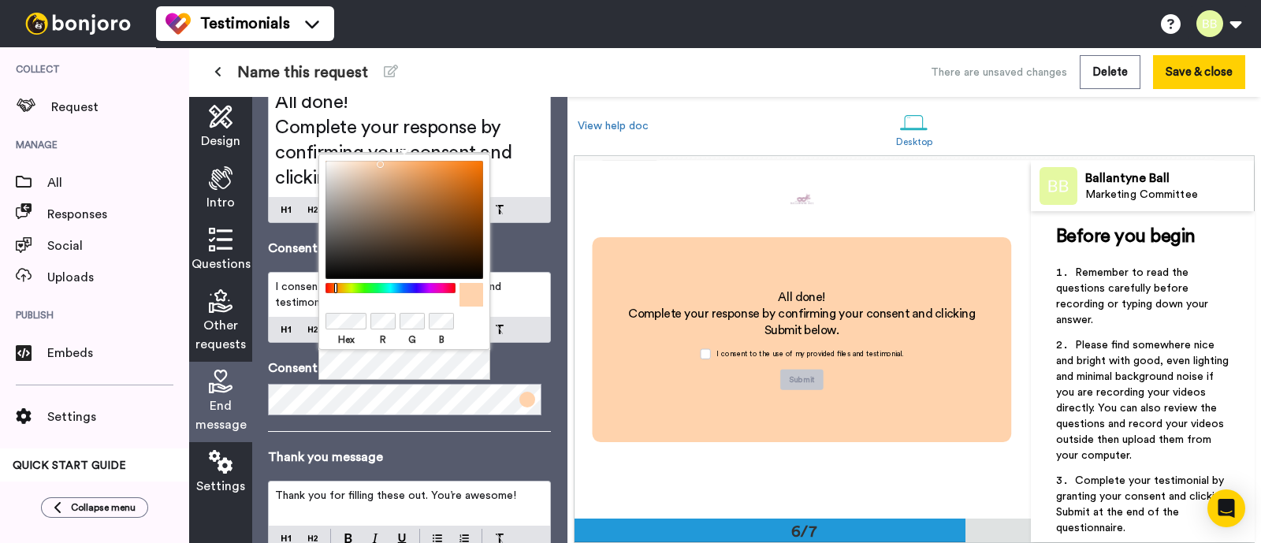
click at [291, 307] on body "Testimonials Switch to Video messaging Try me for free! Testimonials Settings D…" at bounding box center [630, 271] width 1261 height 543
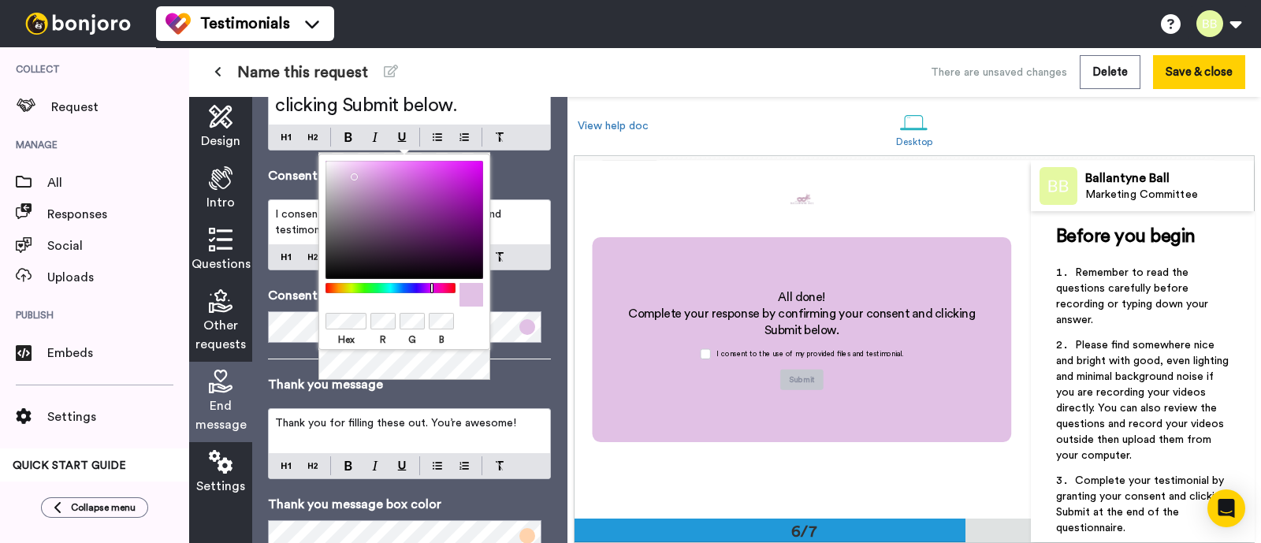
scroll to position [229, 0]
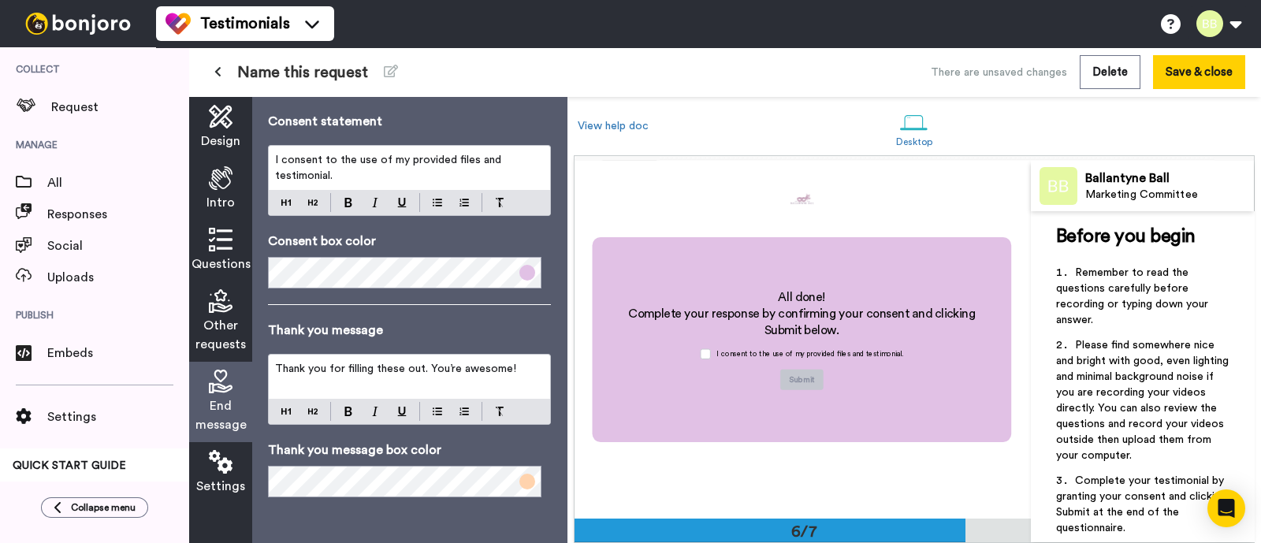
click at [485, 433] on p "Thank you message box color" at bounding box center [409, 450] width 283 height 19
click at [520, 433] on span at bounding box center [527, 482] width 16 height 16
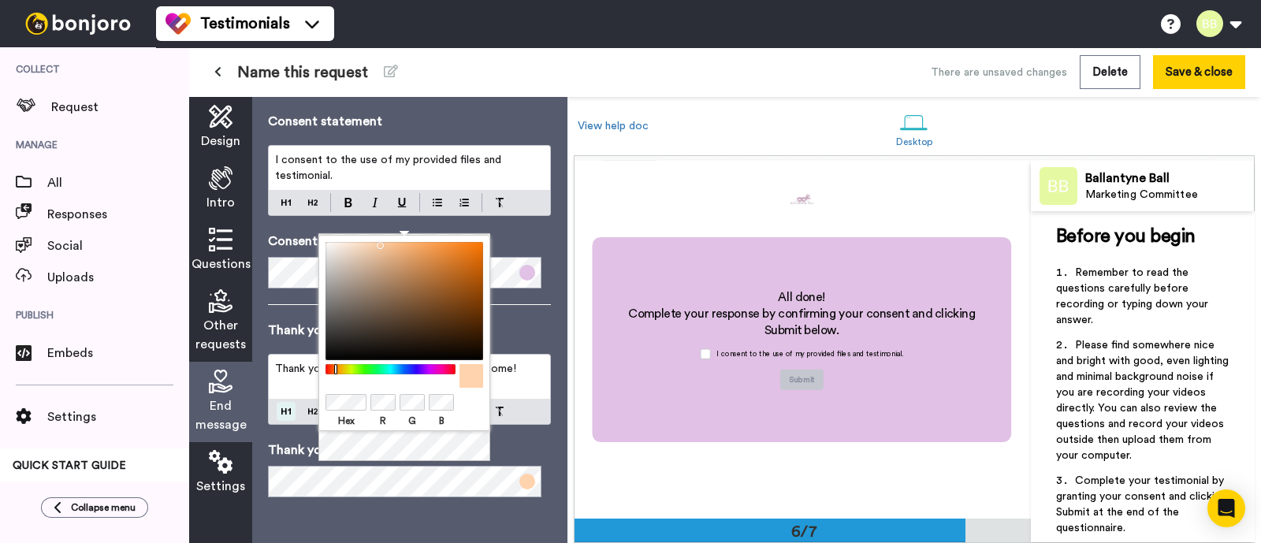
click at [292, 400] on body "Testimonials Switch to Video messaging Try me for free! Testimonials Settings D…" at bounding box center [630, 271] width 1261 height 543
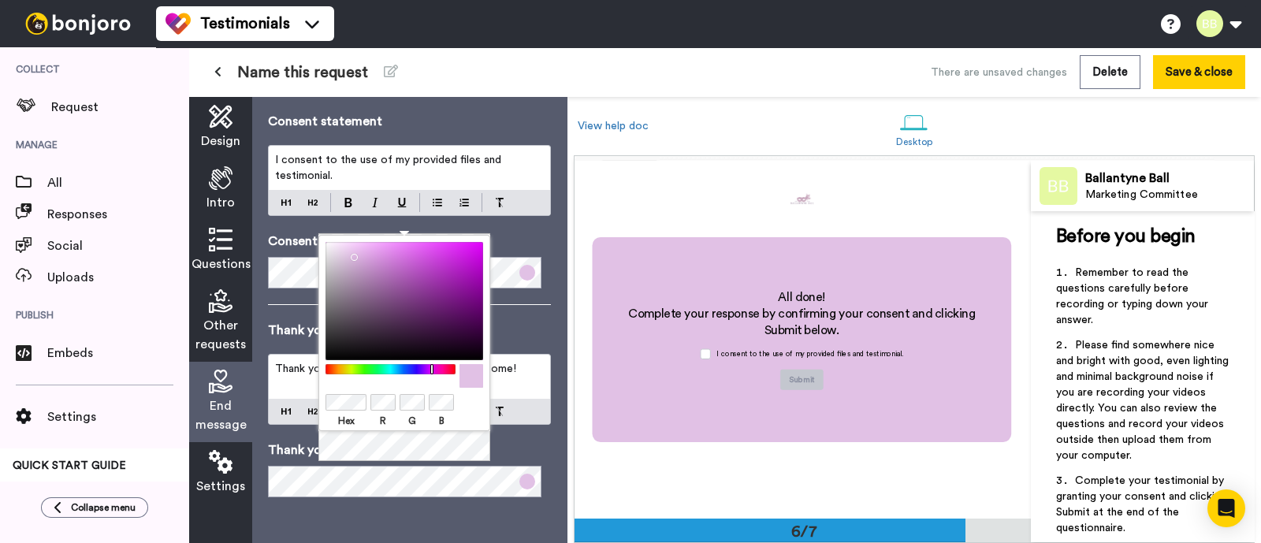
click at [386, 433] on div "End message Consent message All done! Complete your response by confirming your…" at bounding box center [409, 320] width 314 height 446
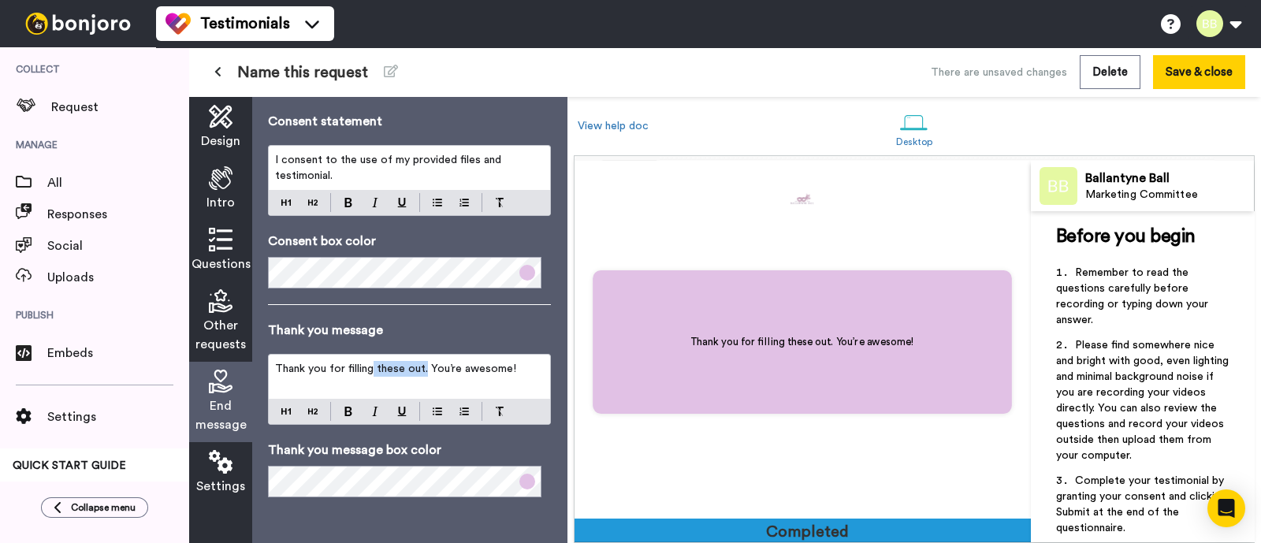
scroll to position [2144, 0]
drag, startPoint x: 426, startPoint y: 366, endPoint x: 345, endPoint y: 363, distance: 80.4
click at [345, 363] on span "Thank you for filling these out. You’re awesome!" at bounding box center [395, 368] width 241 height 11
drag, startPoint x: 532, startPoint y: 364, endPoint x: 444, endPoint y: 366, distance: 87.5
click at [444, 366] on p "Thank you for sharing your story. You’re awesome!" at bounding box center [409, 369] width 269 height 16
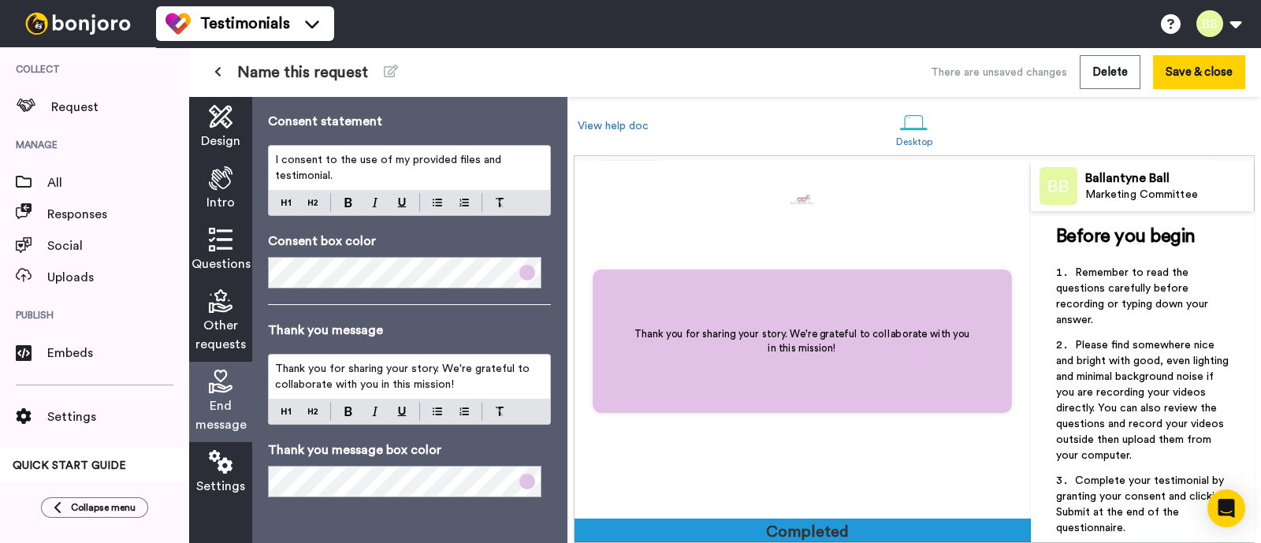
click at [451, 433] on div "End message Consent message All done! Complete your response by confirming your…" at bounding box center [409, 320] width 314 height 446
click at [214, 433] on icon at bounding box center [221, 462] width 24 height 24
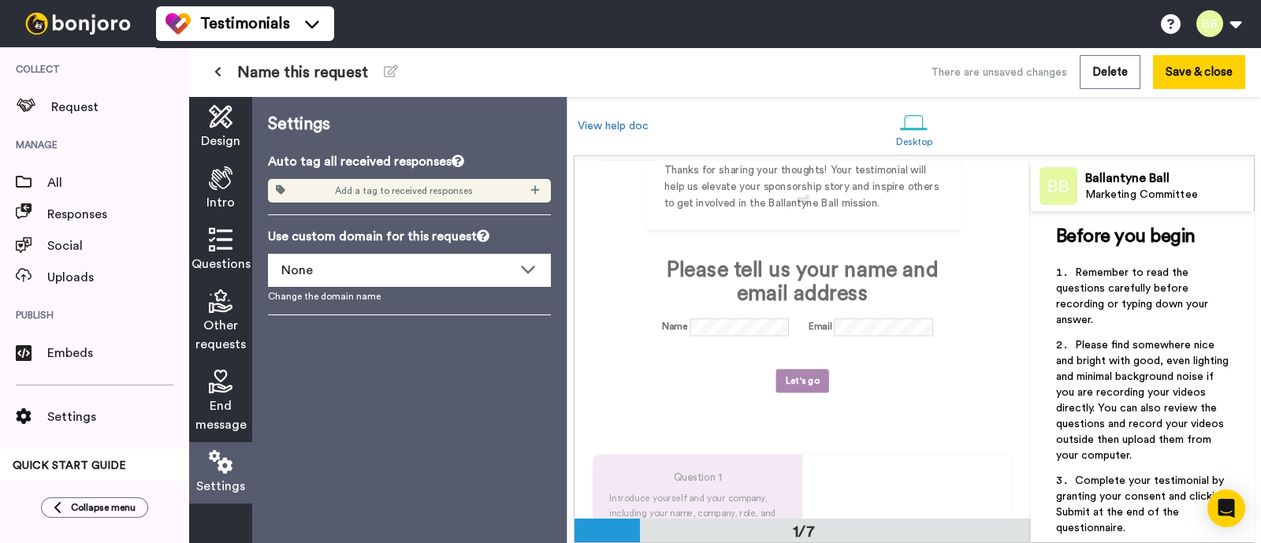
scroll to position [0, 0]
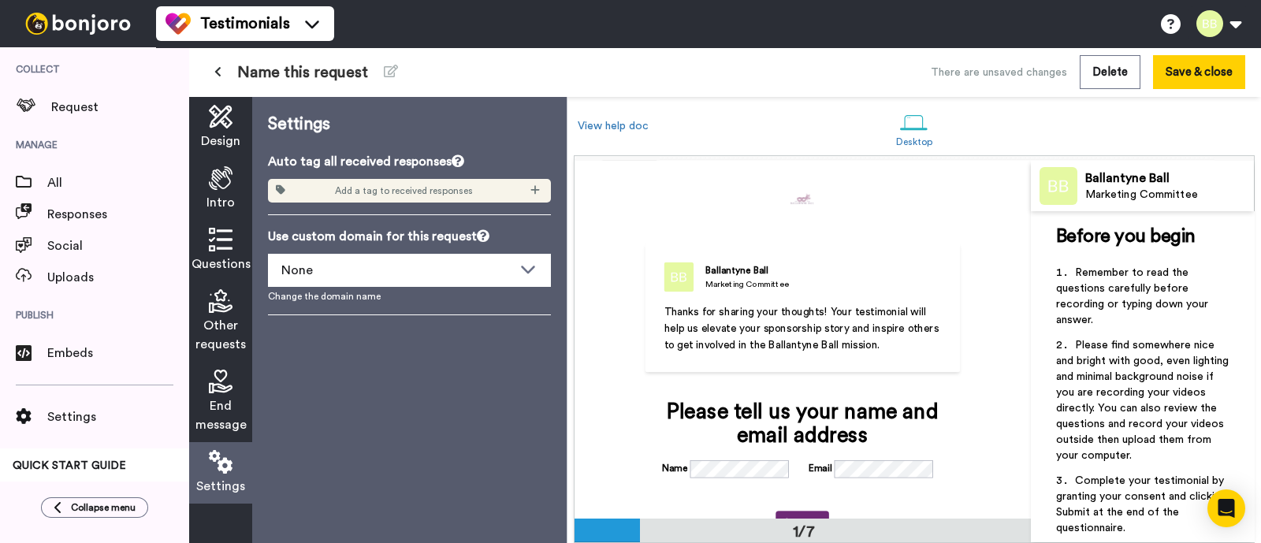
click at [409, 401] on div "Settings Auto tag all received responses Add a tag to received responses Use cu…" at bounding box center [409, 320] width 314 height 446
click at [1008, 76] on button "Save & close" at bounding box center [1199, 72] width 92 height 34
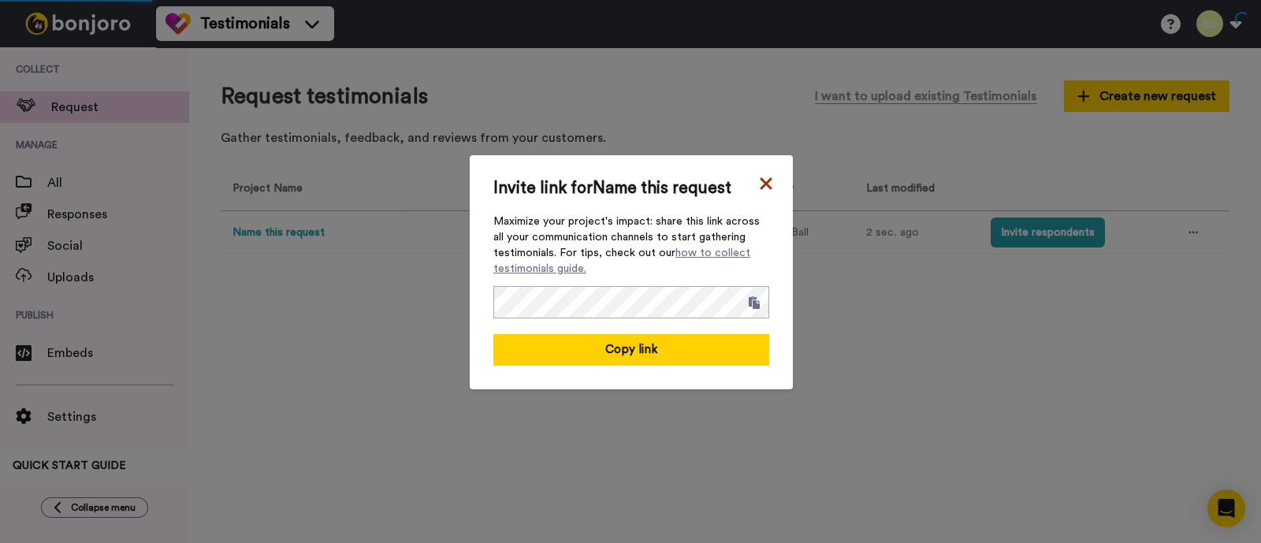
click at [764, 176] on icon at bounding box center [766, 183] width 16 height 19
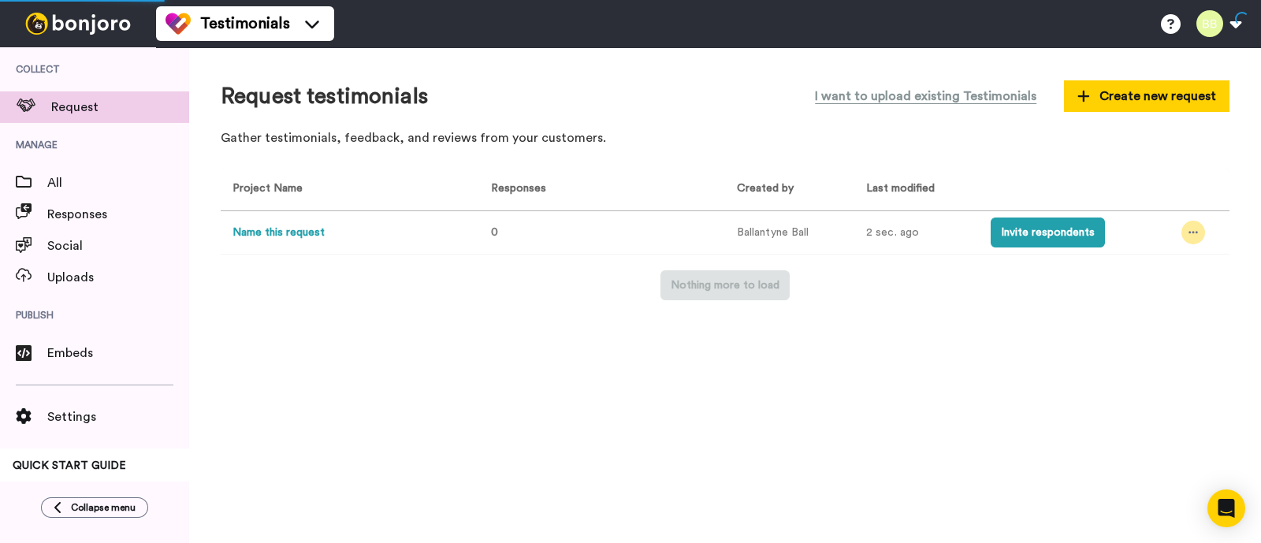
click at [1008, 233] on div at bounding box center [1193, 233] width 24 height 24
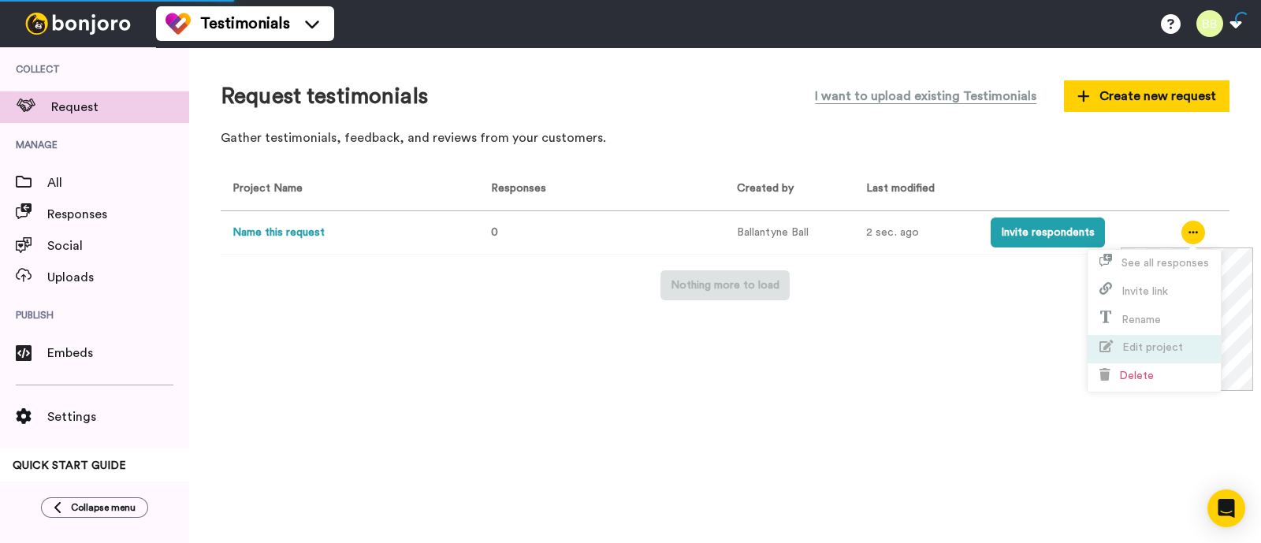
click at [1008, 342] on span "Edit project" at bounding box center [1152, 347] width 61 height 11
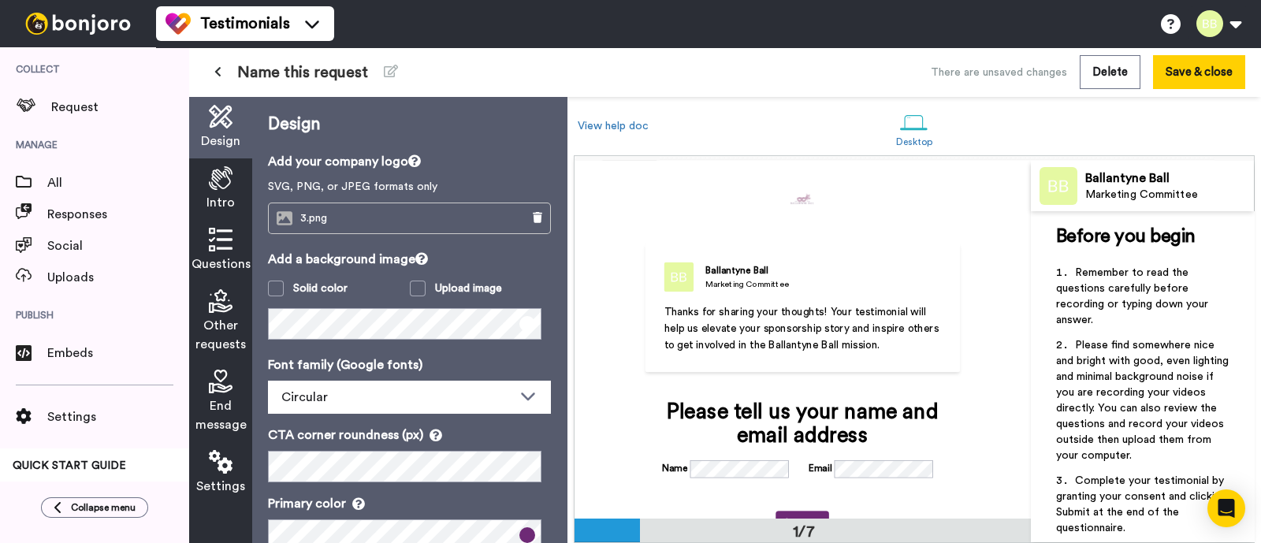
click at [358, 76] on span "Name this request" at bounding box center [302, 72] width 131 height 22
click at [378, 76] on button at bounding box center [390, 72] width 33 height 28
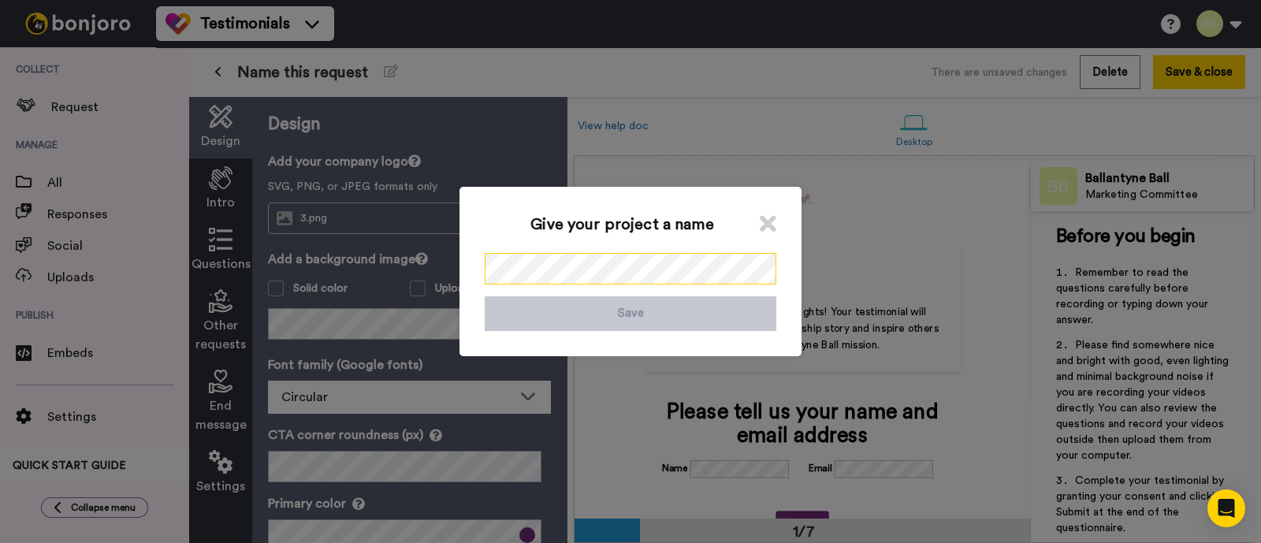
click at [444, 260] on div "Give your project a name Save" at bounding box center [630, 271] width 1261 height 543
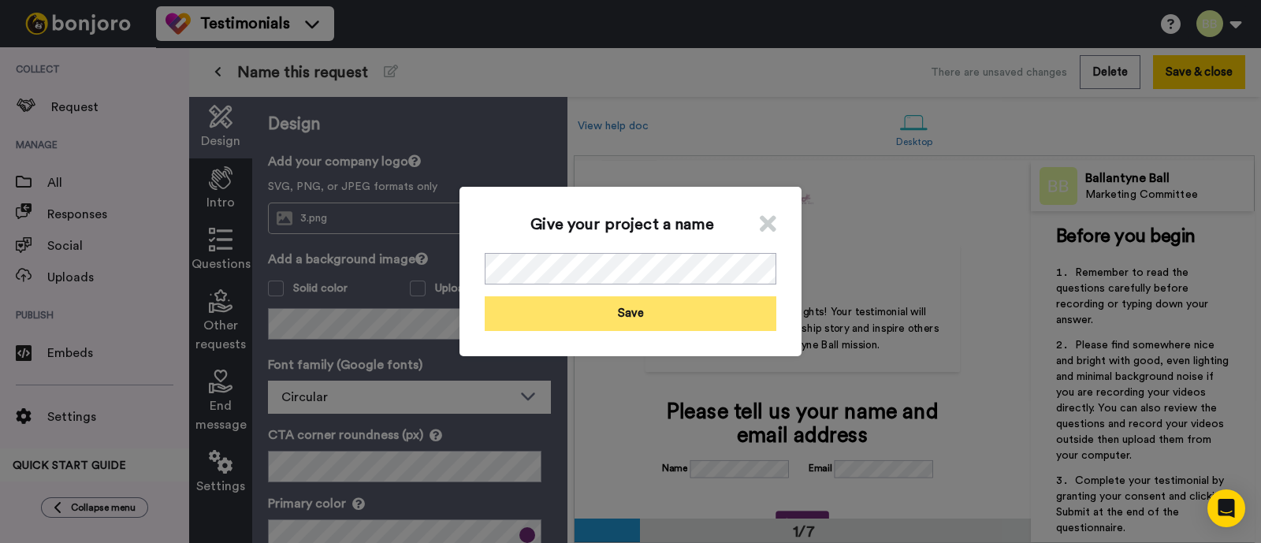
click at [673, 301] on button "Save" at bounding box center [631, 313] width 292 height 34
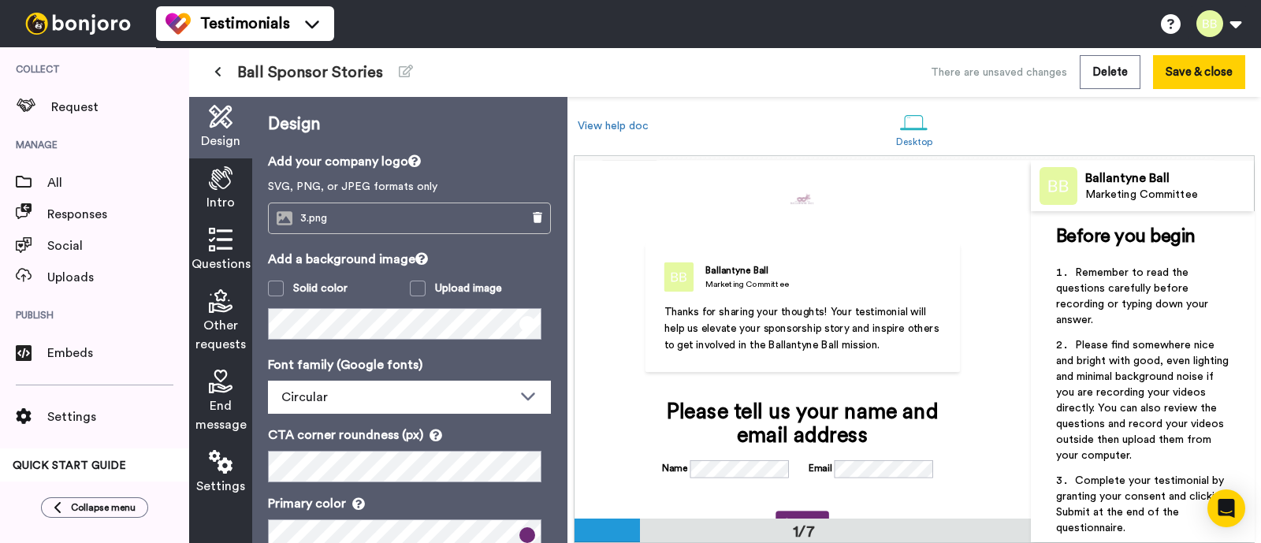
click at [221, 76] on button at bounding box center [218, 72] width 26 height 28
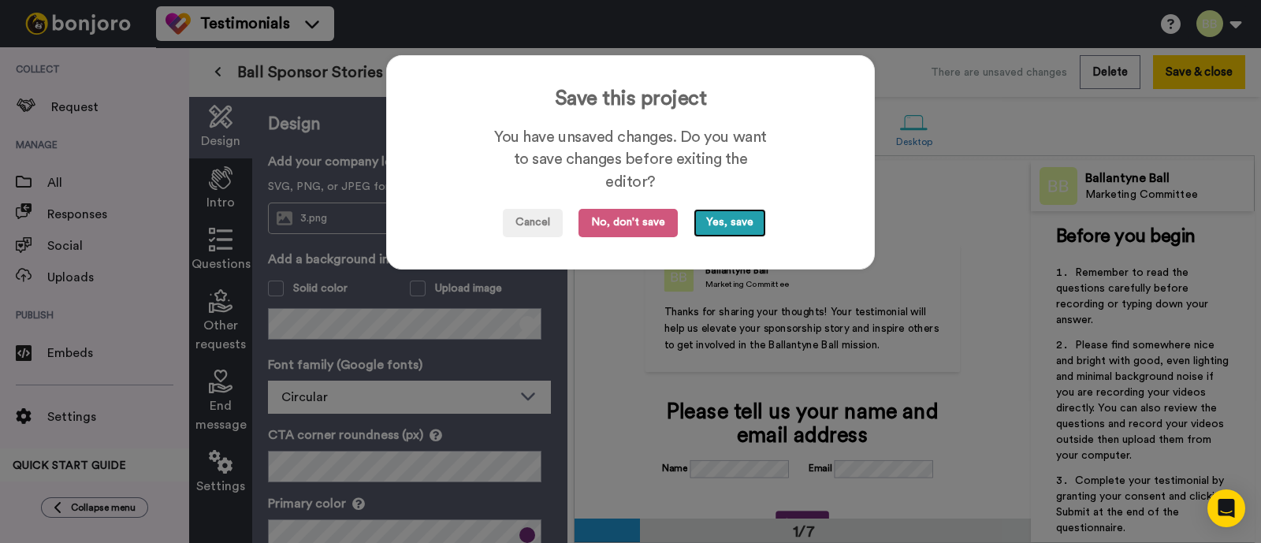
click at [707, 231] on button "Yes, save" at bounding box center [730, 223] width 73 height 28
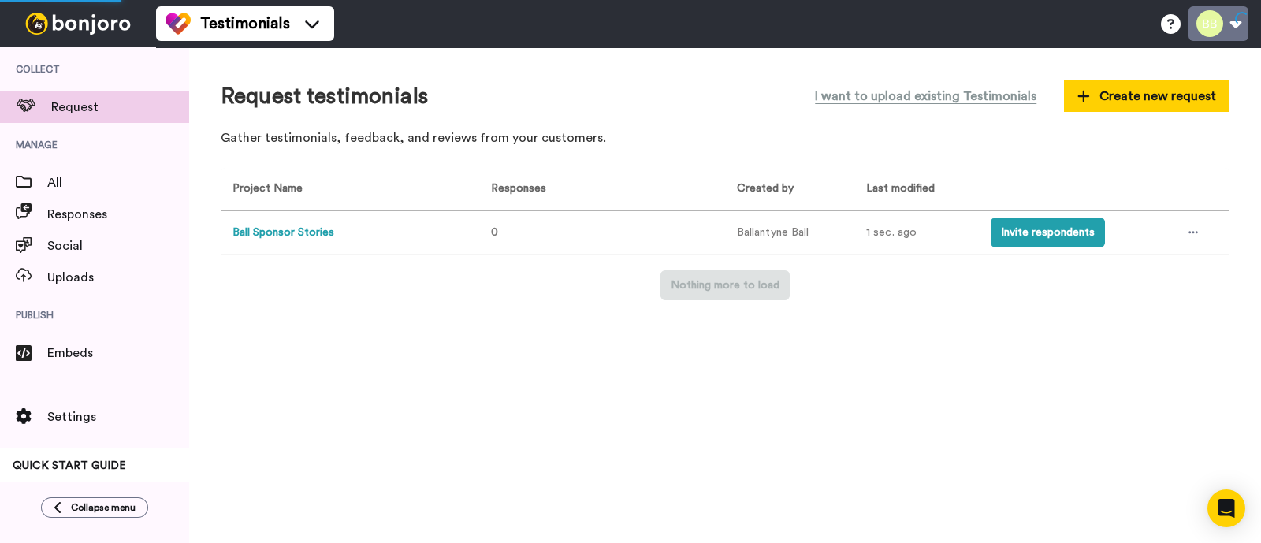
click at [1008, 29] on button at bounding box center [1218, 23] width 60 height 35
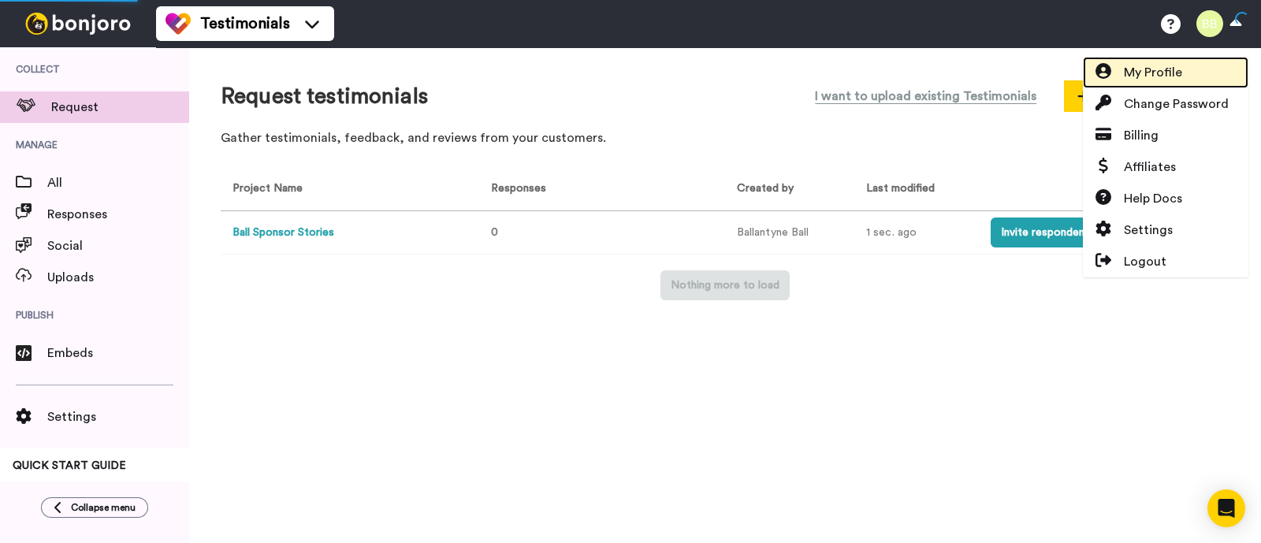
click at [1008, 80] on span "My Profile" at bounding box center [1153, 72] width 58 height 19
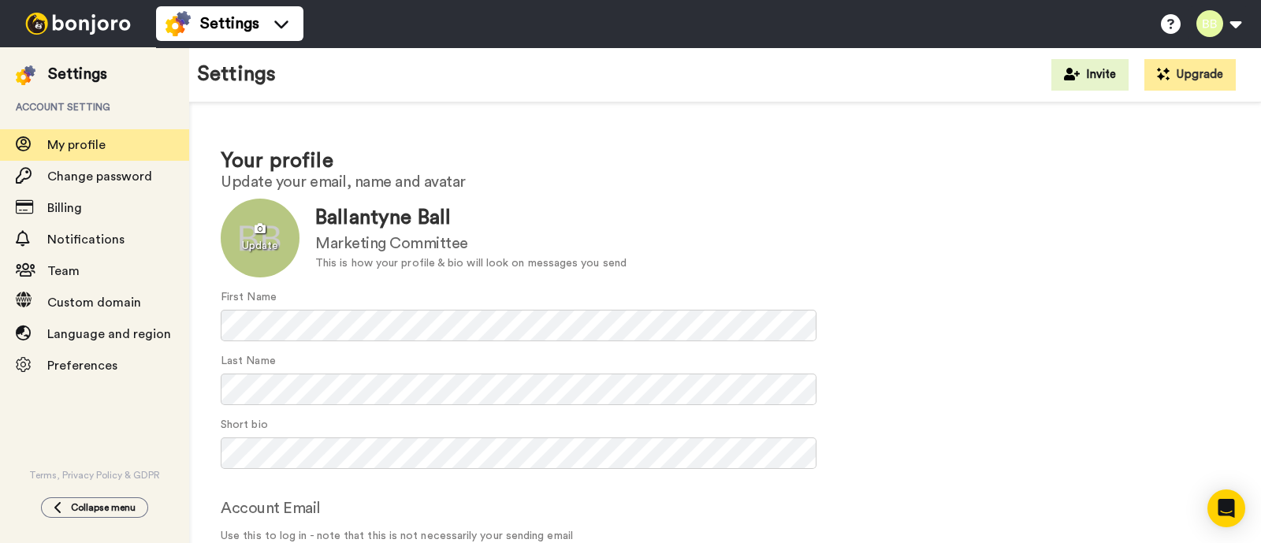
click at [270, 254] on div at bounding box center [260, 238] width 79 height 79
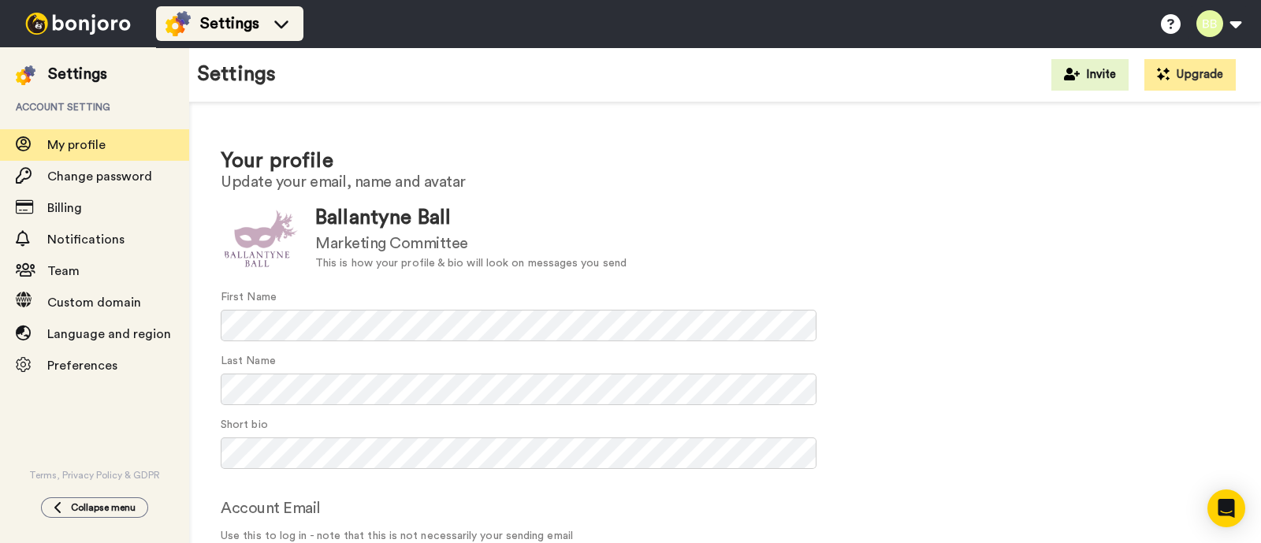
click at [243, 20] on span "Settings" at bounding box center [229, 24] width 59 height 22
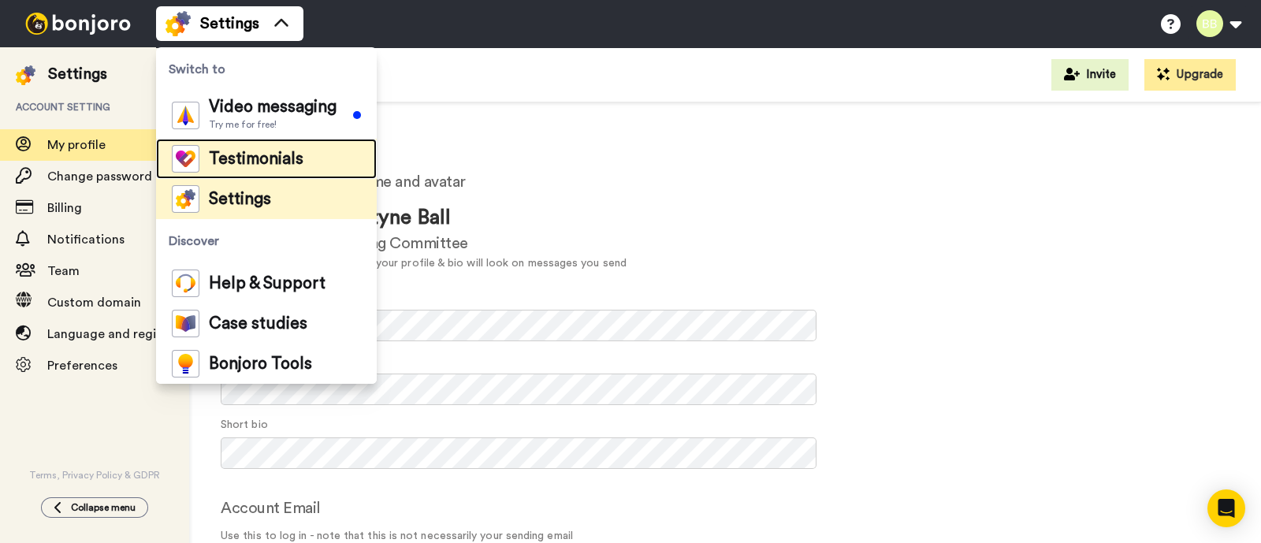
click at [266, 156] on span "Testimonials" at bounding box center [256, 159] width 95 height 16
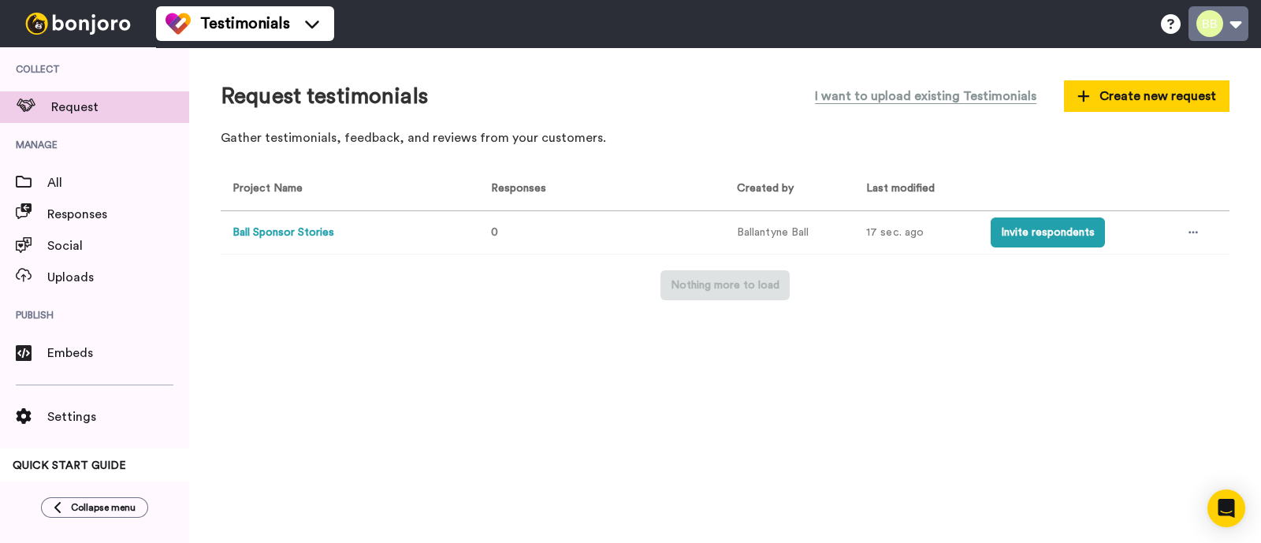
click at [1210, 37] on button at bounding box center [1218, 23] width 60 height 35
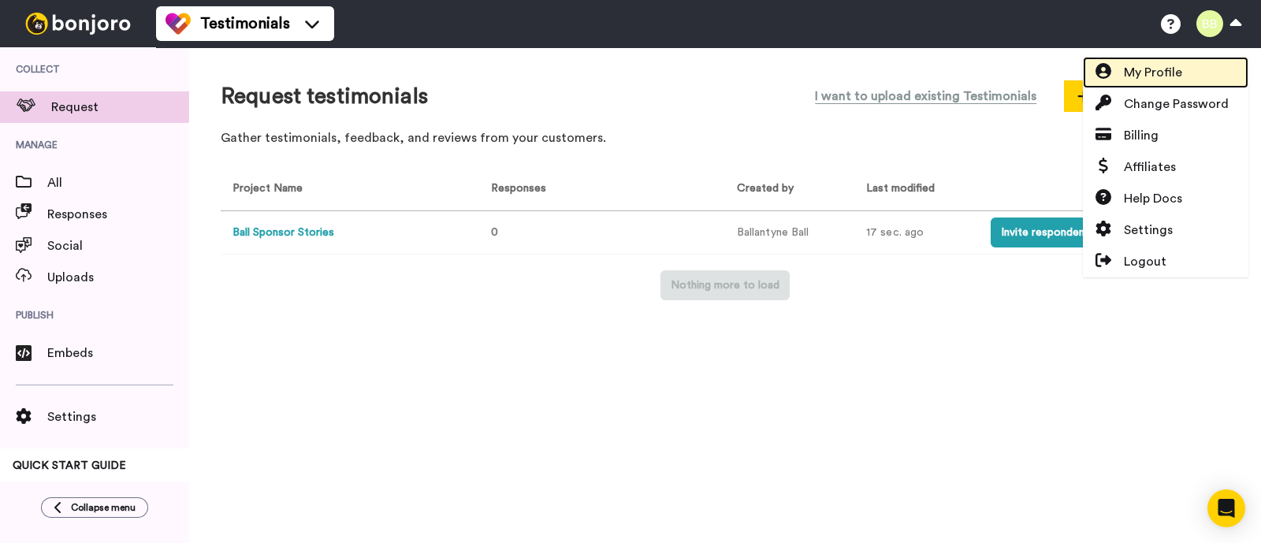
click at [1147, 82] on link "My Profile" at bounding box center [1165, 73] width 165 height 32
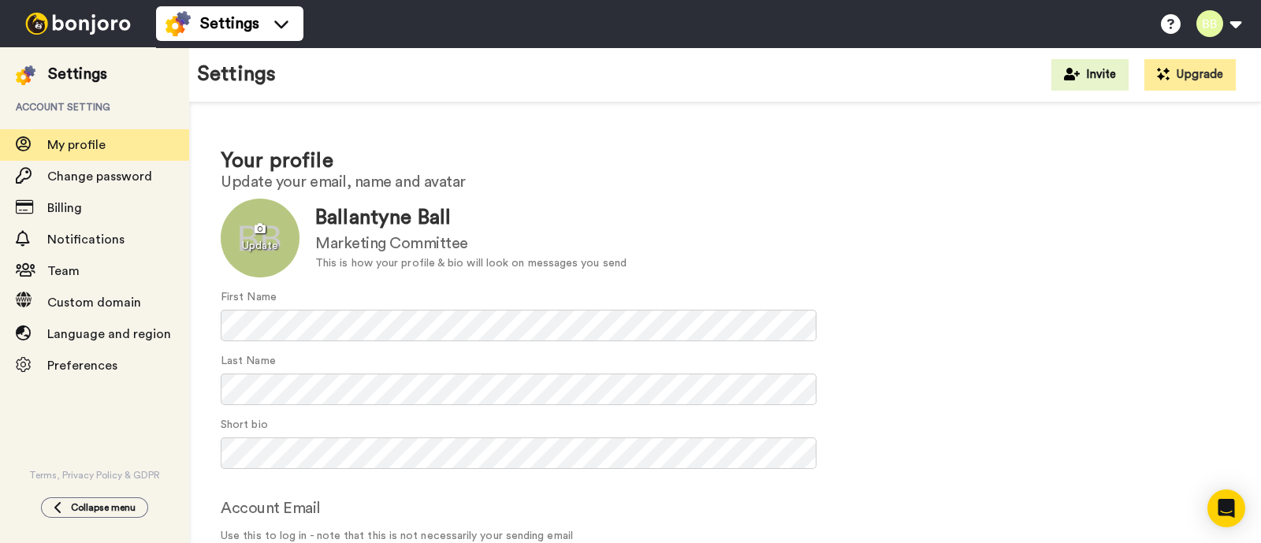
click at [230, 241] on div at bounding box center [260, 238] width 79 height 79
click at [264, 247] on div at bounding box center [260, 238] width 79 height 79
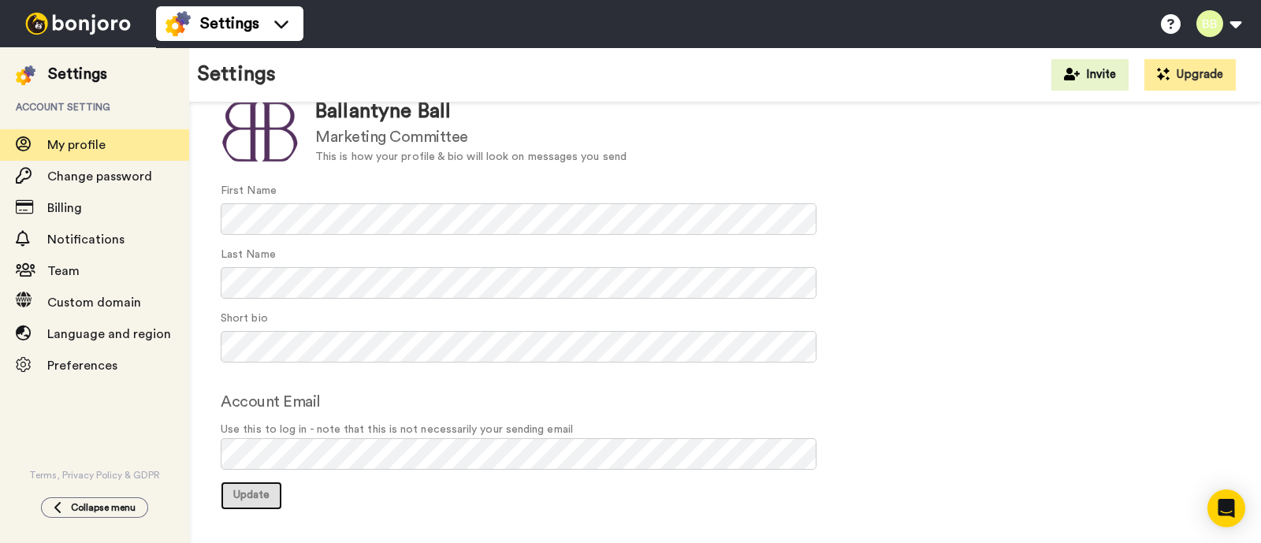
click at [241, 498] on span "Update" at bounding box center [251, 494] width 36 height 11
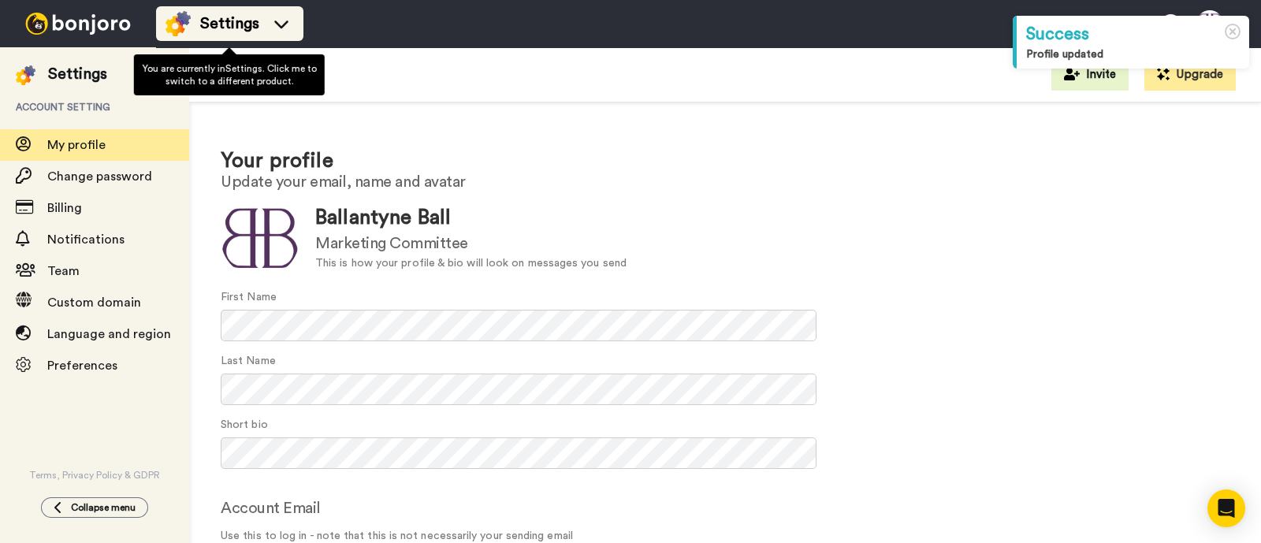
click at [229, 33] on span "Settings" at bounding box center [229, 24] width 59 height 22
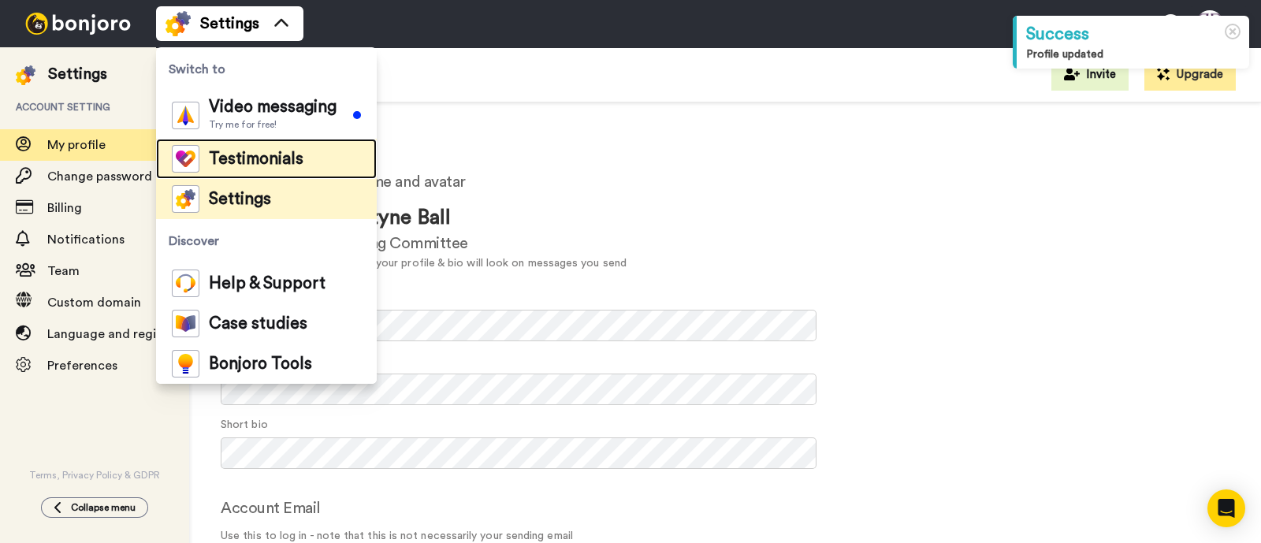
click at [272, 154] on span "Testimonials" at bounding box center [256, 159] width 95 height 16
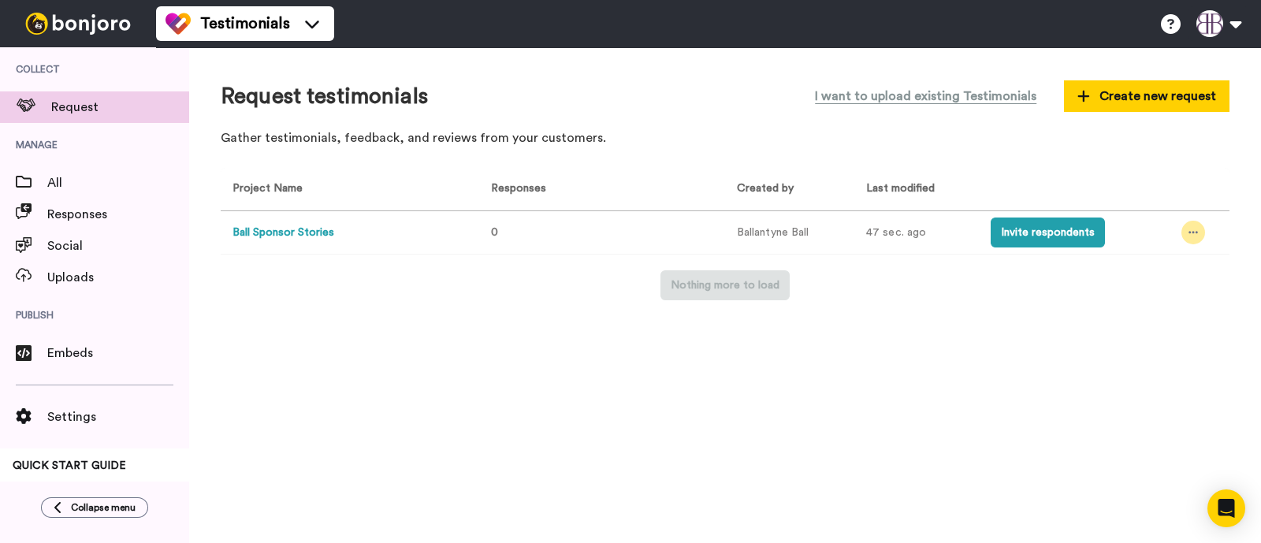
click at [1194, 227] on icon at bounding box center [1192, 232] width 9 height 11
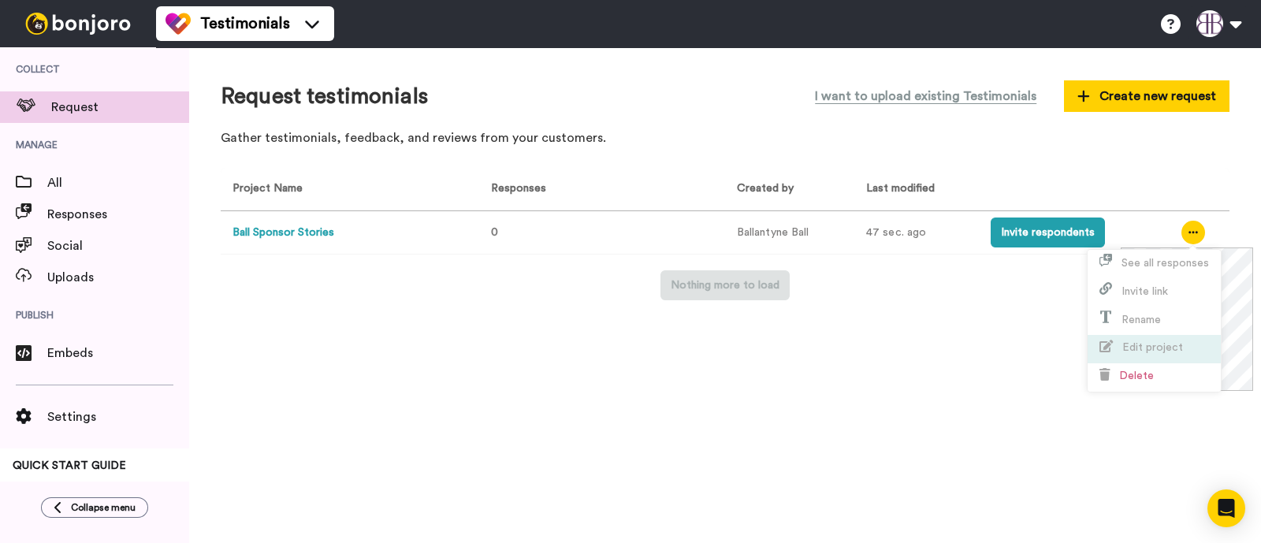
click at [1158, 346] on span "Edit project" at bounding box center [1152, 347] width 61 height 11
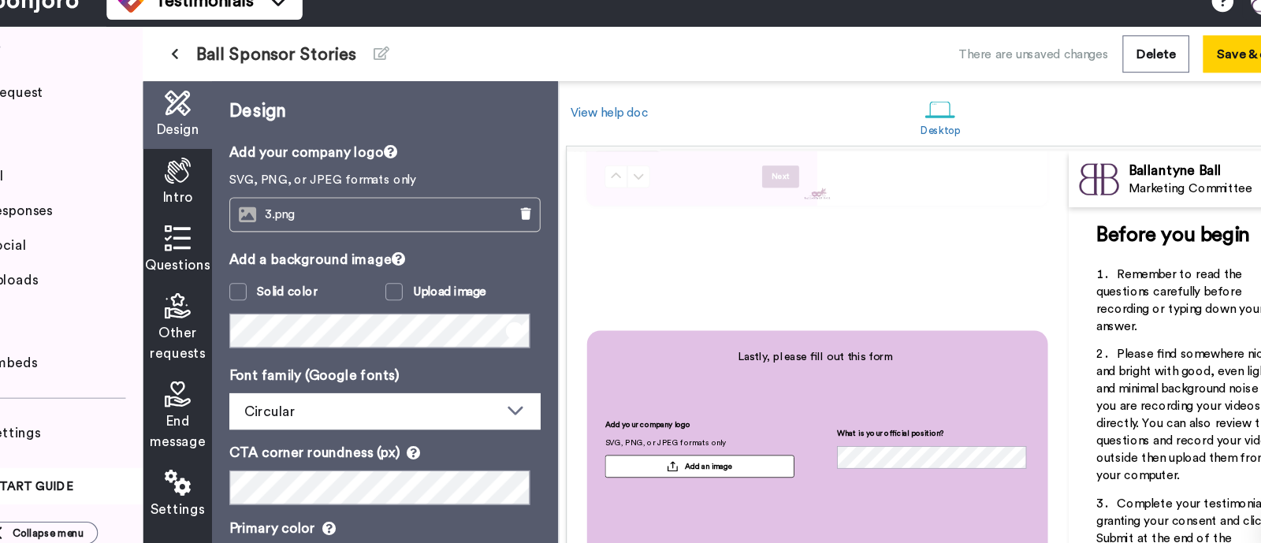
scroll to position [1331, 0]
click at [204, 399] on span "End message" at bounding box center [220, 415] width 51 height 38
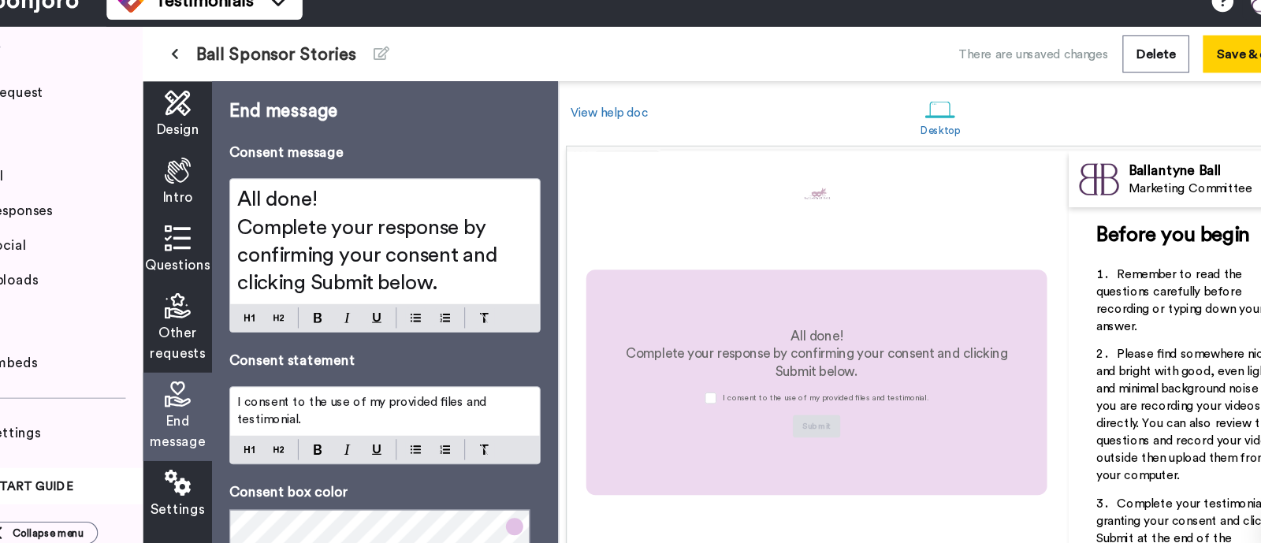
scroll to position [1787, 0]
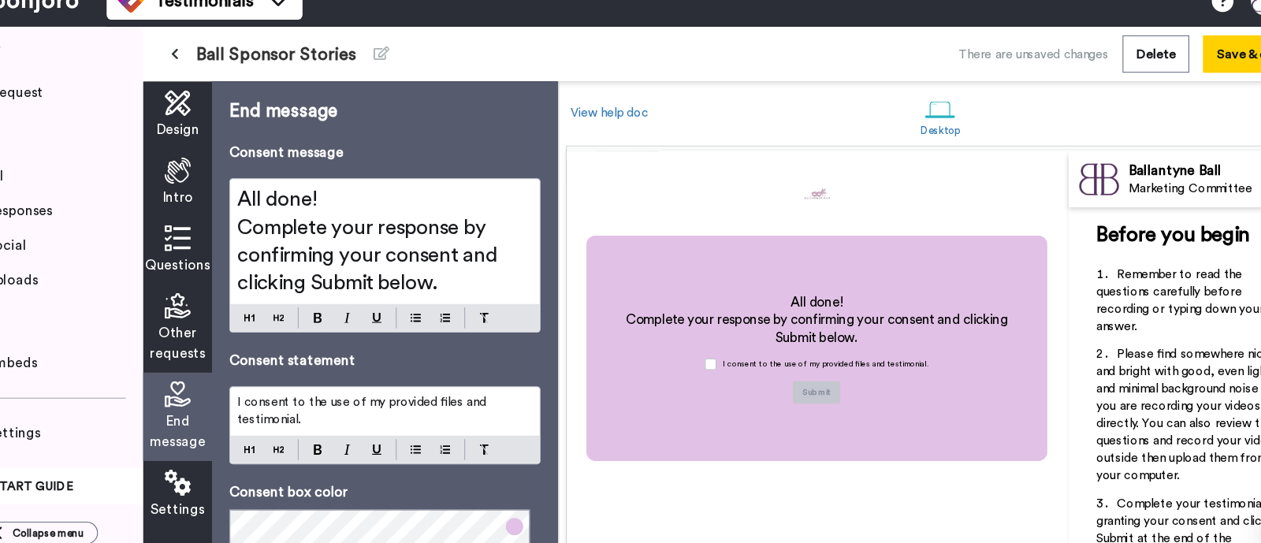
click at [230, 307] on icon at bounding box center [221, 301] width 24 height 24
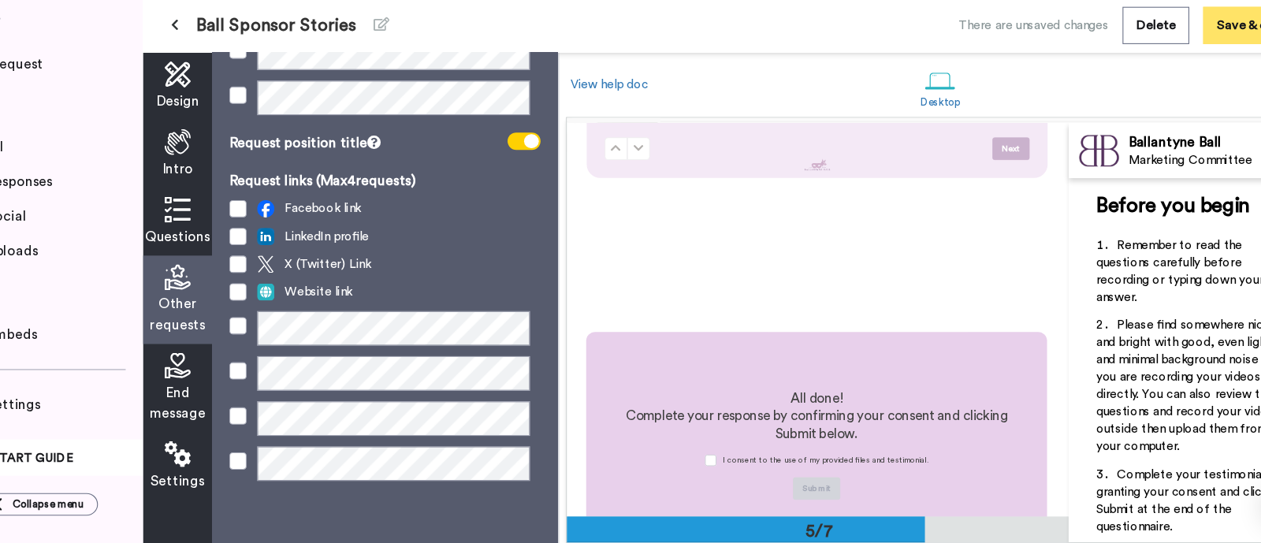
scroll to position [1671, 0]
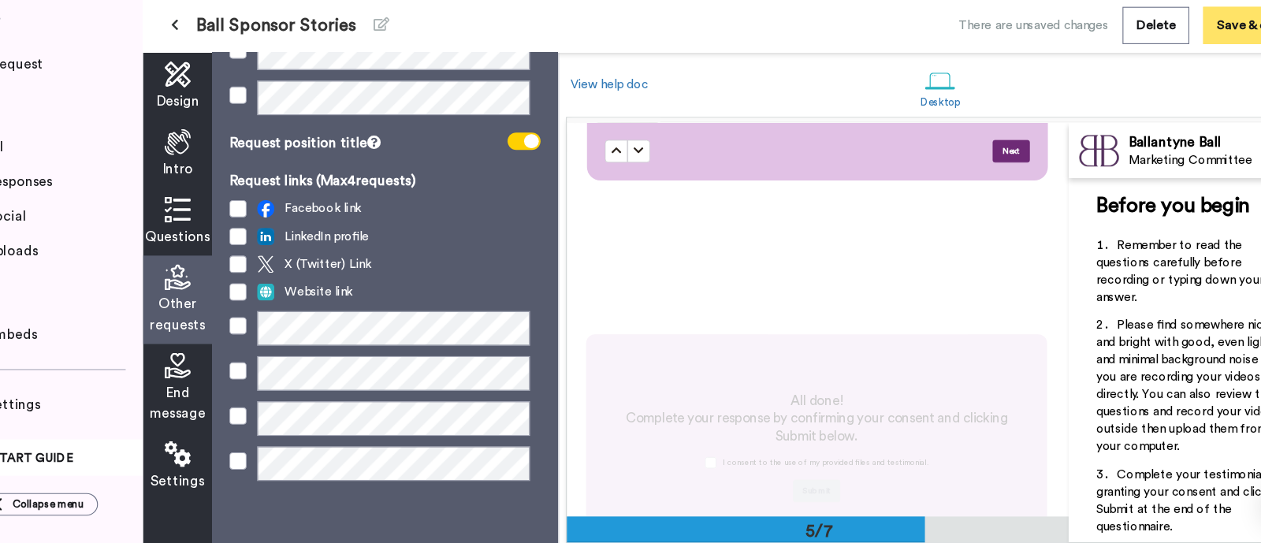
click at [1187, 75] on button "Save & close" at bounding box center [1199, 72] width 92 height 34
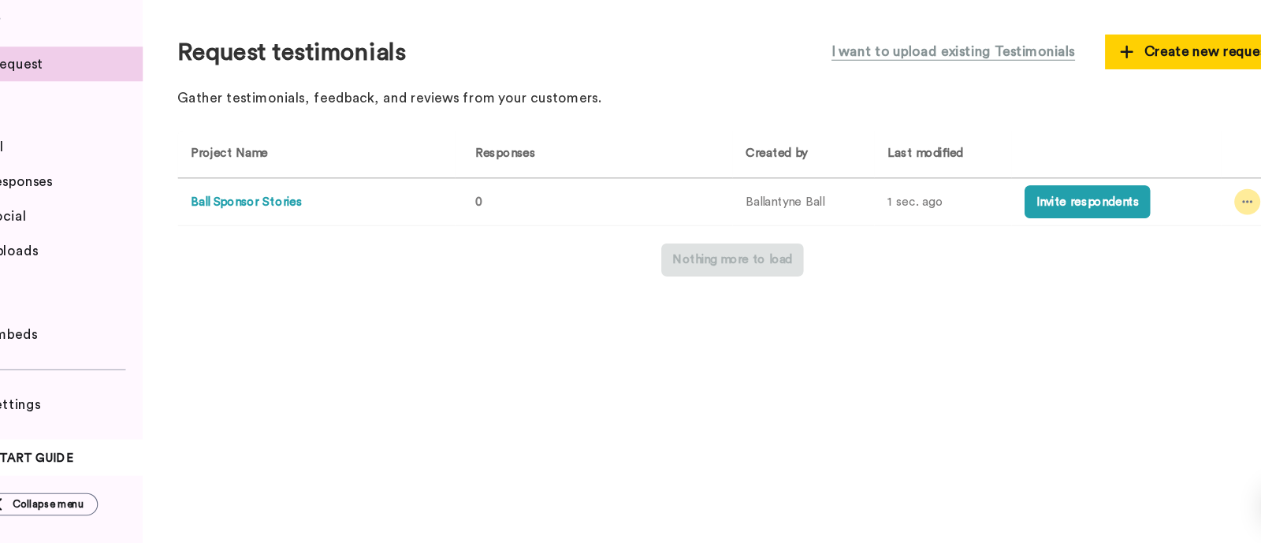
click at [1192, 233] on icon at bounding box center [1192, 232] width 9 height 11
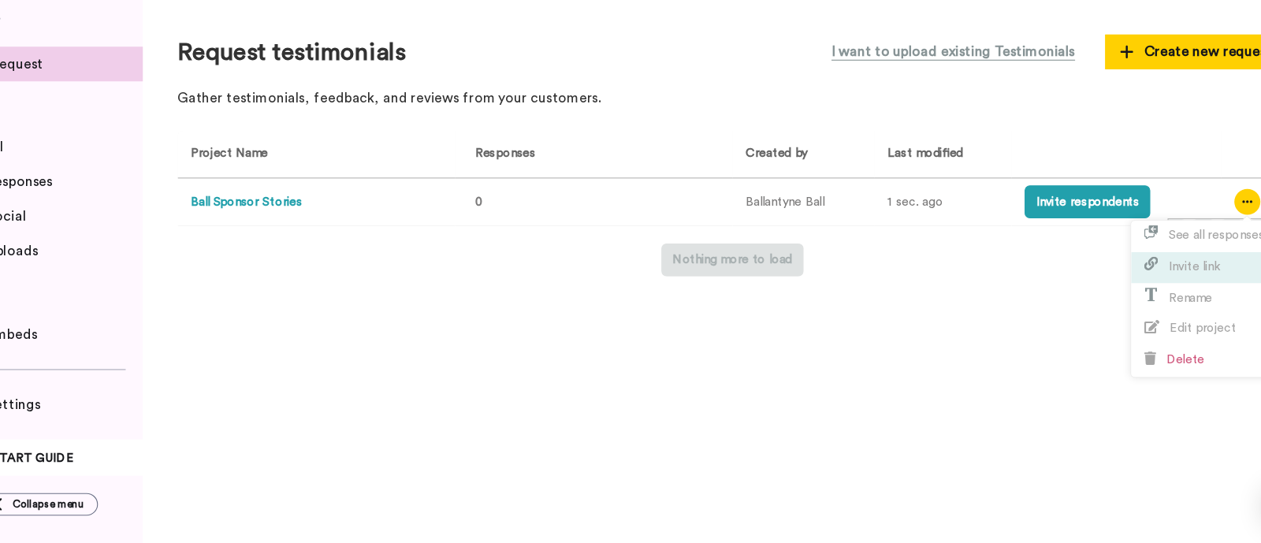
click at [1133, 295] on span "Invite link" at bounding box center [1144, 291] width 46 height 11
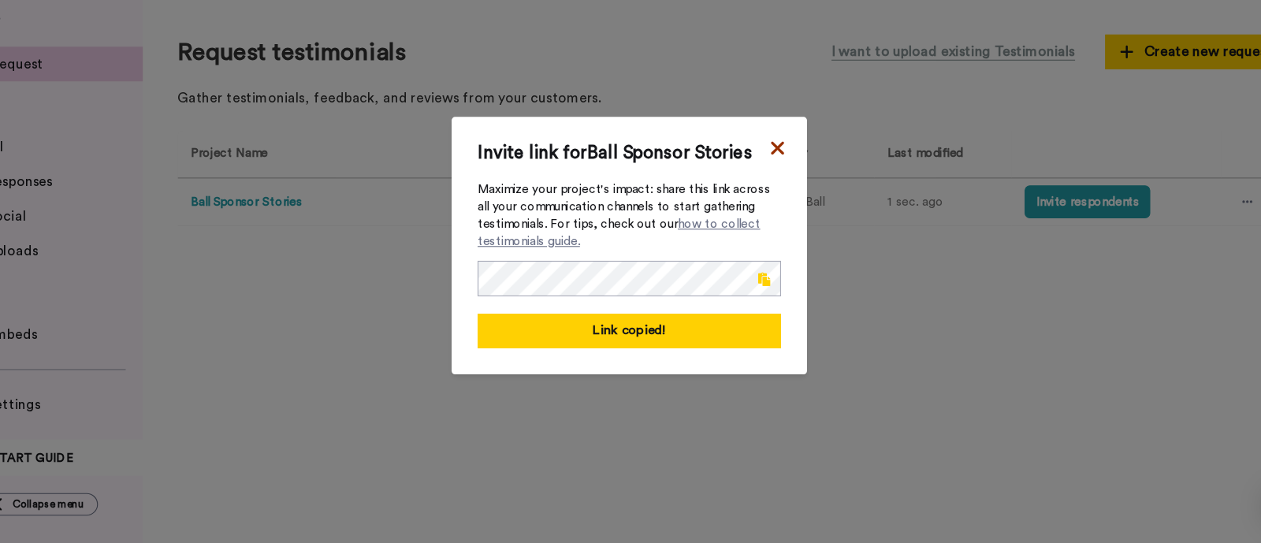
click at [760, 180] on icon at bounding box center [766, 183] width 12 height 12
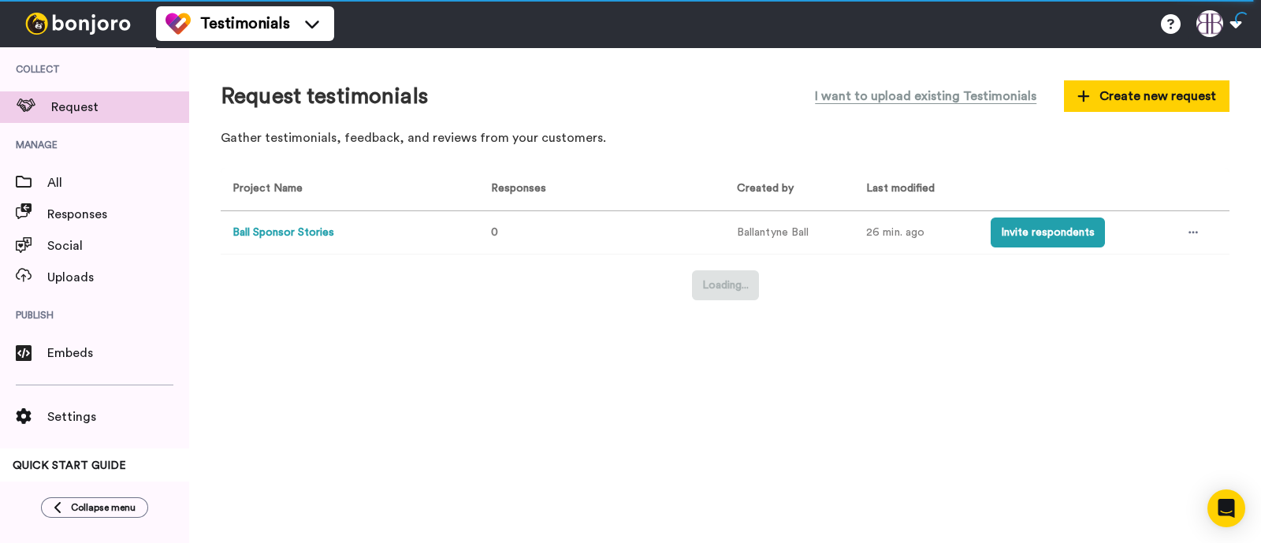
click at [794, 427] on div "Request testimonials I want to upload existing Testimonials Create new request …" at bounding box center [725, 295] width 1072 height 496
